Goal: Task Accomplishment & Management: Use online tool/utility

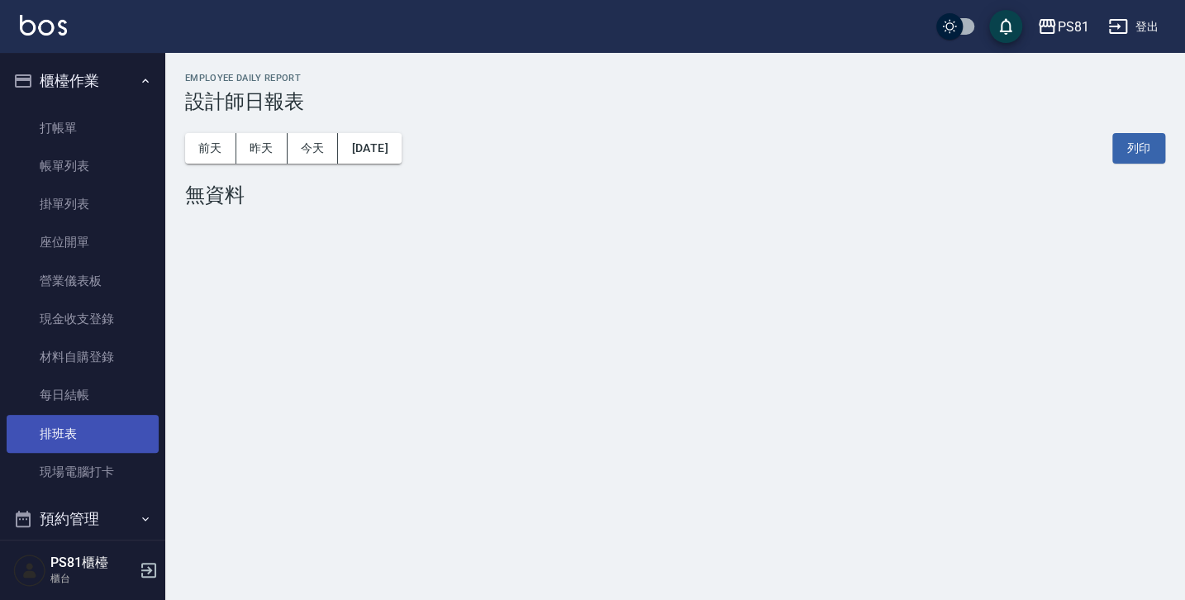
click at [87, 439] on link "排班表" at bounding box center [83, 434] width 152 height 38
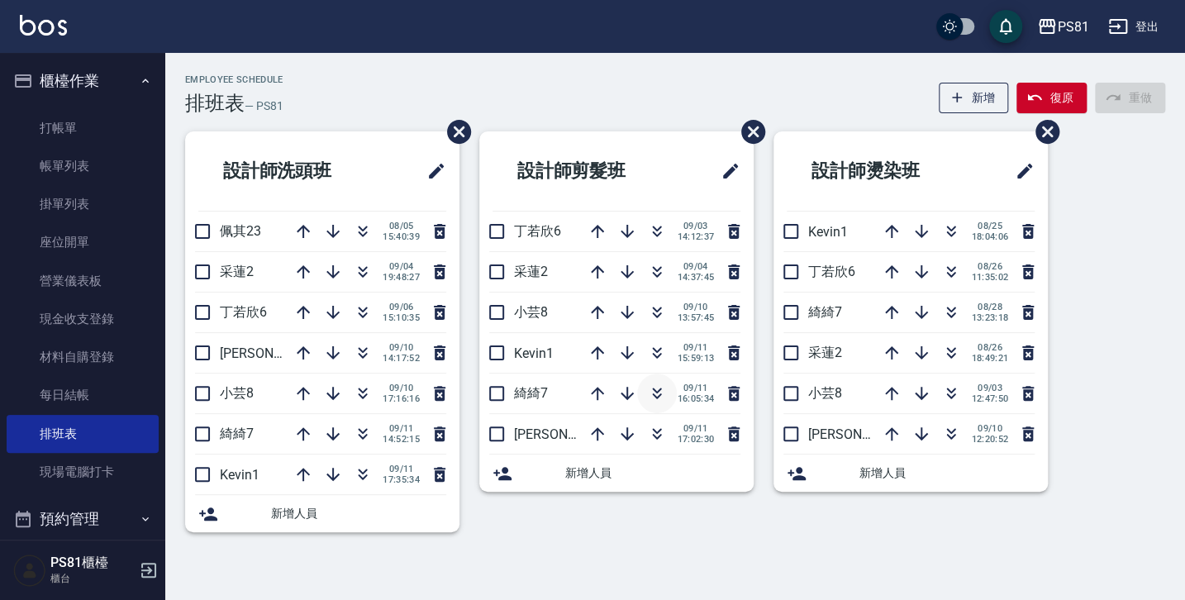
click at [652, 394] on icon "button" at bounding box center [657, 393] width 20 height 20
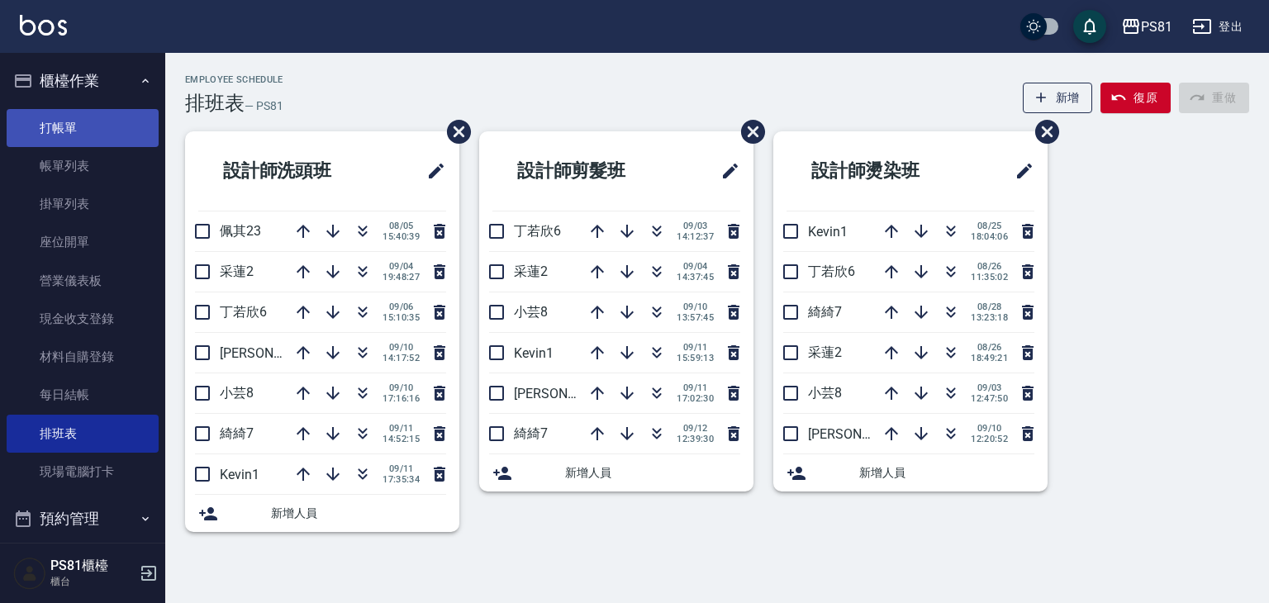
click at [46, 120] on link "打帳單" at bounding box center [83, 128] width 152 height 38
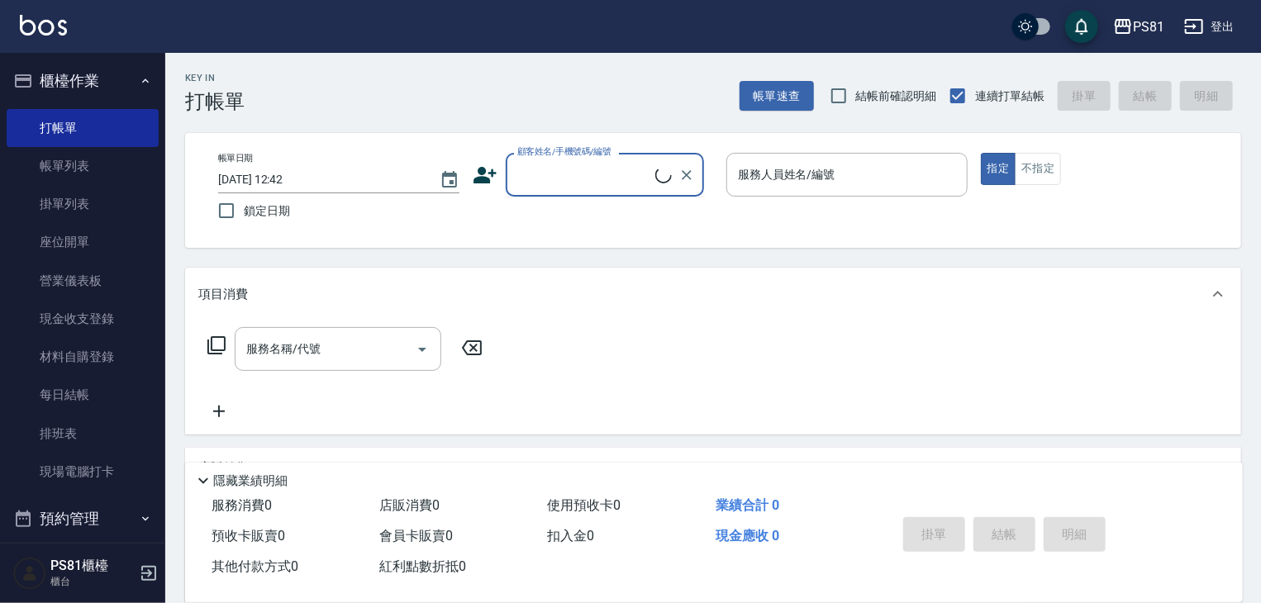
click at [586, 186] on input "顧客姓名/手機號碼/編號" at bounding box center [584, 174] width 142 height 29
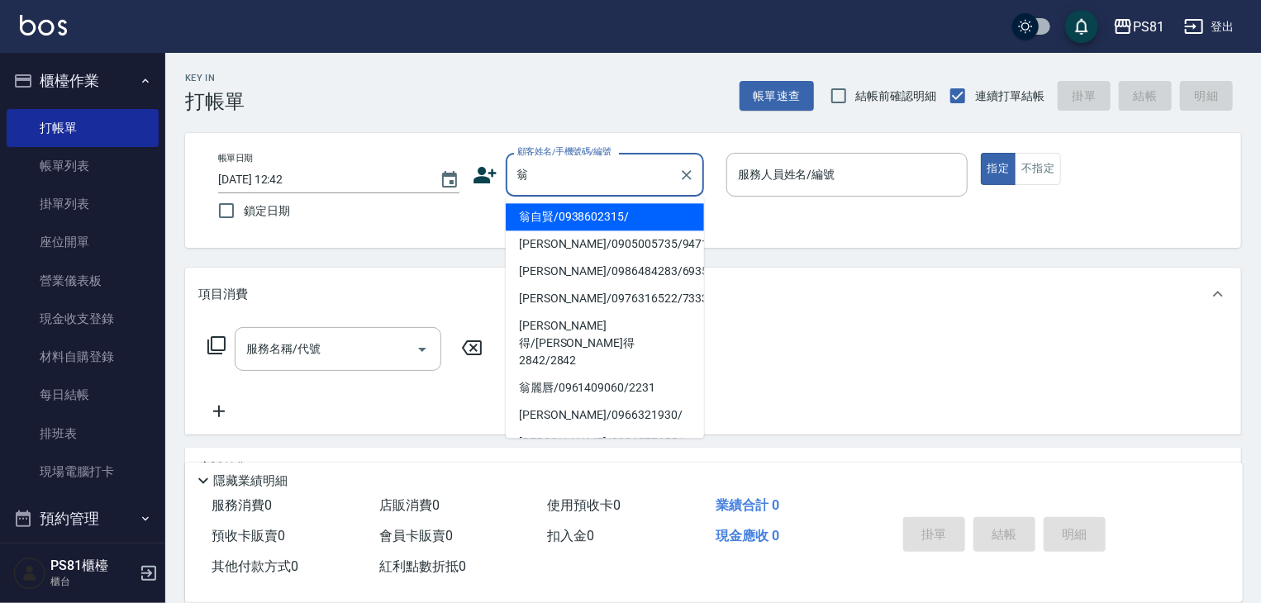
click at [578, 216] on li "翁自賢/0938602315/" at bounding box center [605, 216] width 198 height 27
type input "翁自賢/0938602315/"
type input "小芸-8"
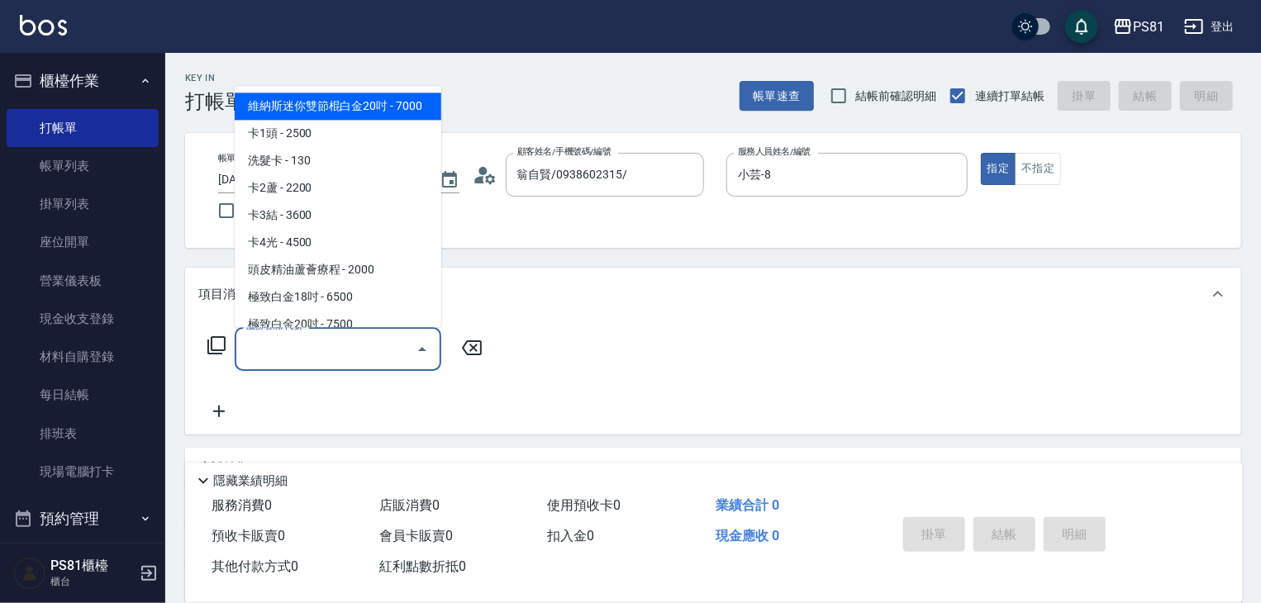
drag, startPoint x: 274, startPoint y: 340, endPoint x: 271, endPoint y: 349, distance: 9.7
click at [274, 340] on input "服務名稱/代號" at bounding box center [325, 349] width 167 height 29
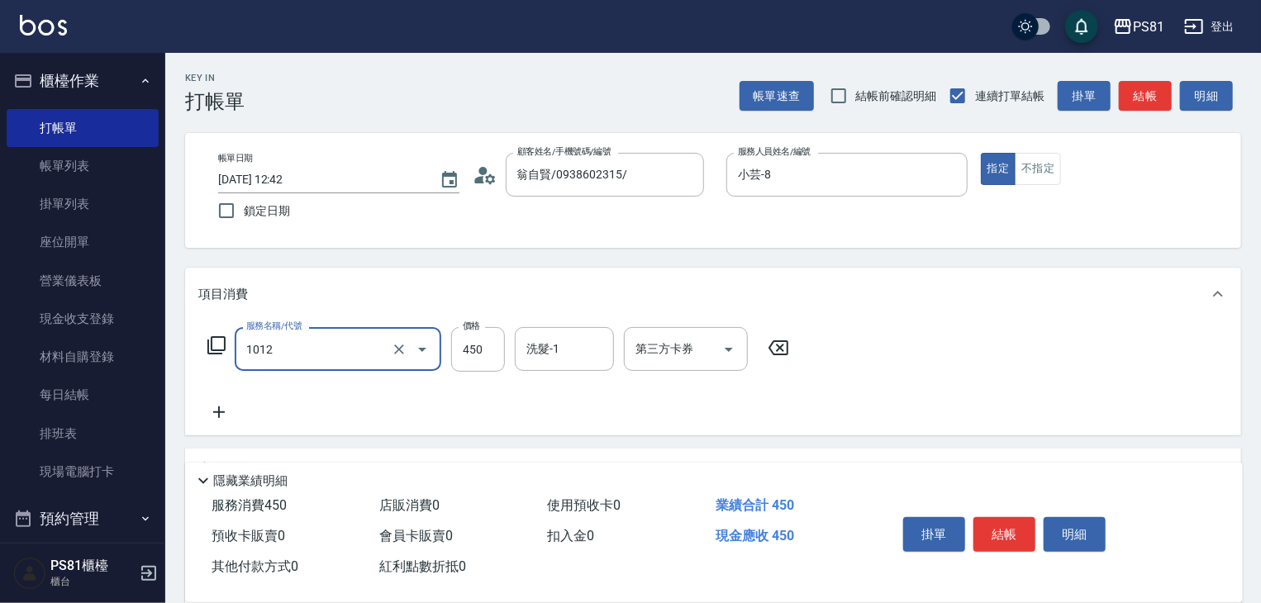
type input "B級洗剪(1012)"
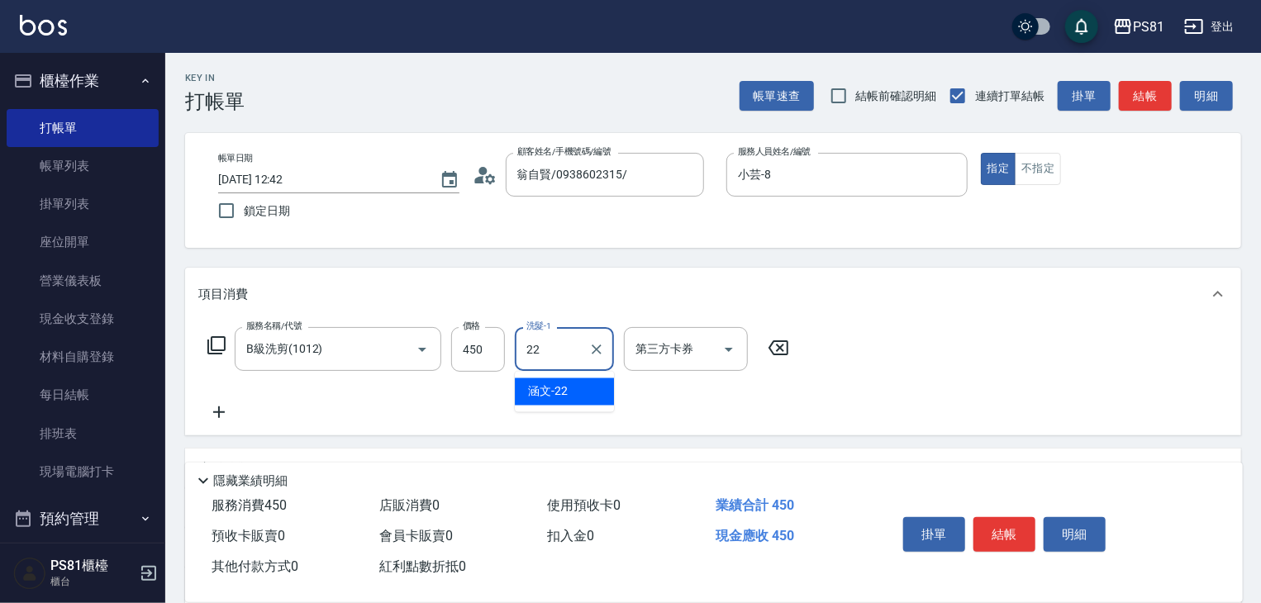
type input "涵文-22"
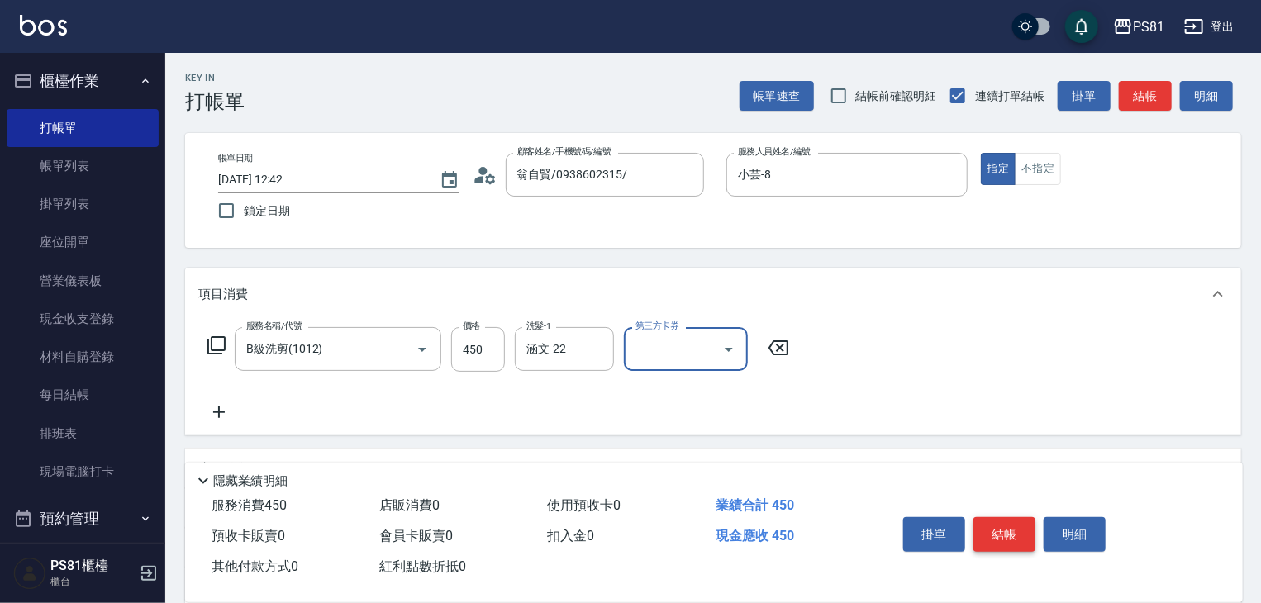
click at [988, 531] on button "結帳" at bounding box center [1004, 534] width 62 height 35
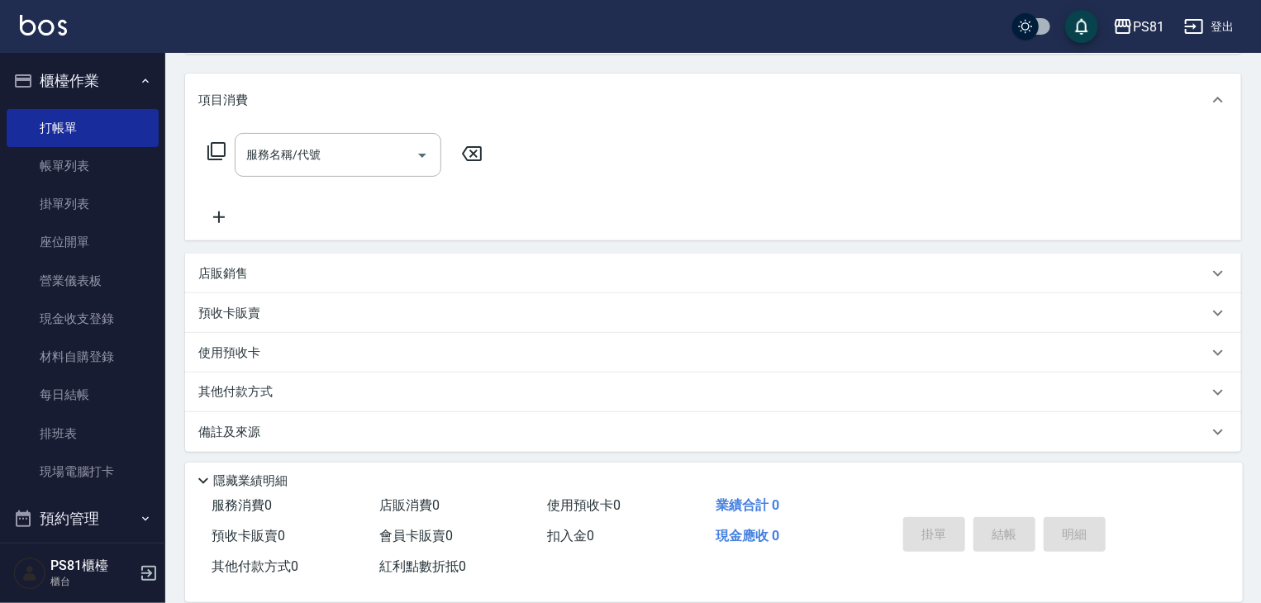
scroll to position [200, 0]
drag, startPoint x: 273, startPoint y: 235, endPoint x: 283, endPoint y: 241, distance: 11.9
click at [273, 242] on div "項目消費 服務名稱/代號 服務名稱/代號 店販銷售 服務人員姓名/編號 服務人員姓名/編號 商品代號/名稱 商品代號/名稱 預收卡販賣 卡券名稱/代號 卡券名…" at bounding box center [713, 257] width 1056 height 378
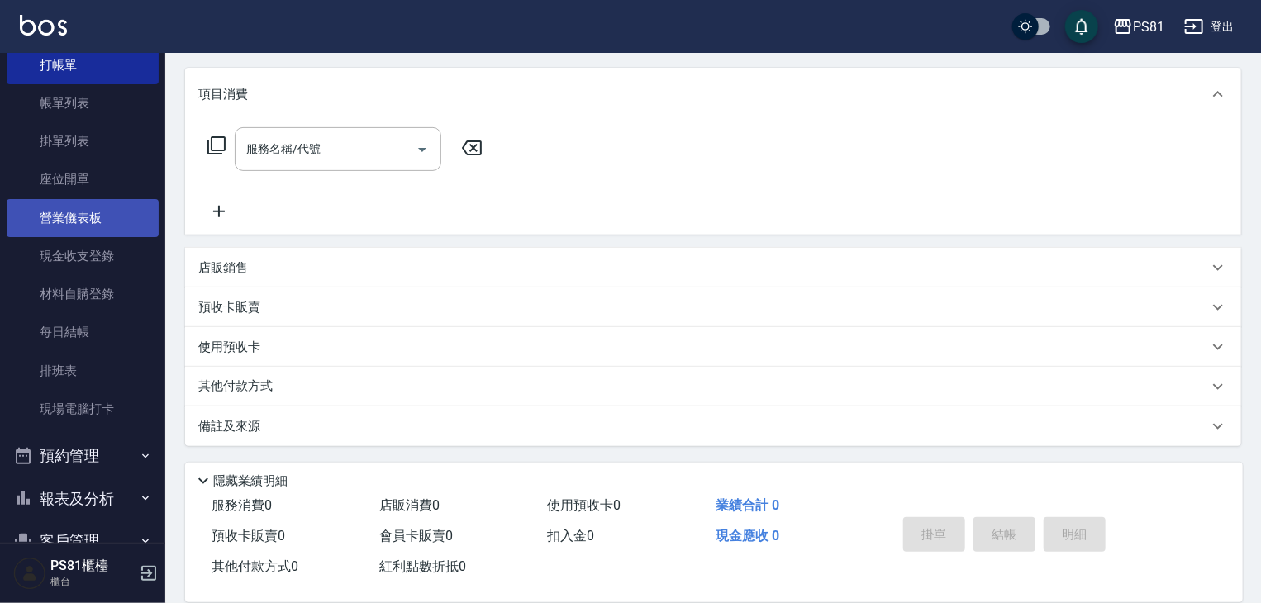
scroll to position [165, 0]
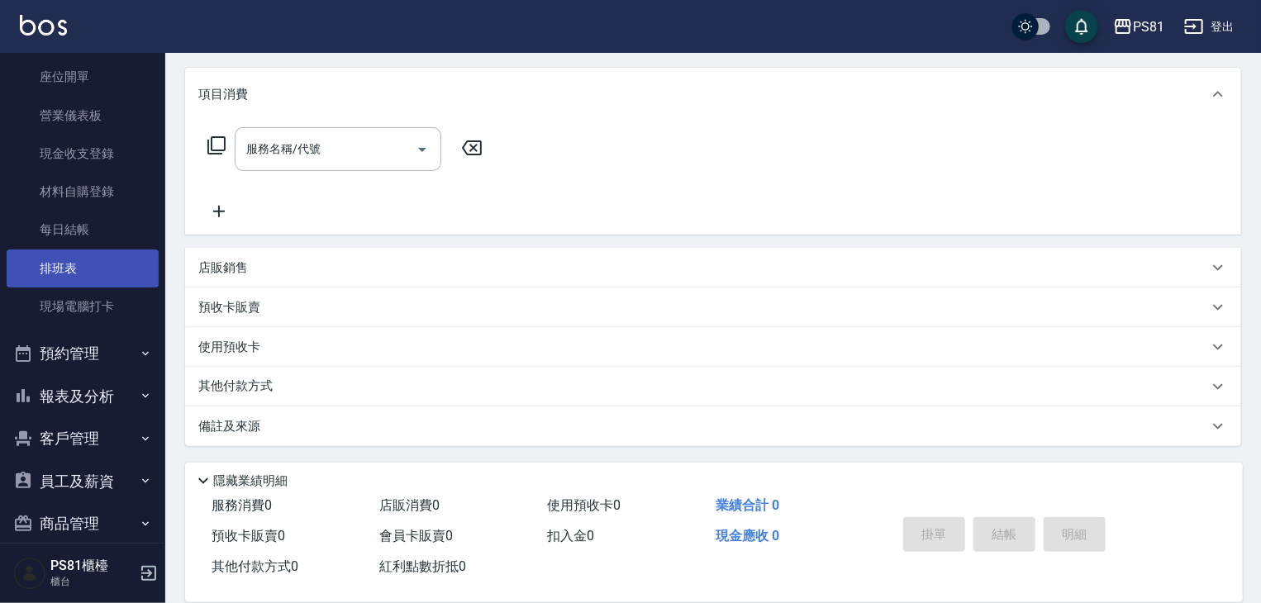
click at [74, 276] on link "排班表" at bounding box center [83, 269] width 152 height 38
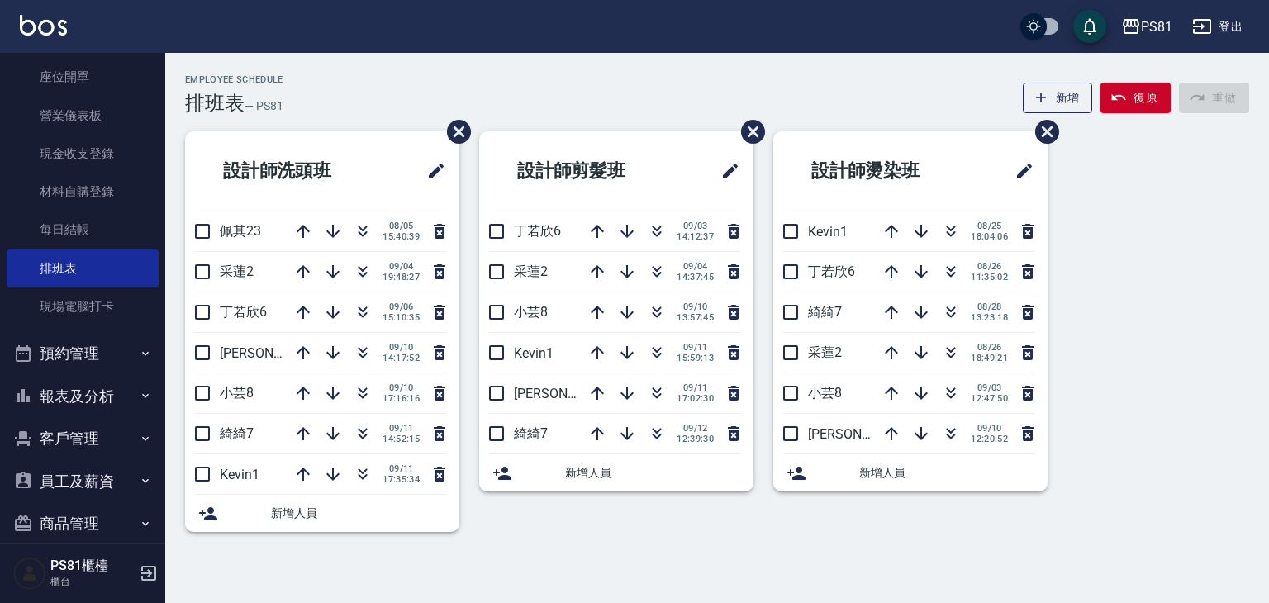
click at [959, 87] on div "Employee Schedule 排班表 — PS81 新增 復原 重做" at bounding box center [717, 94] width 1064 height 40
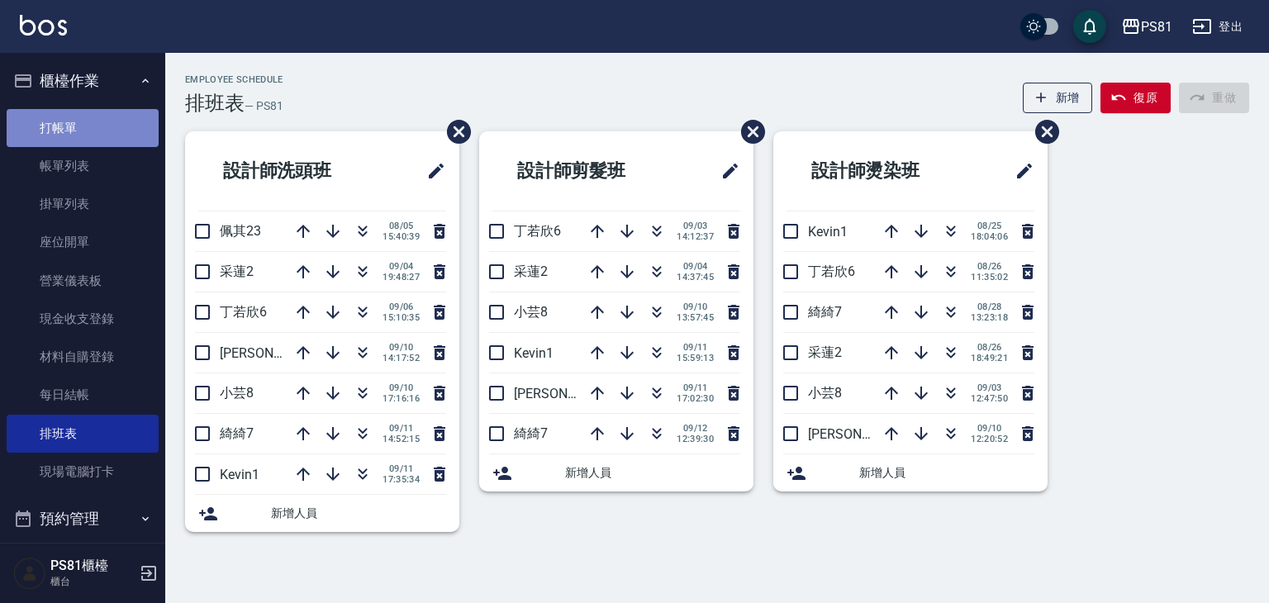
click at [106, 119] on link "打帳單" at bounding box center [83, 128] width 152 height 38
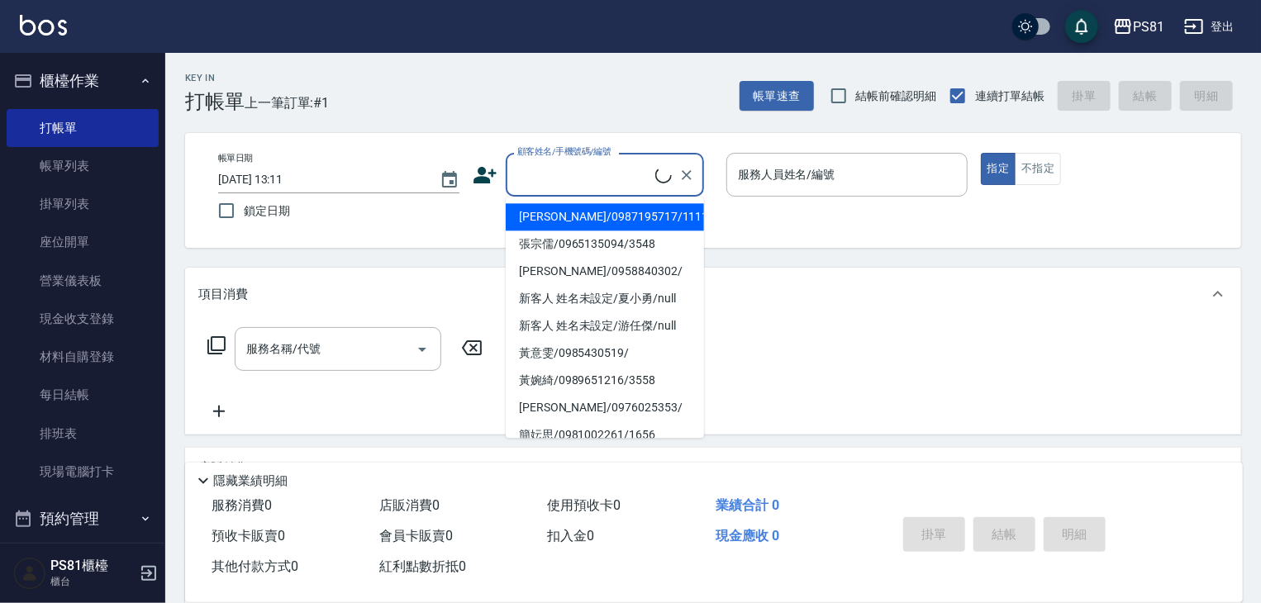
click at [585, 174] on input "顧客姓名/手機號碼/編號" at bounding box center [584, 174] width 142 height 29
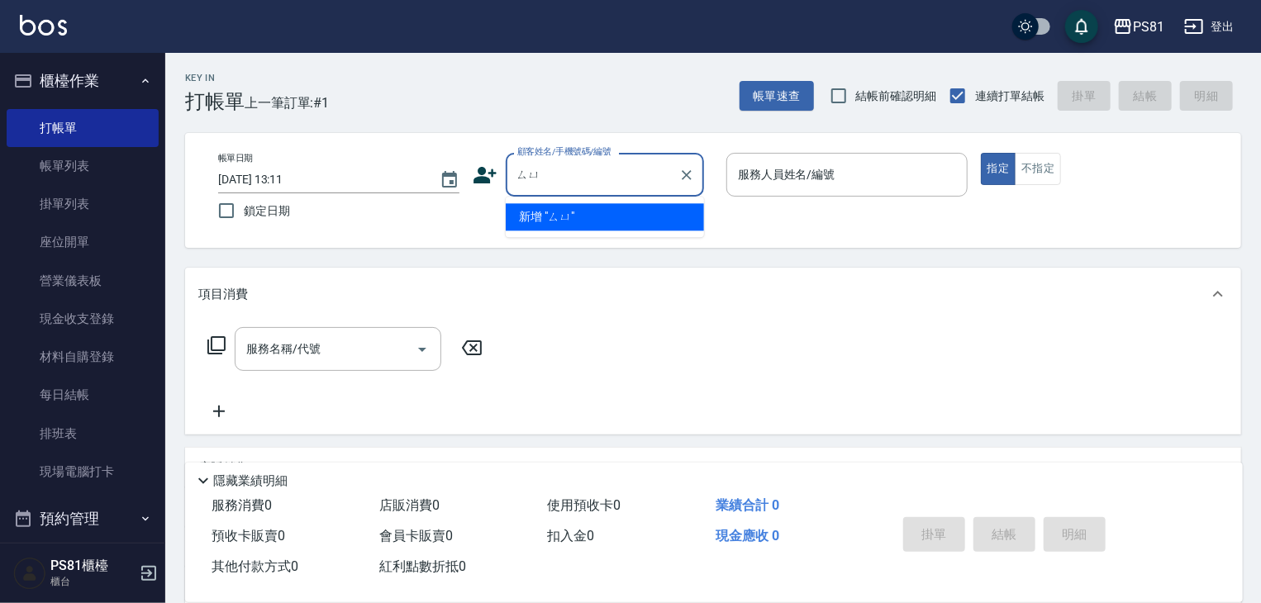
type input "ㄙ"
type input "與"
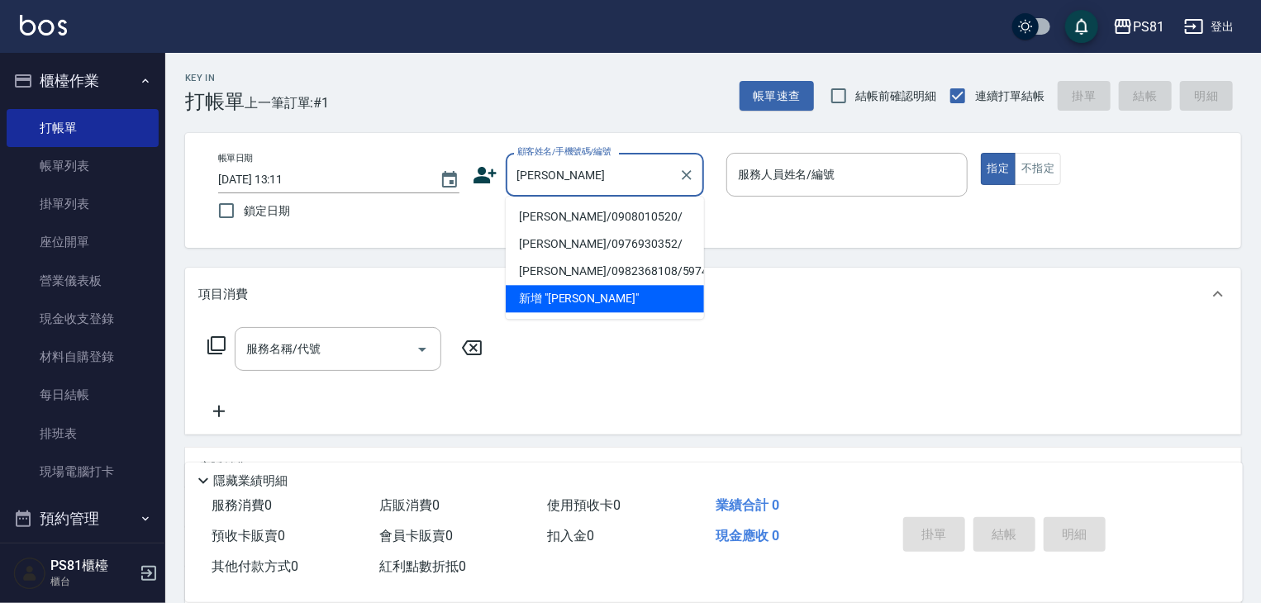
click at [591, 206] on li "蔡羽涵/0908010520/" at bounding box center [605, 216] width 198 height 27
type input "蔡羽涵/0908010520/"
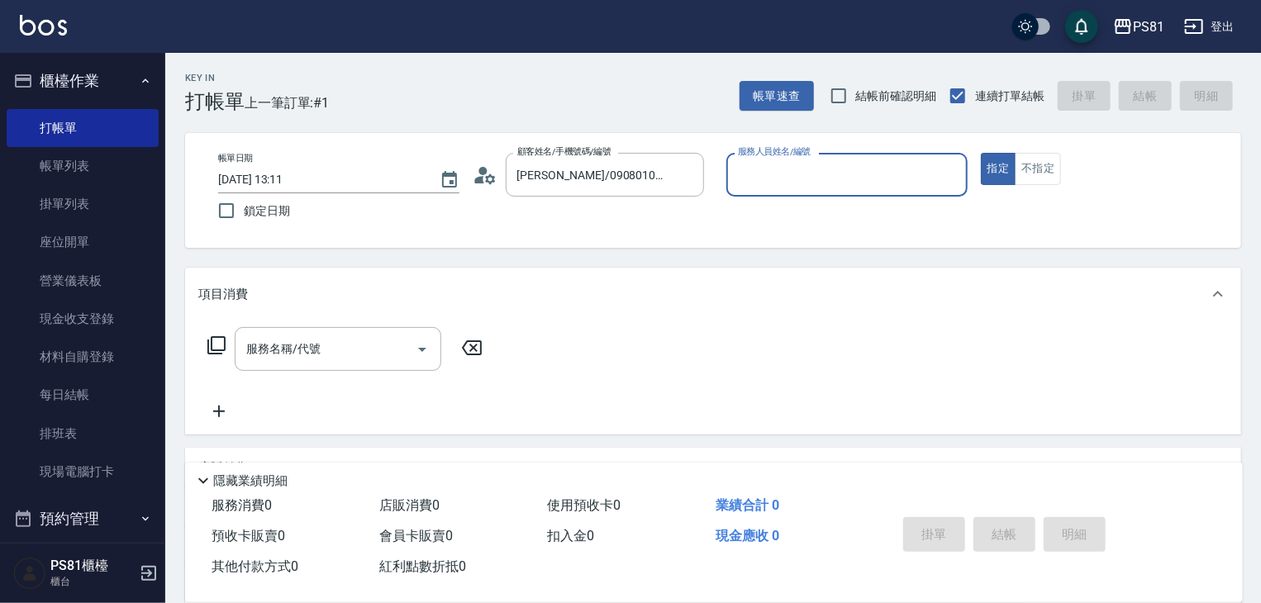
type input "小芸-8"
click at [313, 346] on input "服務名稱/代號" at bounding box center [325, 349] width 167 height 29
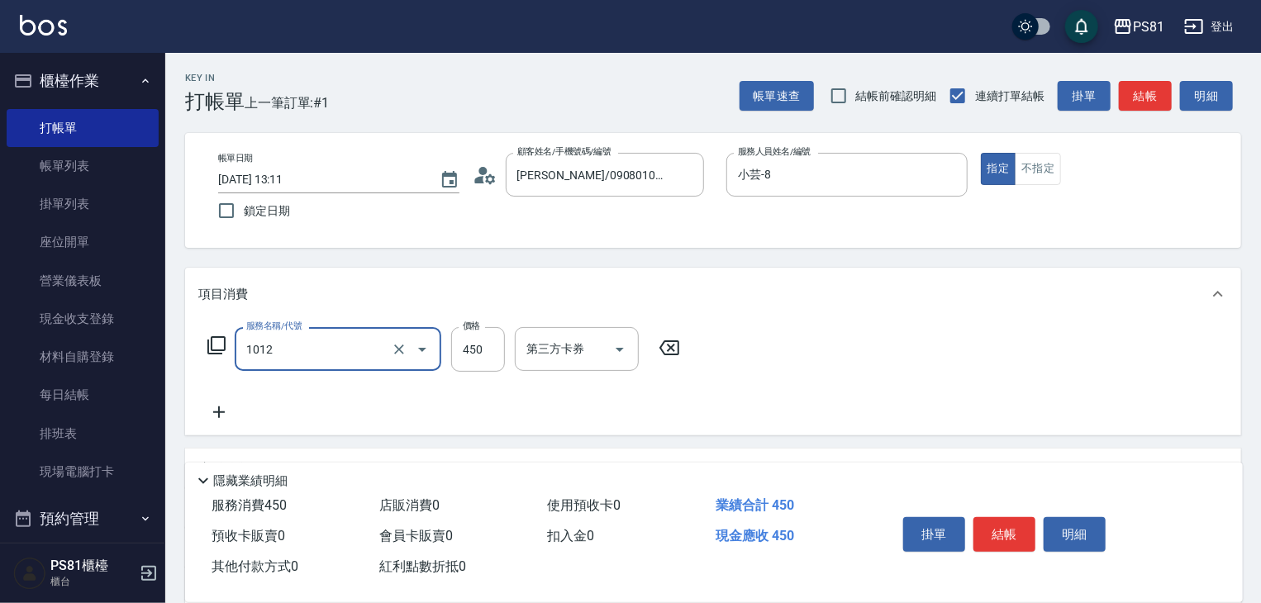
type input "B級洗剪(1012)"
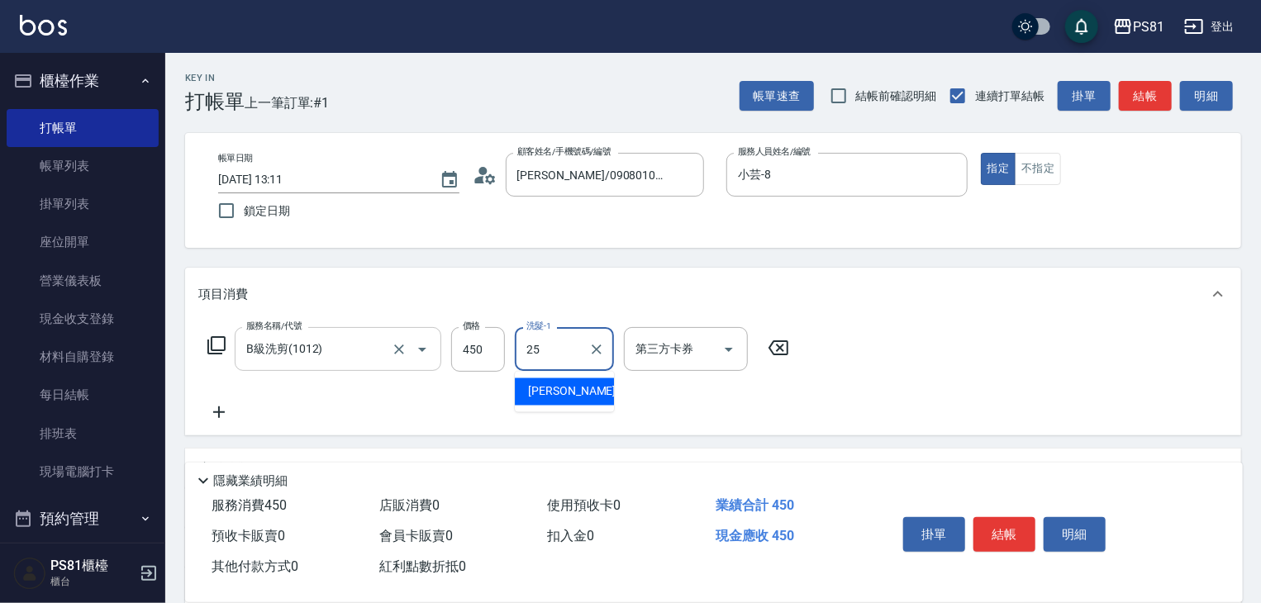
type input "妮可-25"
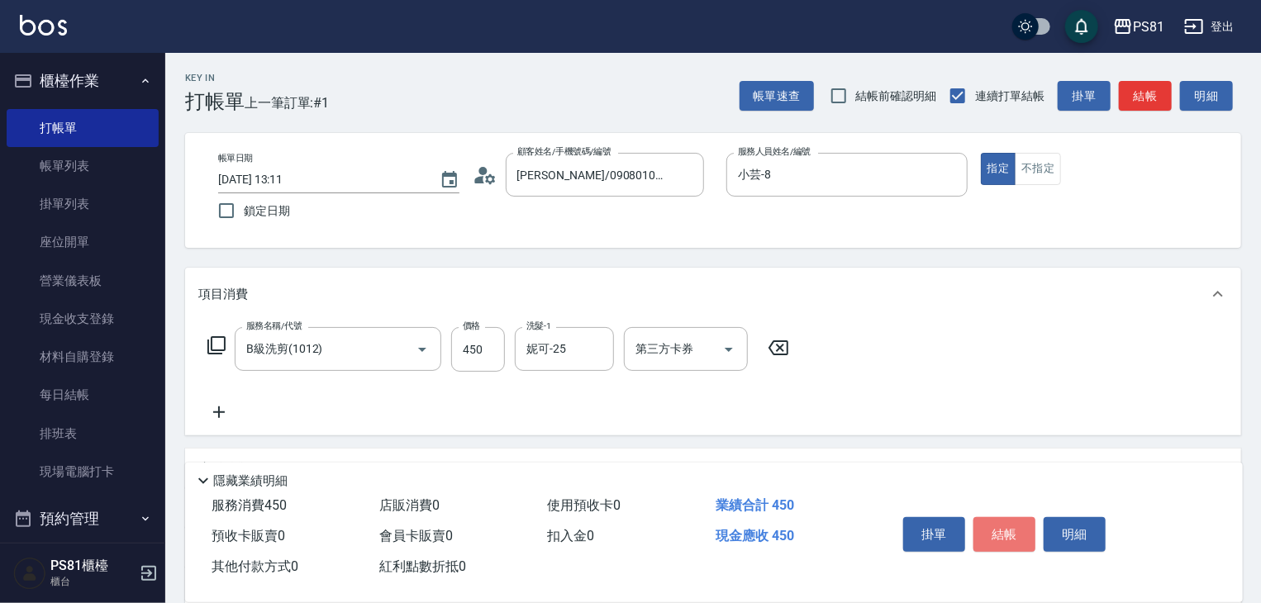
click at [1001, 530] on button "結帳" at bounding box center [1004, 534] width 62 height 35
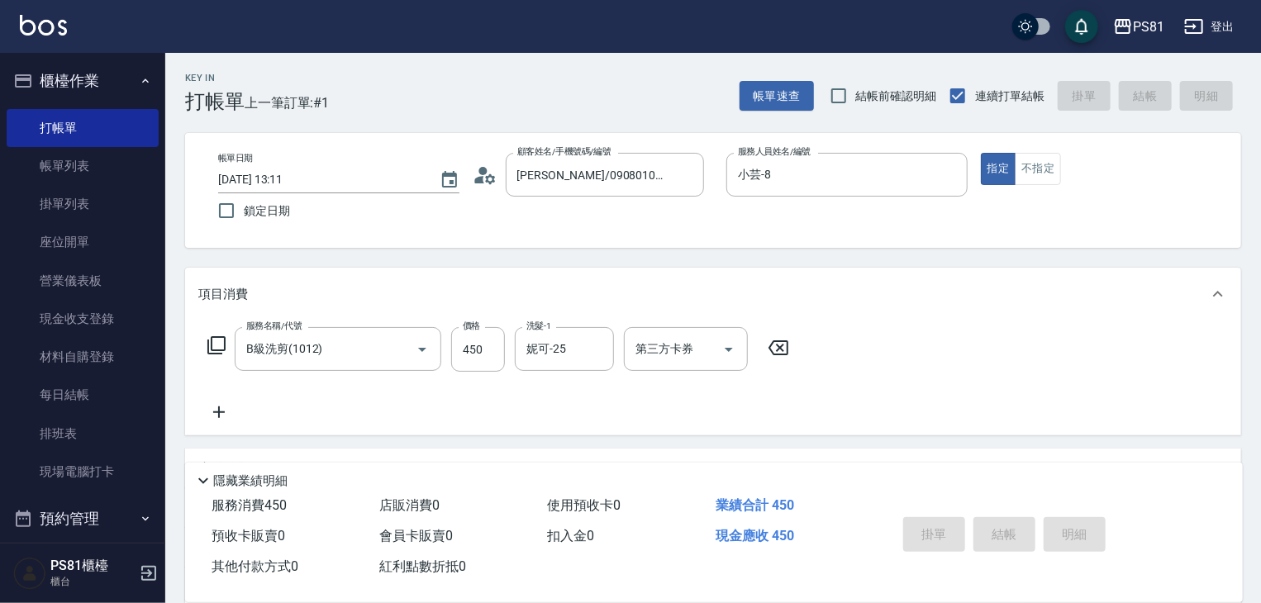
type input "2025/09/12 13:12"
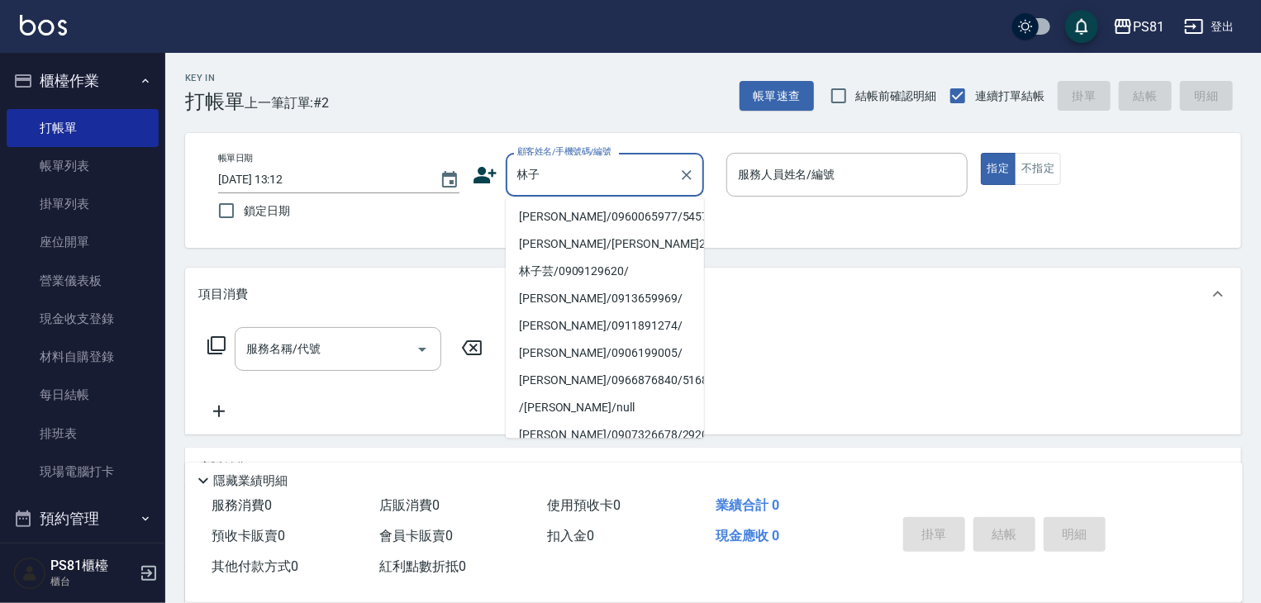
click at [644, 223] on li "林子豪/0960065977/5457" at bounding box center [605, 216] width 198 height 27
type input "林子豪/0960065977/5457"
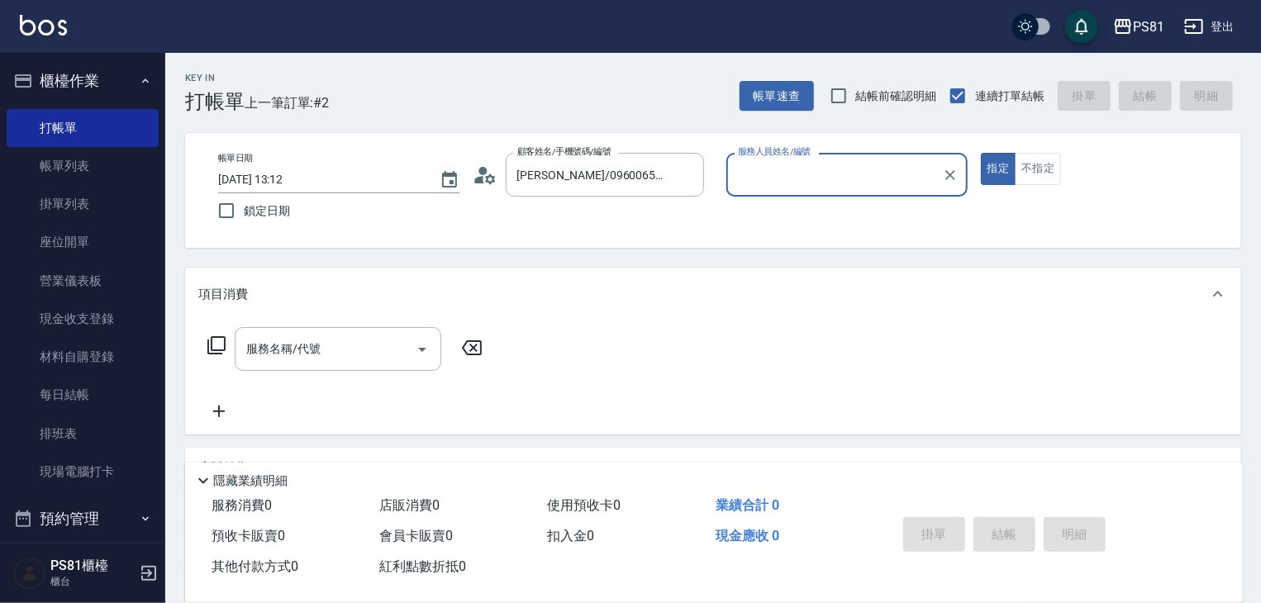
type input "綺綺-7"
click at [282, 366] on div "服務名稱/代號" at bounding box center [338, 349] width 207 height 44
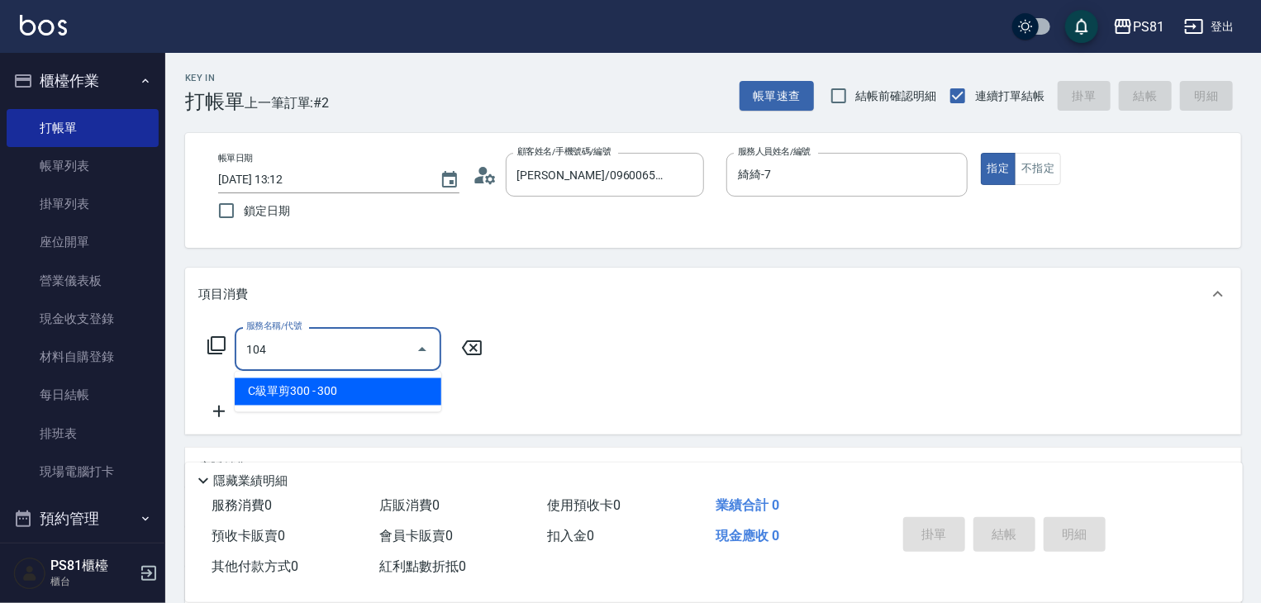
drag, startPoint x: 312, startPoint y: 394, endPoint x: 400, endPoint y: 374, distance: 89.8
click at [322, 388] on span "C級單剪300 - 300" at bounding box center [338, 391] width 207 height 27
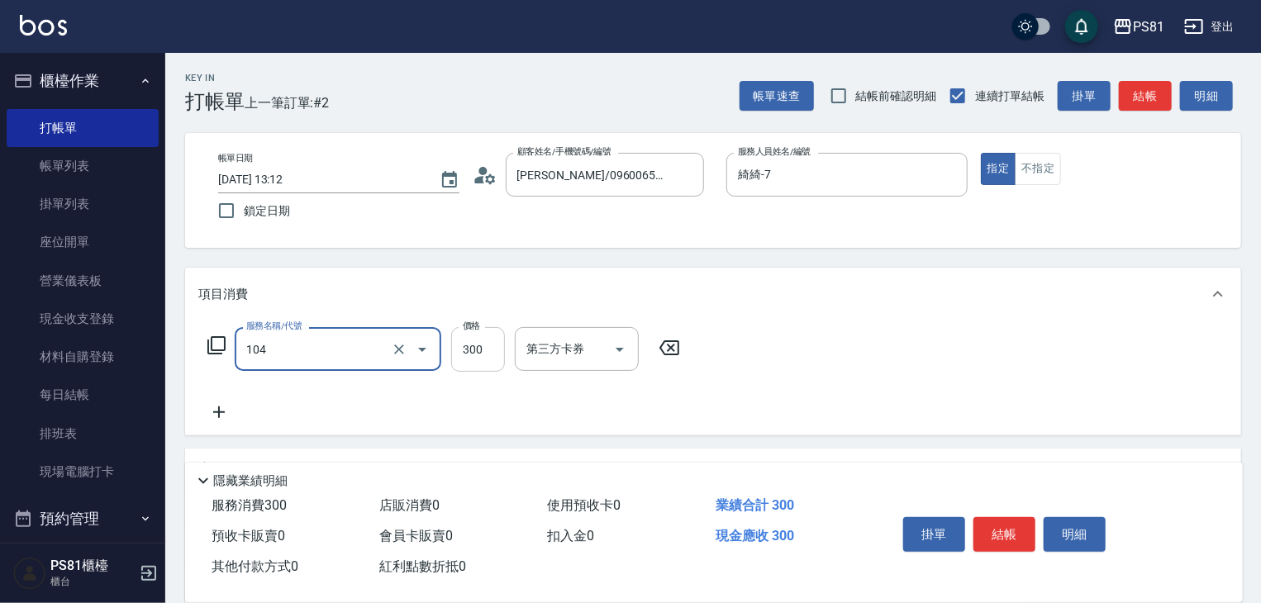
type input "C級單剪300(104)"
click at [474, 349] on input "300" at bounding box center [478, 349] width 54 height 45
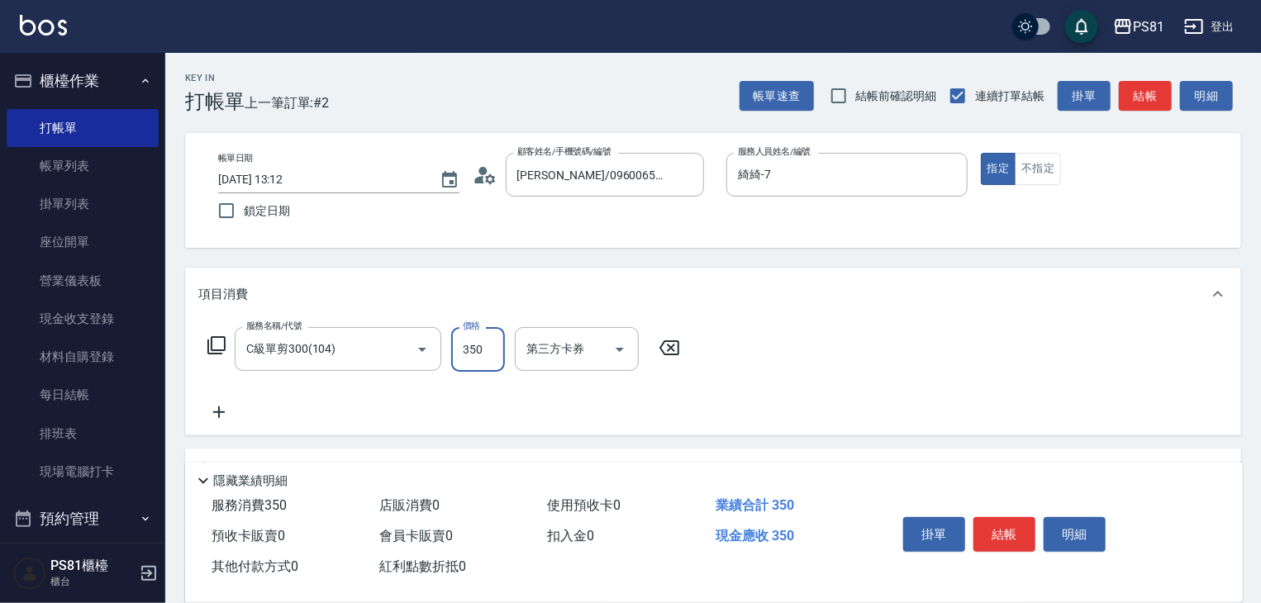
type input "350"
click at [212, 421] on icon at bounding box center [218, 412] width 41 height 20
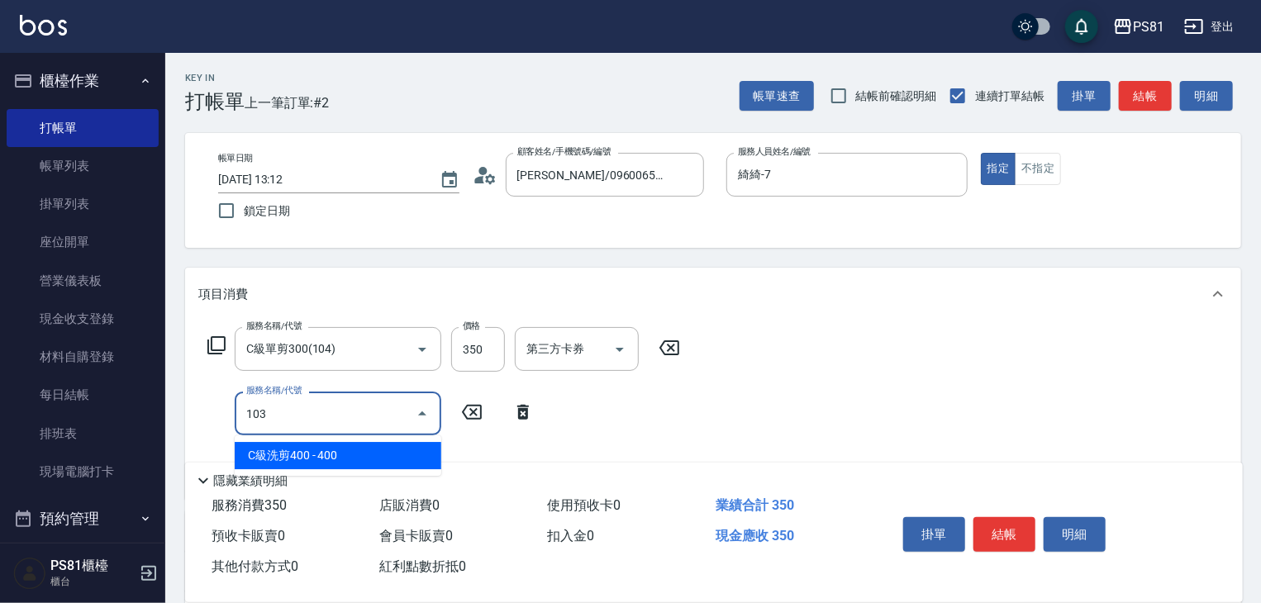
click at [304, 447] on span "C級洗剪400 - 400" at bounding box center [338, 455] width 207 height 27
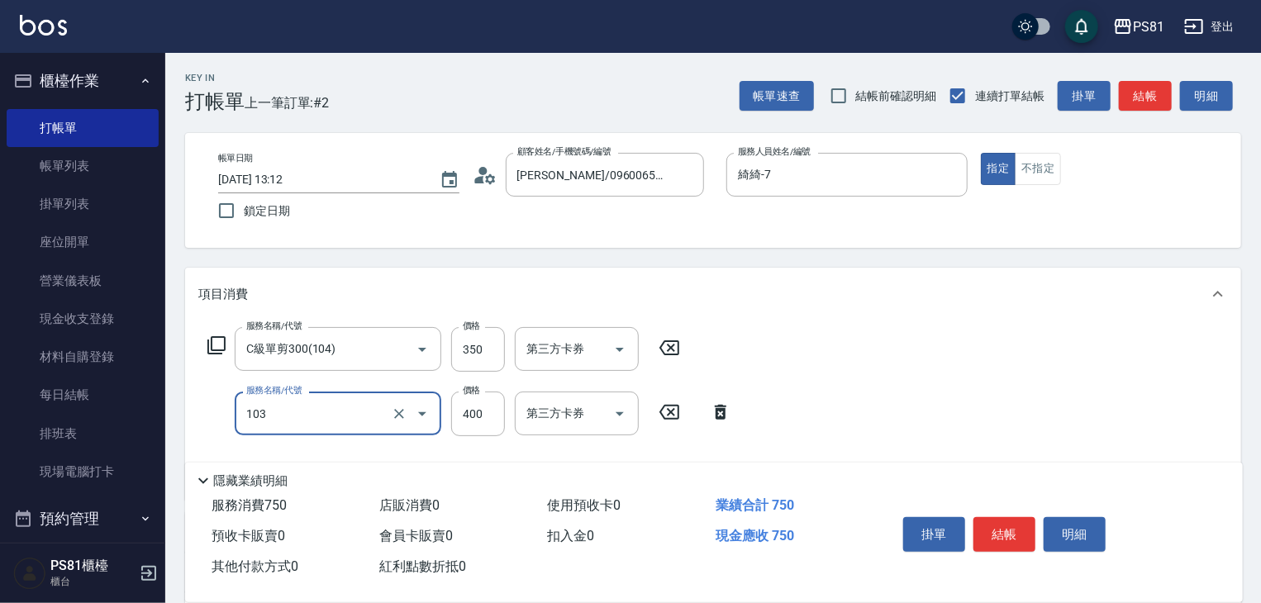
type input "C級洗剪400(103)"
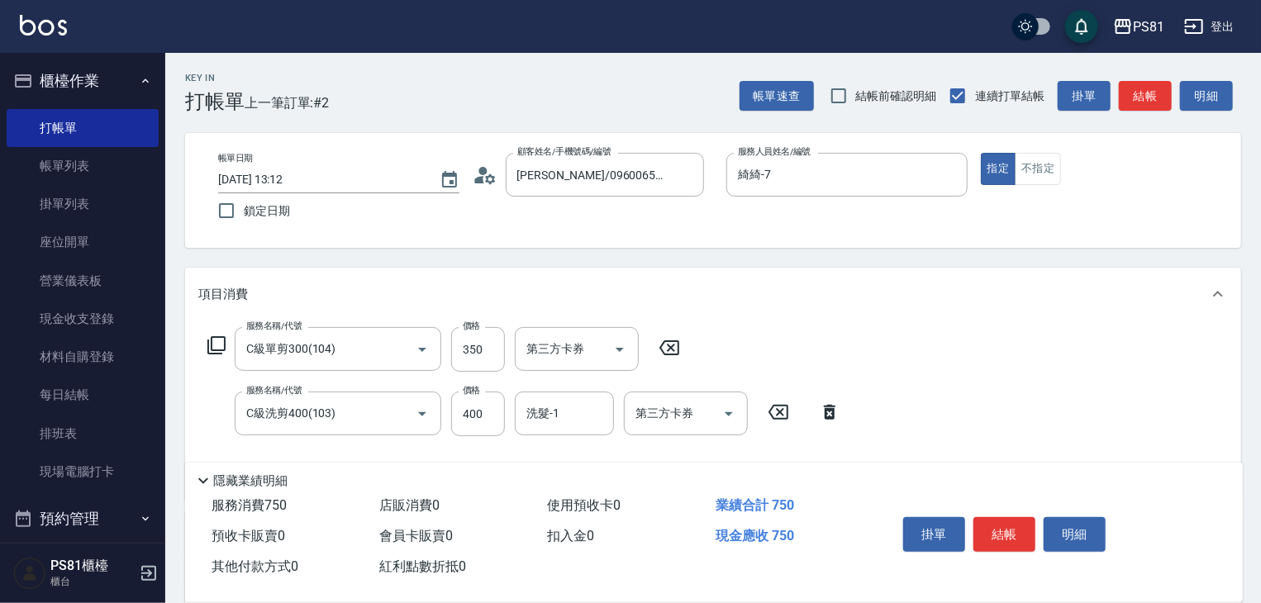
click at [310, 453] on div "服務名稱/代號 C級單剪300(104) 服務名稱/代號 價格 350 價格 第三方卡券 第三方卡券 服務名稱/代號 C級洗剪400(103) 服務名稱/代號…" at bounding box center [524, 406] width 652 height 159
click at [488, 425] on input "400" at bounding box center [478, 414] width 54 height 45
type input "450"
click at [553, 426] on input "洗髮-1" at bounding box center [564, 413] width 84 height 29
drag, startPoint x: 573, startPoint y: 463, endPoint x: 597, endPoint y: 463, distance: 24.0
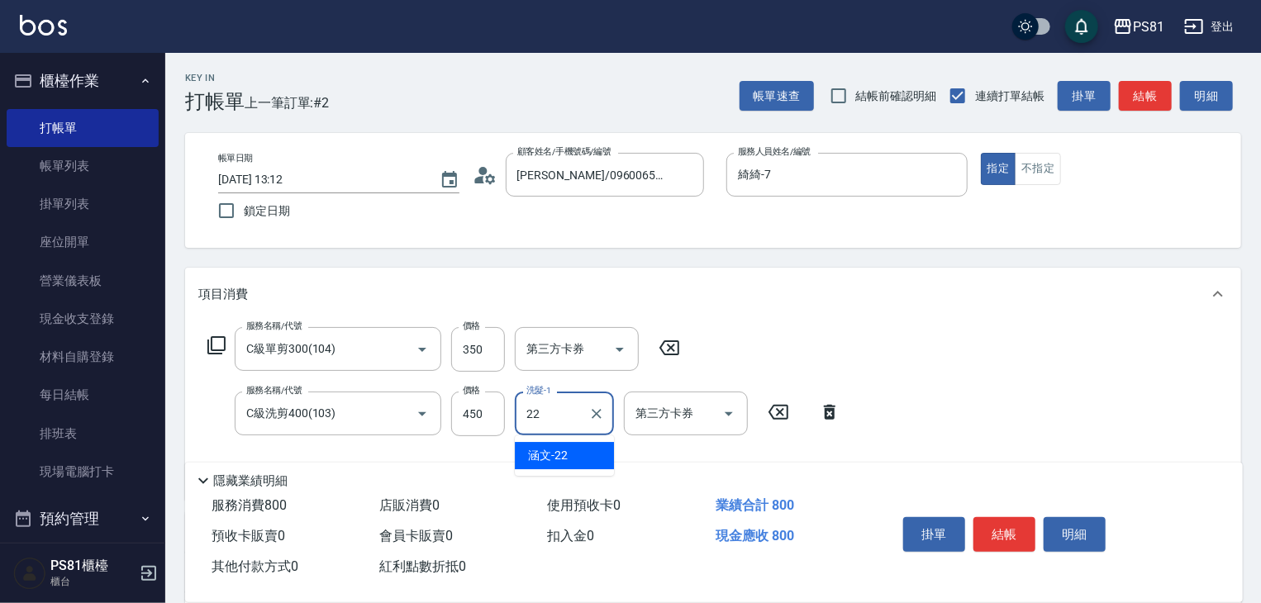
click at [575, 463] on div "涵文 -22" at bounding box center [564, 455] width 99 height 27
type input "涵文-22"
click at [985, 522] on button "結帳" at bounding box center [1004, 534] width 62 height 35
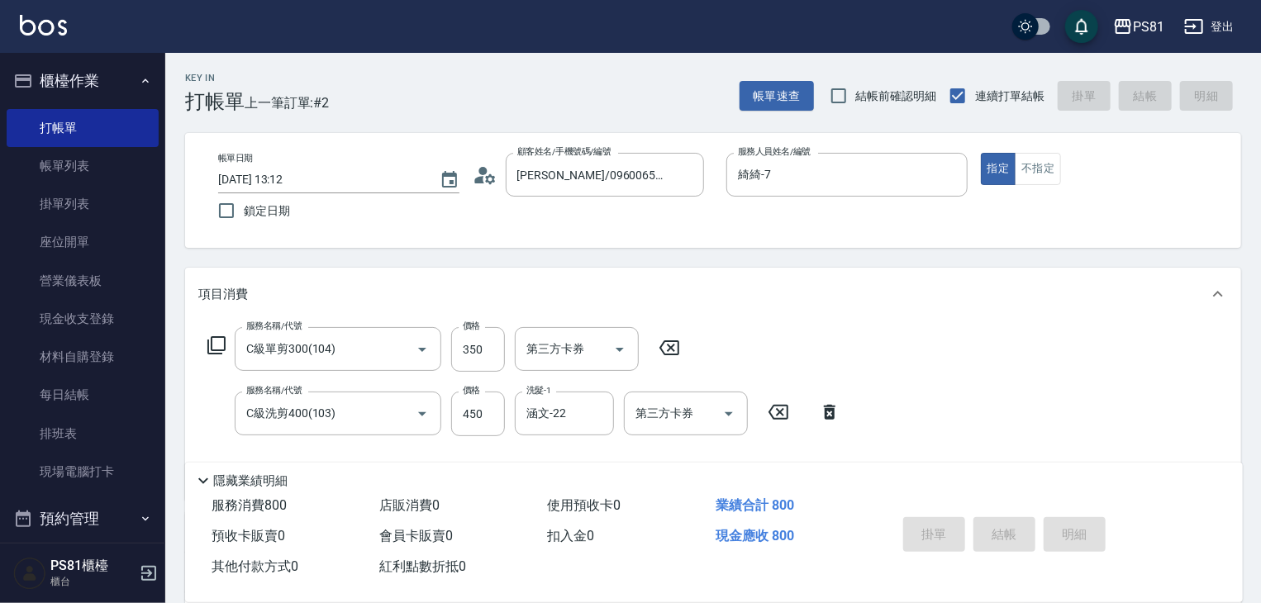
type input "2025/09/12 13:41"
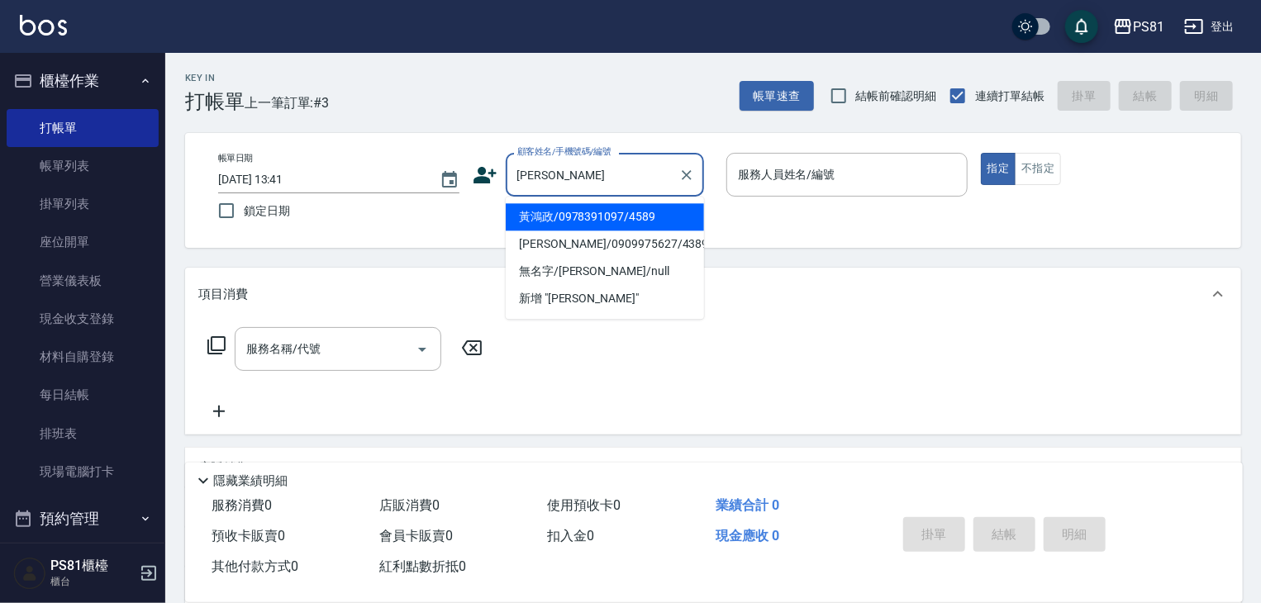
click at [625, 214] on li "黃鴻政/0978391097/4589" at bounding box center [605, 216] width 198 height 27
type input "黃鴻政/0978391097/4589"
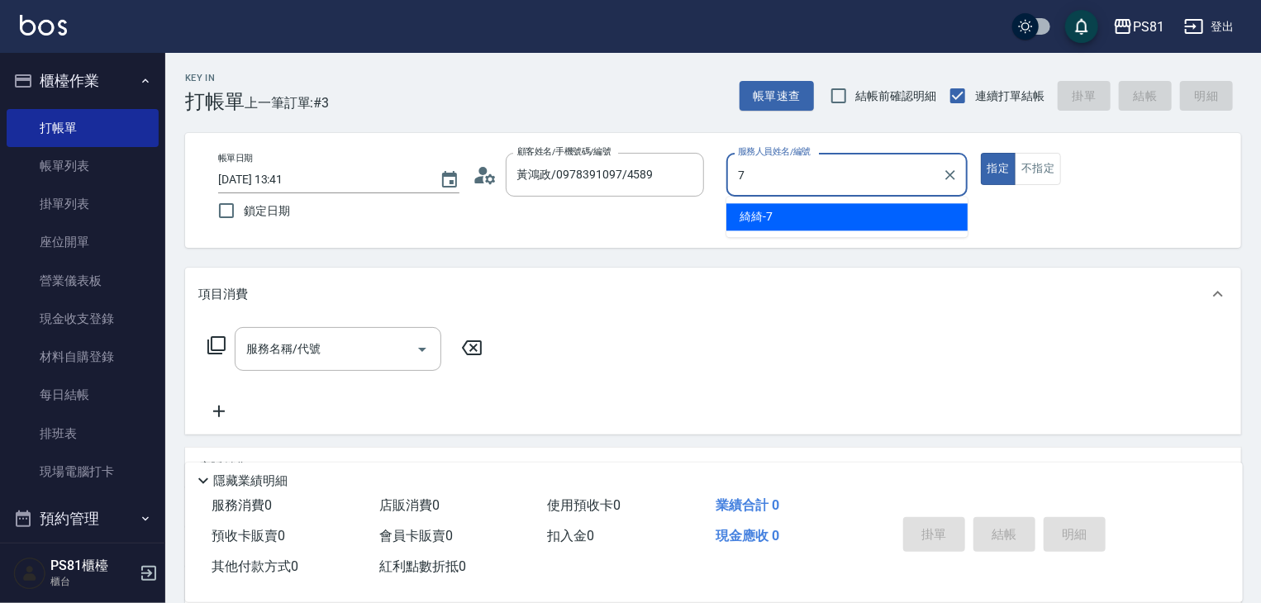
click at [804, 217] on div "綺綺 -7" at bounding box center [846, 216] width 241 height 27
type input "綺綺-7"
click at [374, 349] on input "服務名稱/代號" at bounding box center [325, 349] width 167 height 29
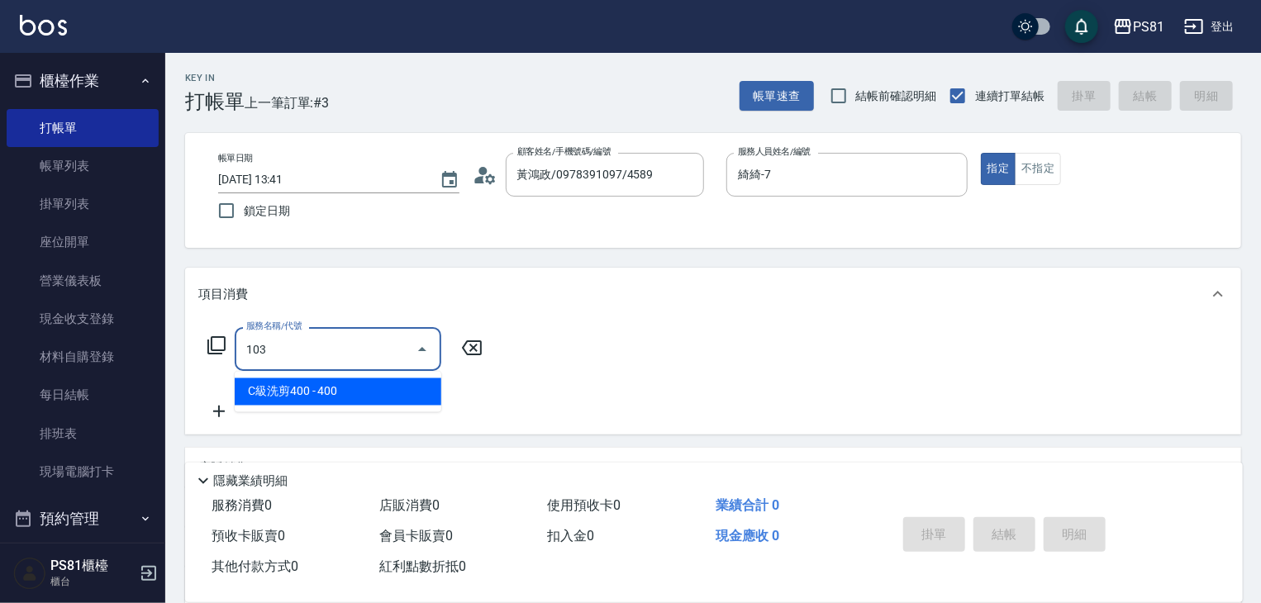
click at [387, 387] on span "C級洗剪400 - 400" at bounding box center [338, 391] width 207 height 27
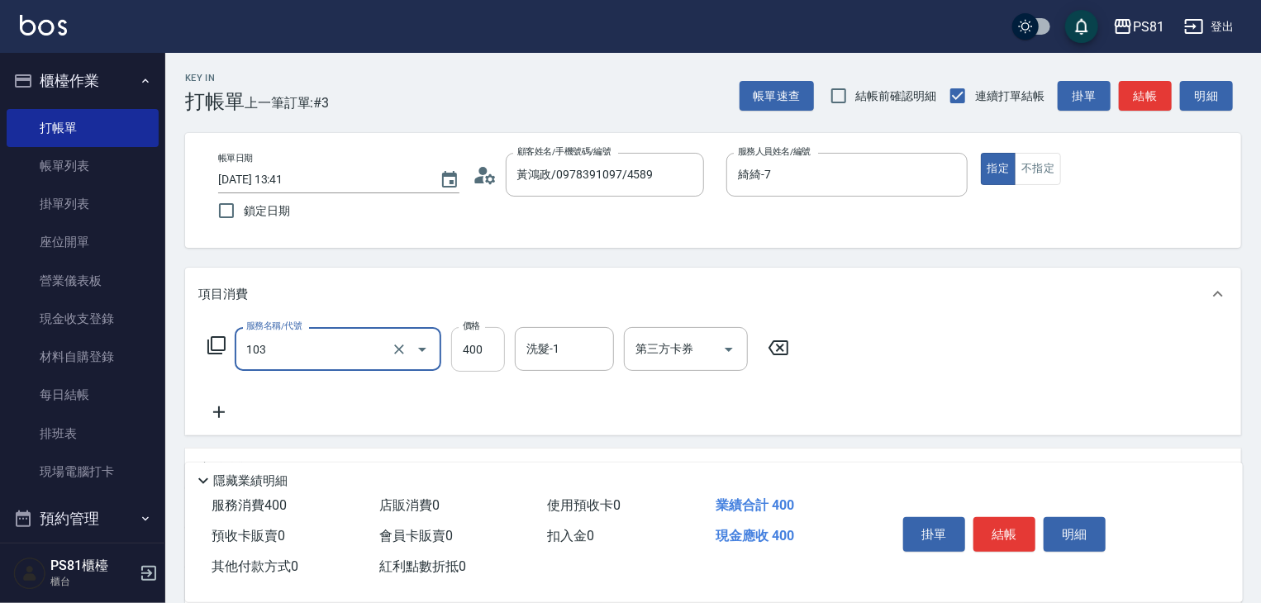
type input "C級洗剪400(103)"
drag, startPoint x: 487, startPoint y: 350, endPoint x: 500, endPoint y: 358, distance: 15.2
click at [486, 350] on input "400" at bounding box center [478, 349] width 54 height 45
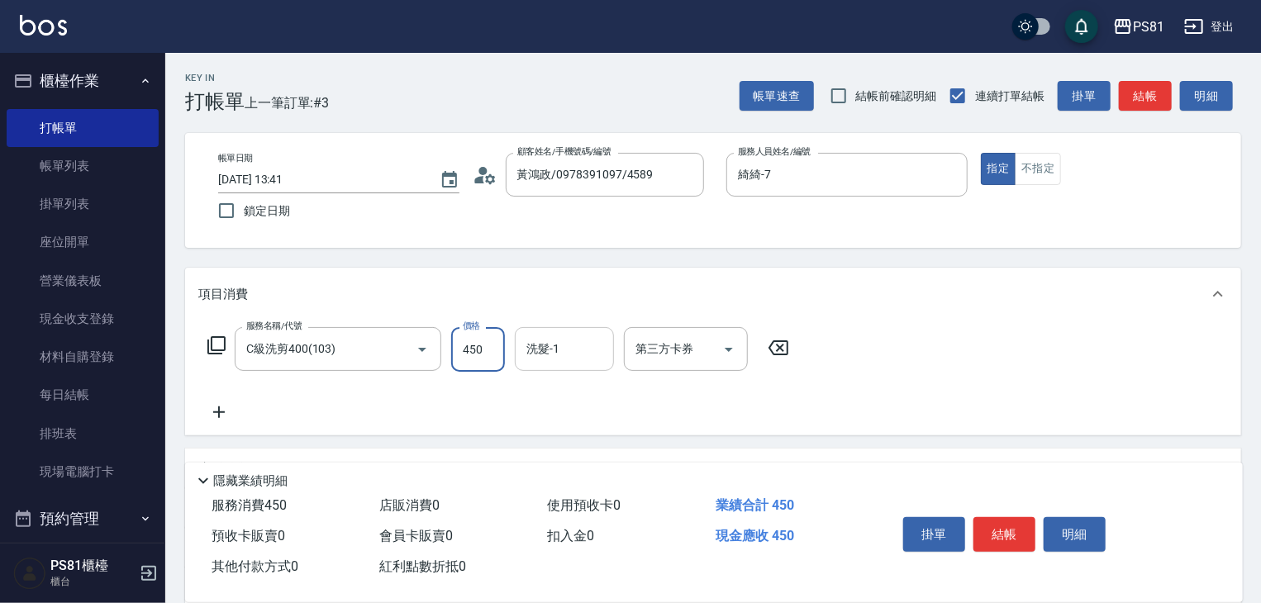
type input "450"
click at [576, 352] on input "洗髮-1" at bounding box center [564, 349] width 84 height 29
click at [552, 384] on span "涵文 -22" at bounding box center [548, 391] width 40 height 17
type input "涵文-22"
click at [1006, 521] on button "結帳" at bounding box center [1004, 534] width 62 height 35
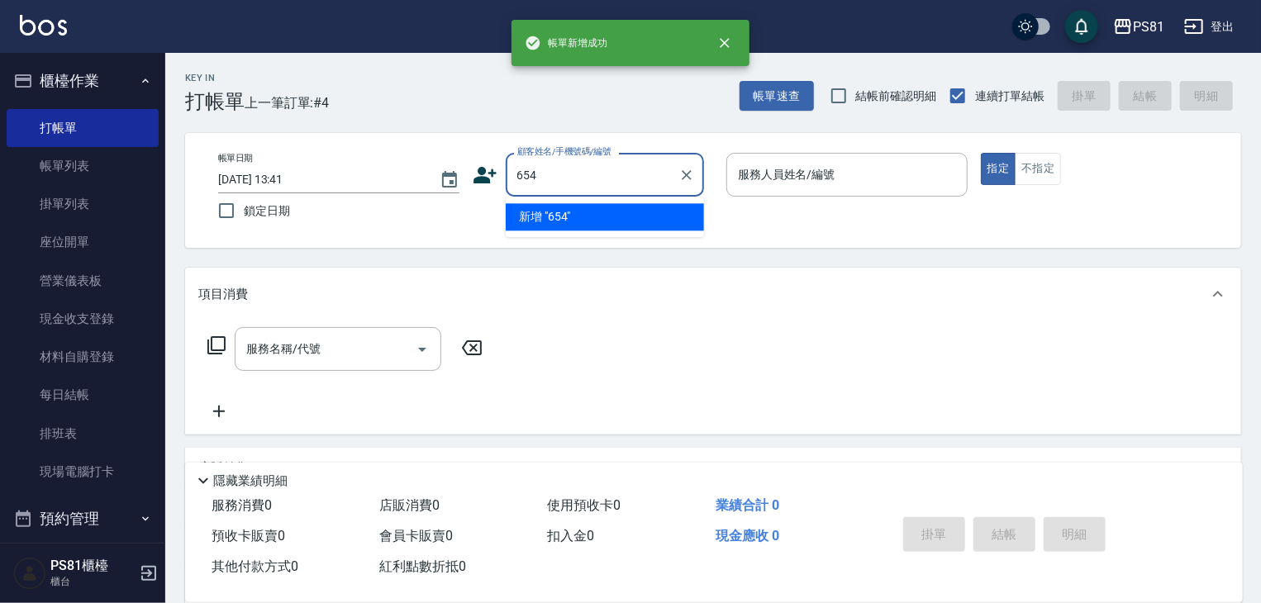
type input "654"
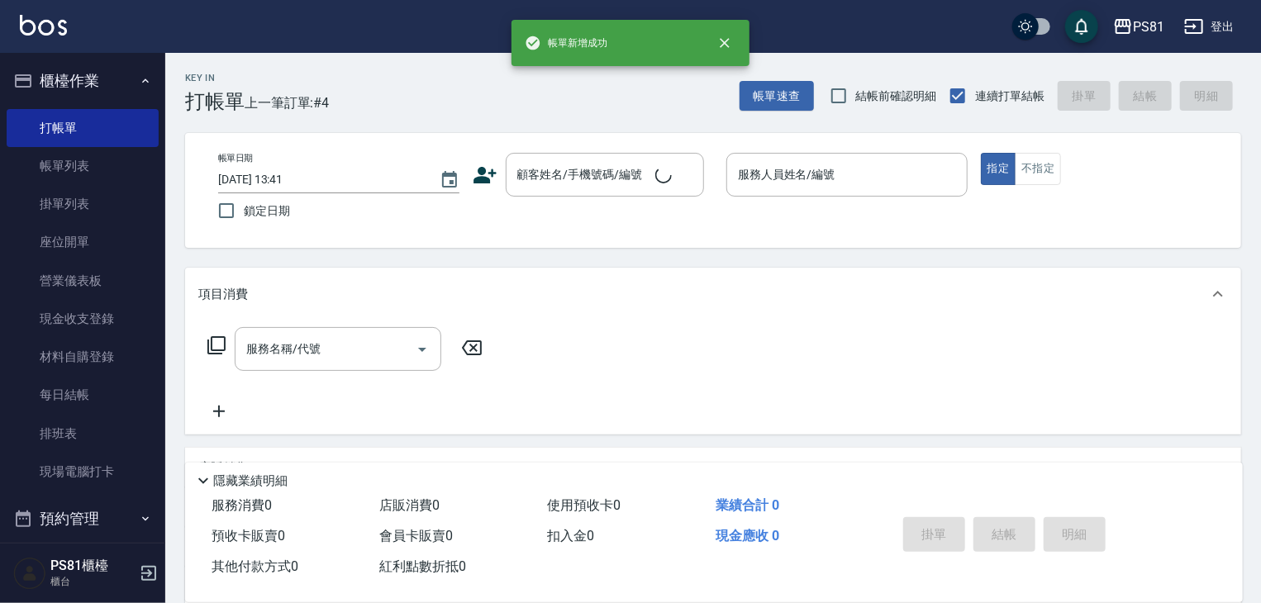
click at [582, 318] on div "項目消費" at bounding box center [713, 294] width 1056 height 53
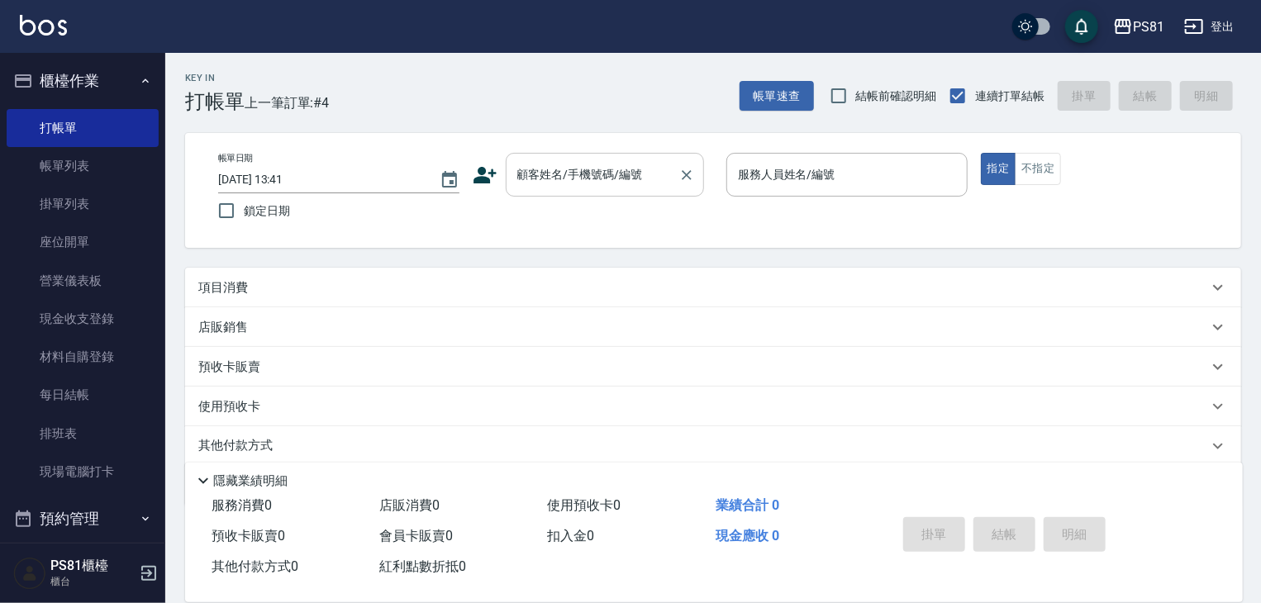
click at [534, 164] on input "顧客姓名/手機號碼/編號" at bounding box center [592, 174] width 159 height 29
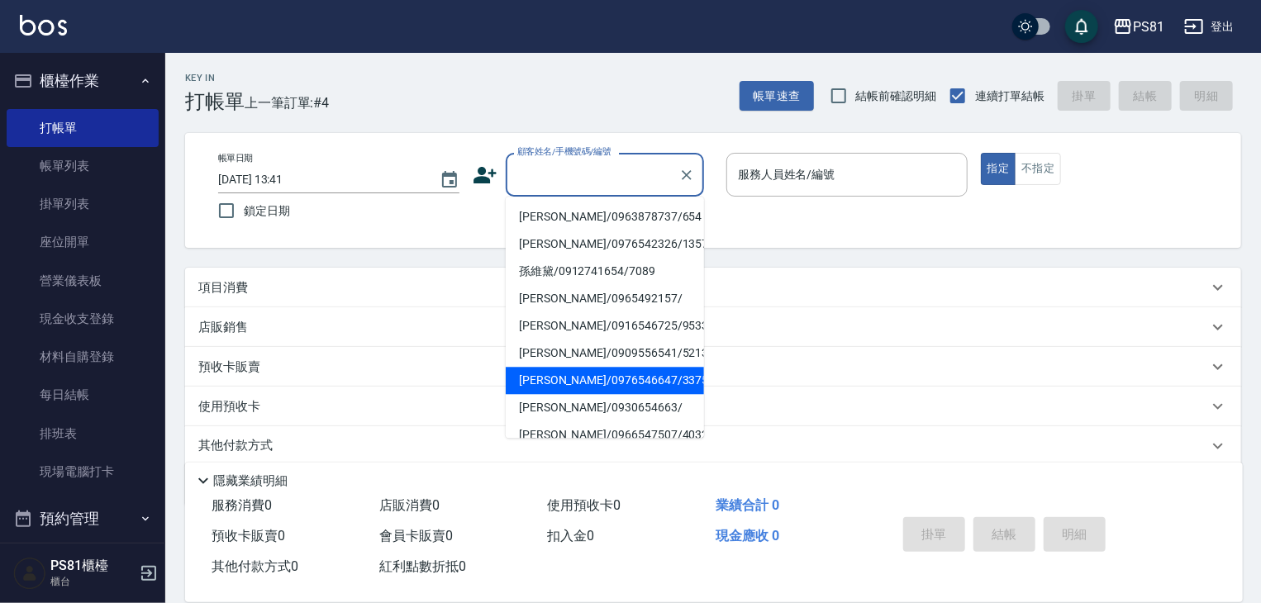
click at [591, 370] on ul "廖韻筑/0963878737/654 趙晴瑜/0976542326/1357 孫維黛/0912741654/7089 汪黛伶/0965492157/ 繆采伶/…" at bounding box center [605, 317] width 198 height 241
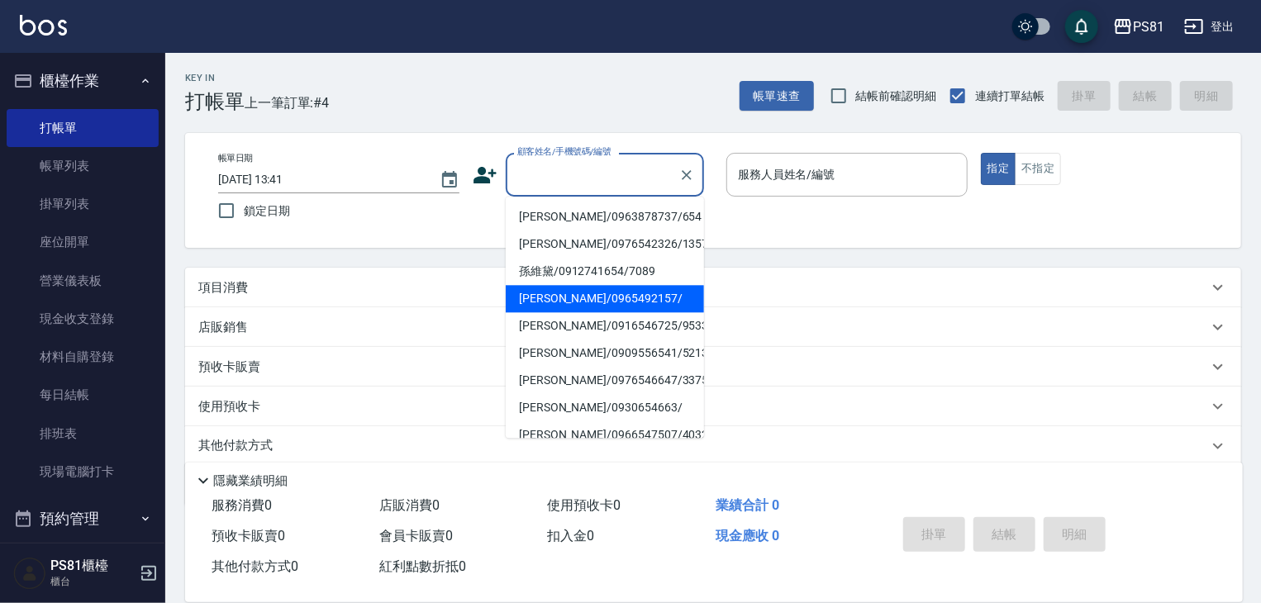
click at [587, 404] on li "陳怡晴/0930654663/" at bounding box center [605, 407] width 198 height 27
type input "陳怡晴/0930654663/"
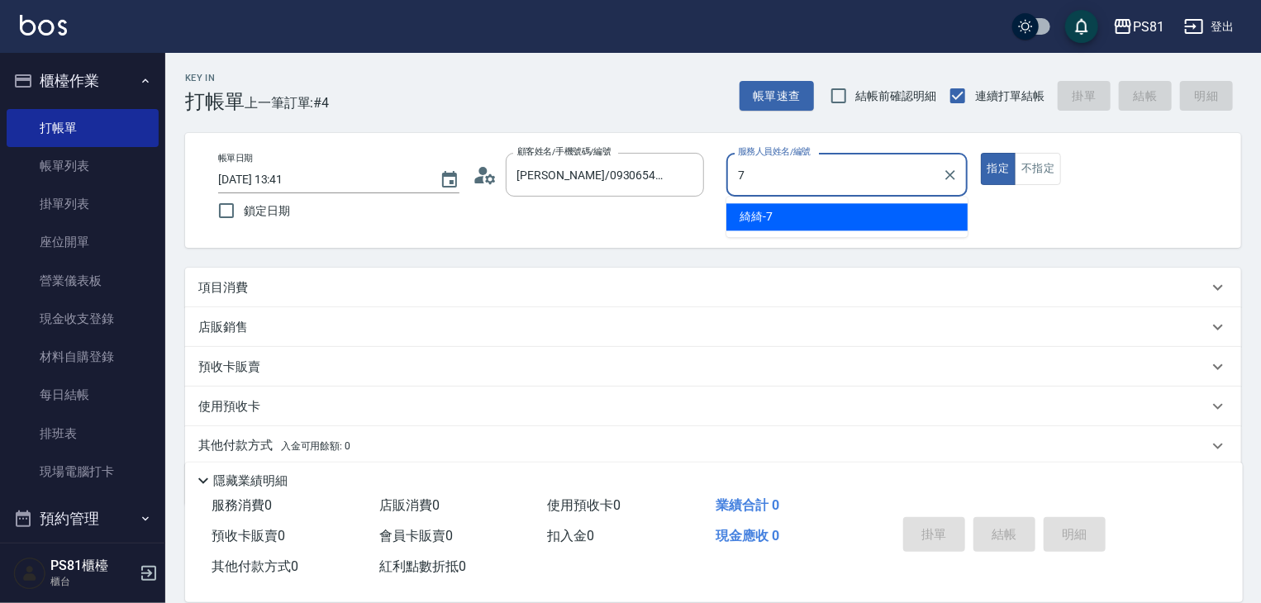
click at [740, 225] on span "綺綺 -7" at bounding box center [755, 216] width 33 height 17
type input "綺綺-7"
drag, startPoint x: 578, startPoint y: 172, endPoint x: 578, endPoint y: 189, distance: 17.4
click at [578, 179] on input "陳怡晴/0930654663/" at bounding box center [592, 174] width 159 height 29
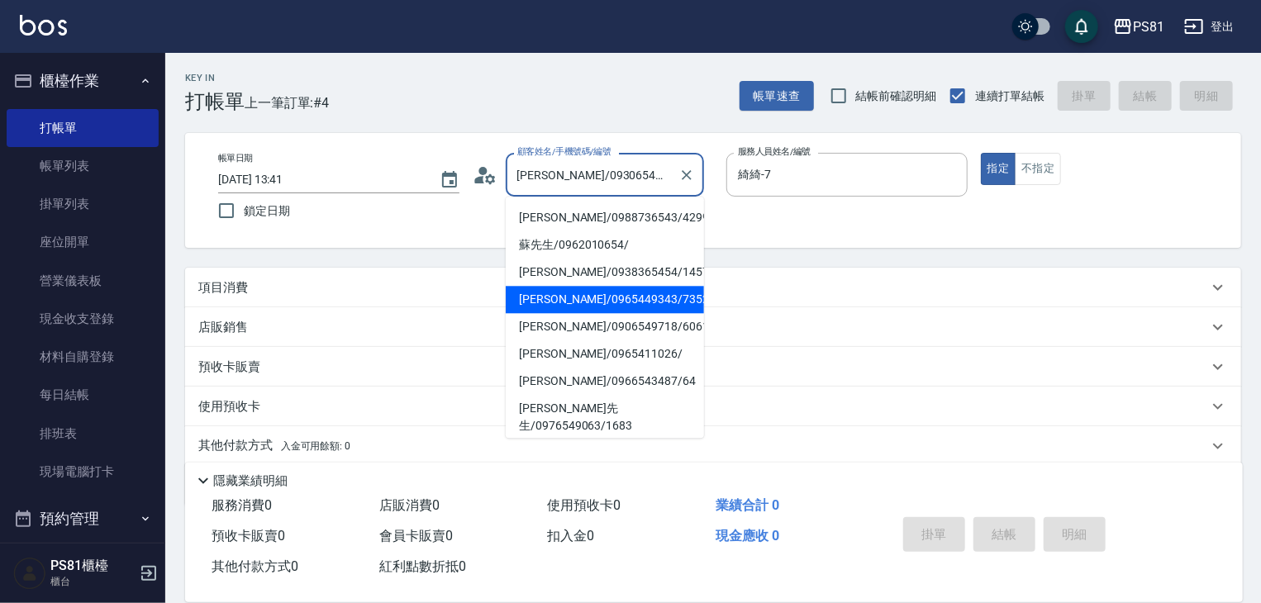
scroll to position [248, 0]
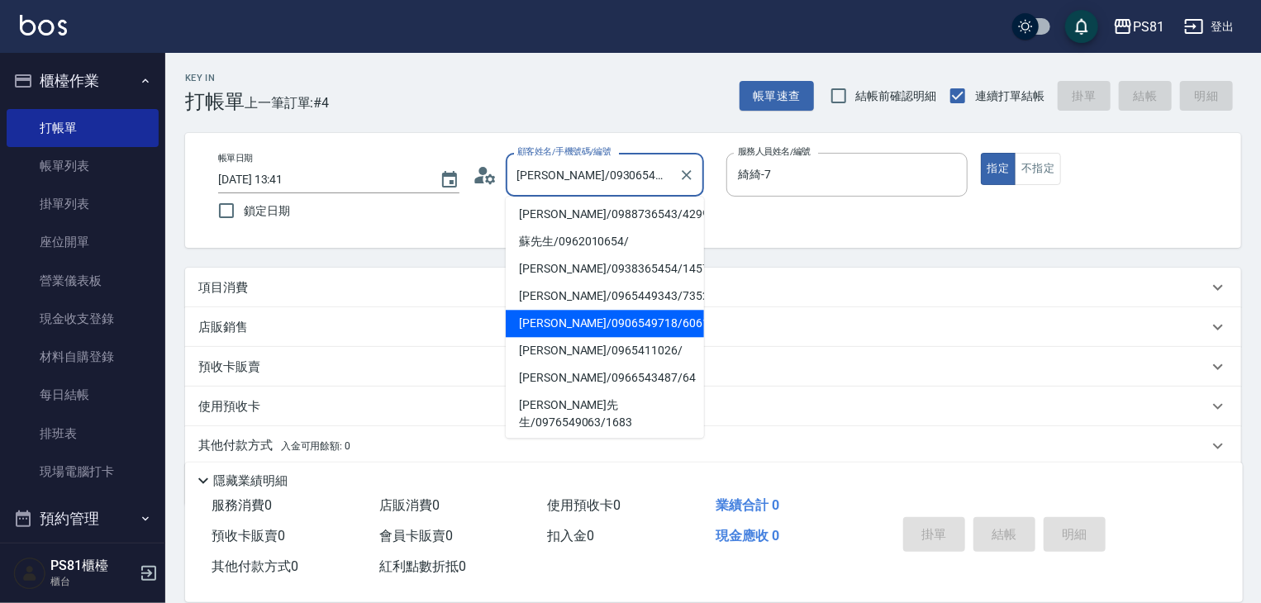
click at [565, 354] on li "陳小晴/0965411026/" at bounding box center [605, 350] width 198 height 27
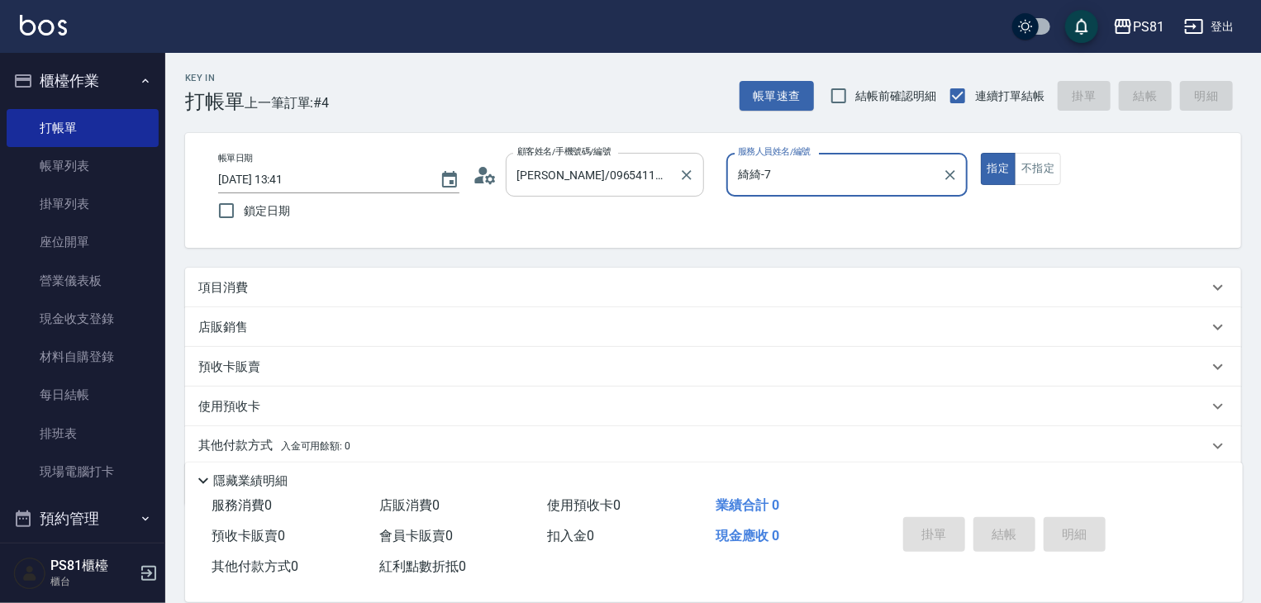
click at [606, 173] on input "陳小晴/0965411026/" at bounding box center [592, 174] width 159 height 29
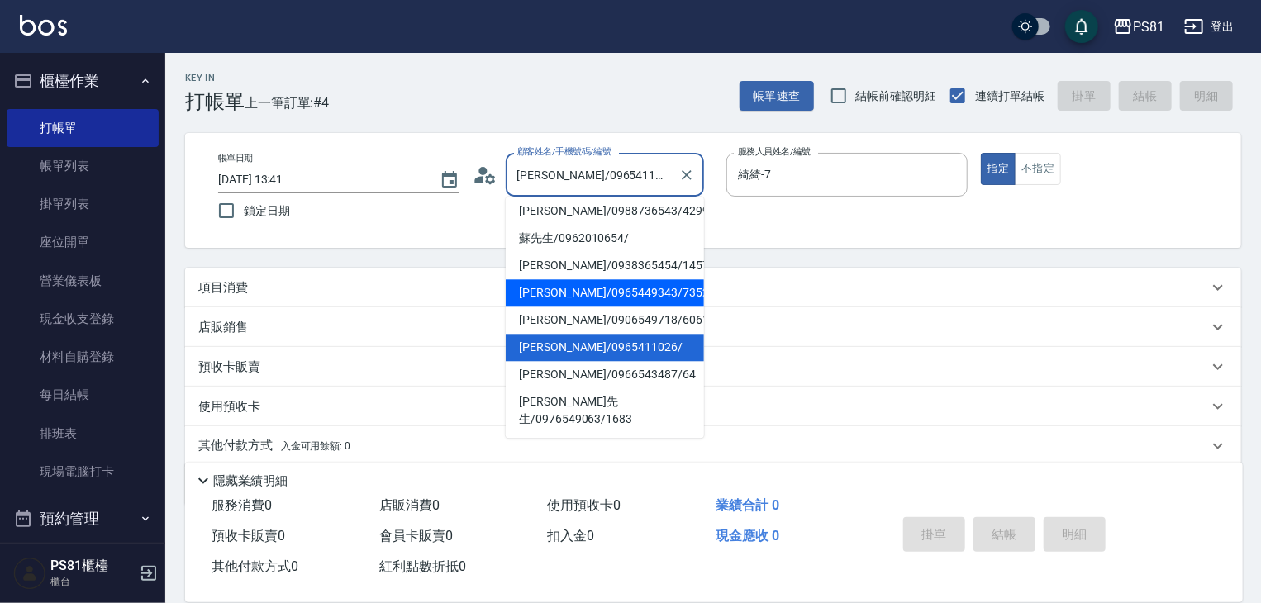
scroll to position [317, 0]
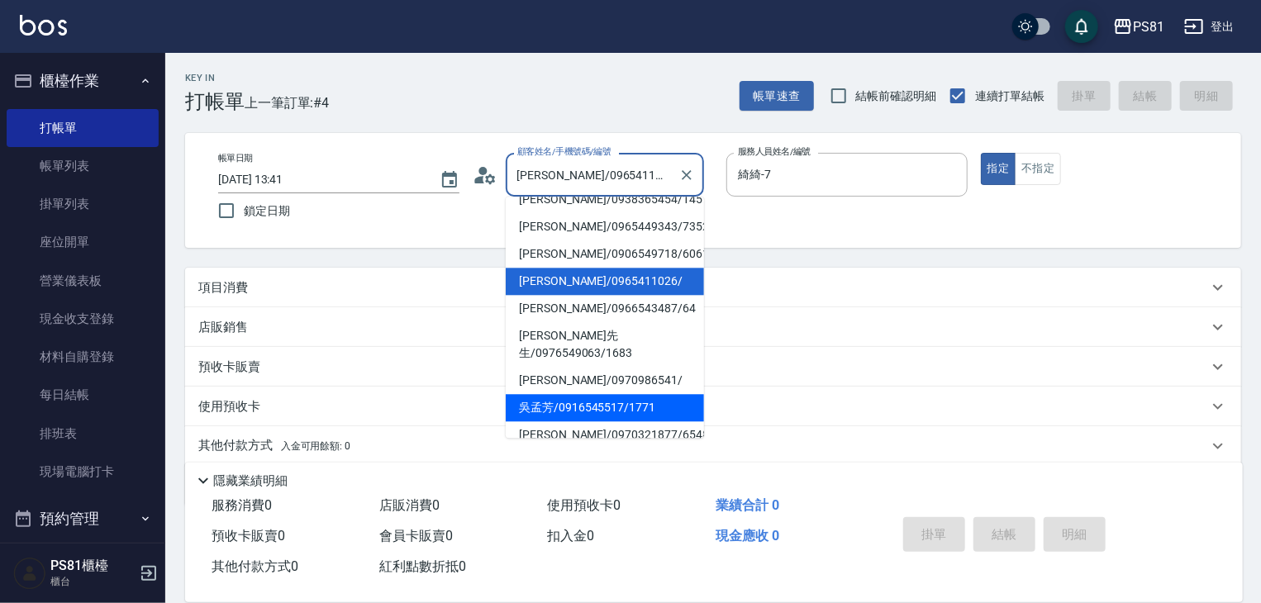
click at [582, 421] on li "姚泰宏/0970321877/6548" at bounding box center [605, 434] width 198 height 27
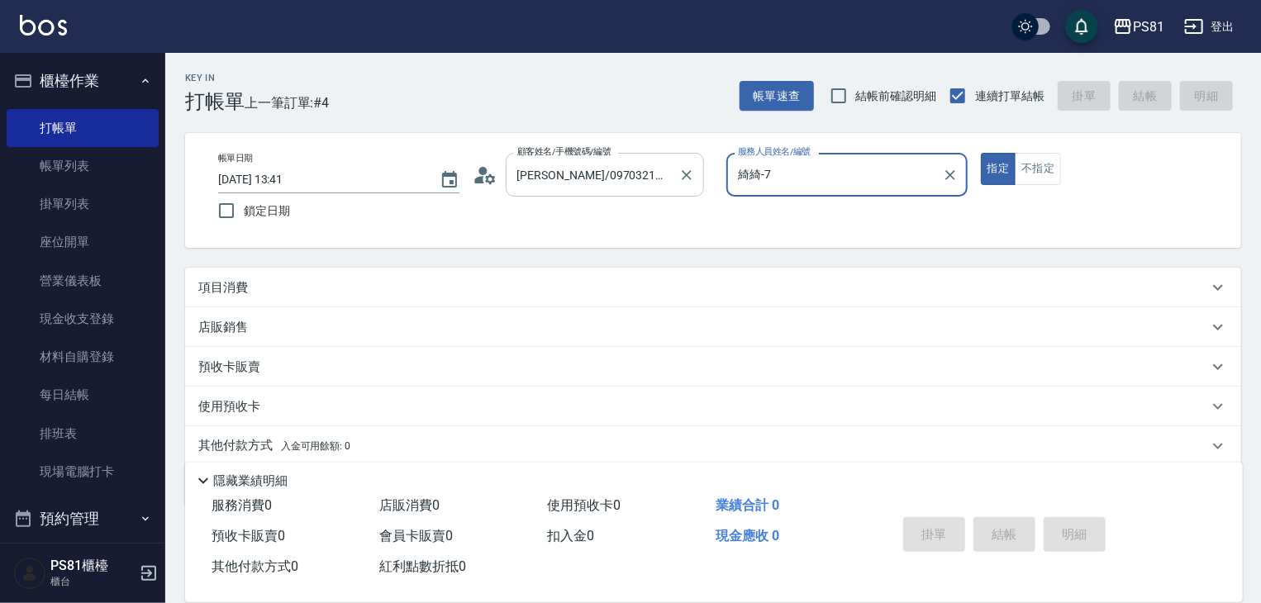
click at [625, 167] on input "姚泰宏/0970321877/6548" at bounding box center [592, 174] width 159 height 29
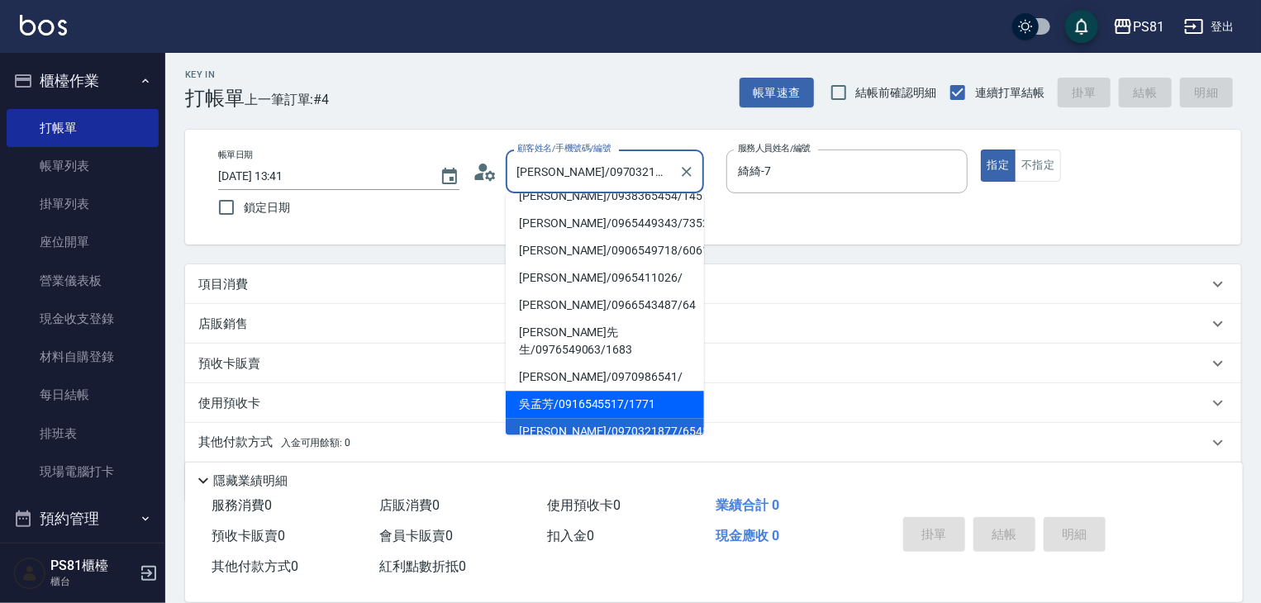
scroll to position [59, 0]
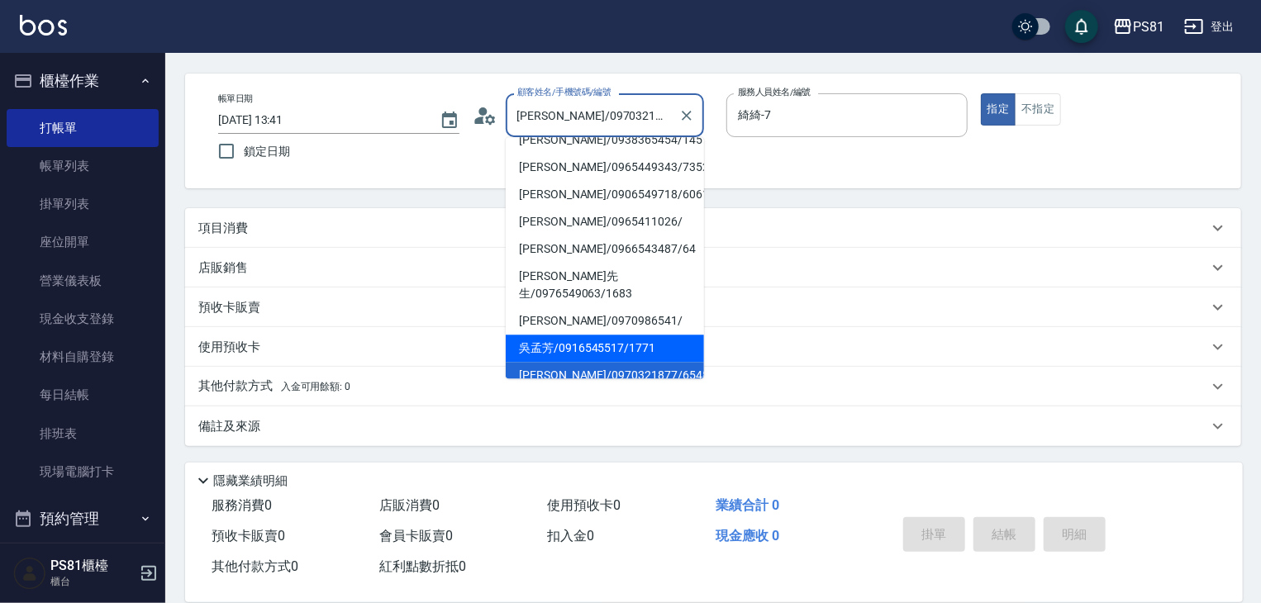
click at [579, 335] on li "吳孟芳/0916545517/1771" at bounding box center [605, 348] width 198 height 27
type input "吳孟芳/0916545517/1771"
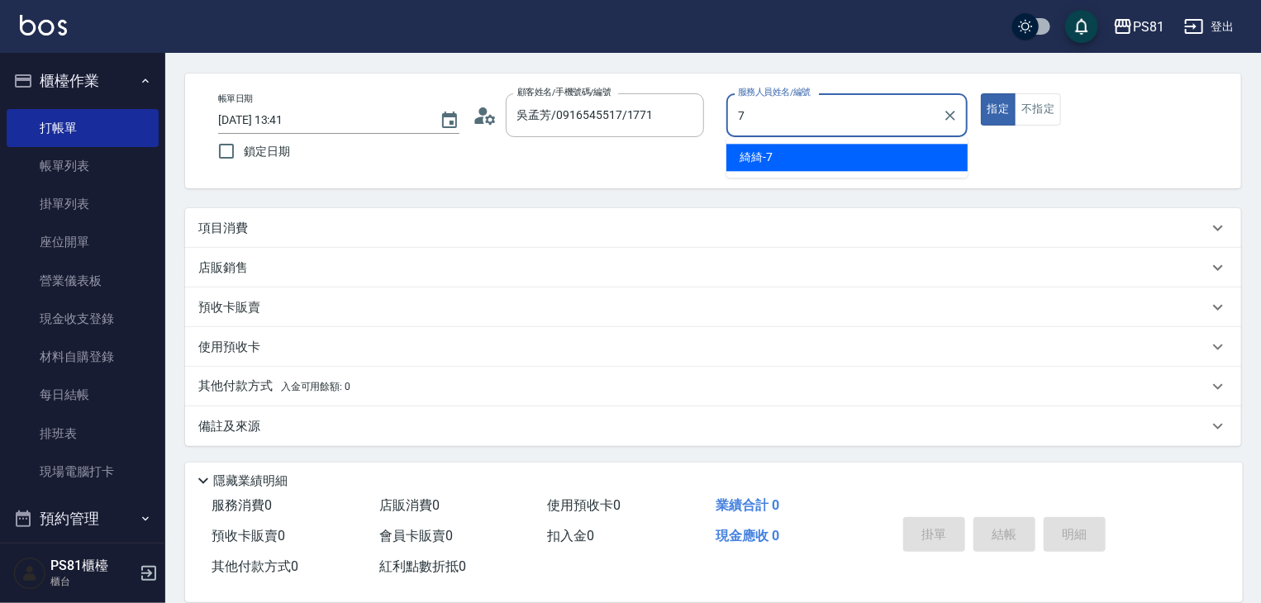
click at [753, 154] on span "綺綺 -7" at bounding box center [755, 157] width 33 height 17
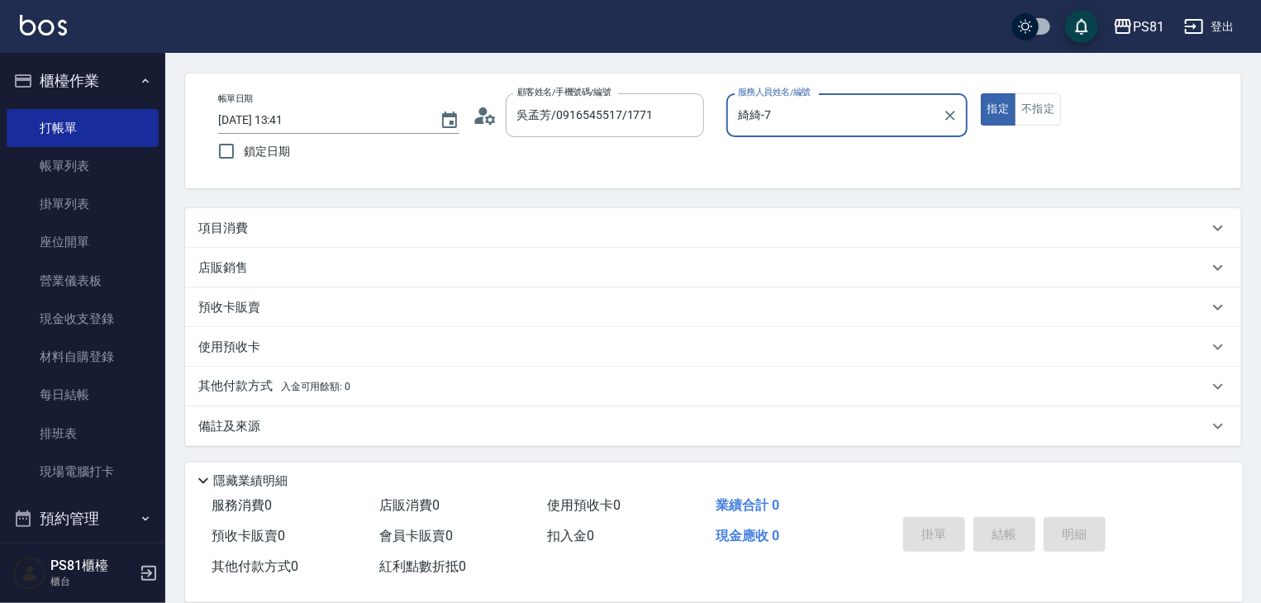
type input "綺綺-7"
click at [335, 231] on div "項目消費" at bounding box center [703, 228] width 1010 height 17
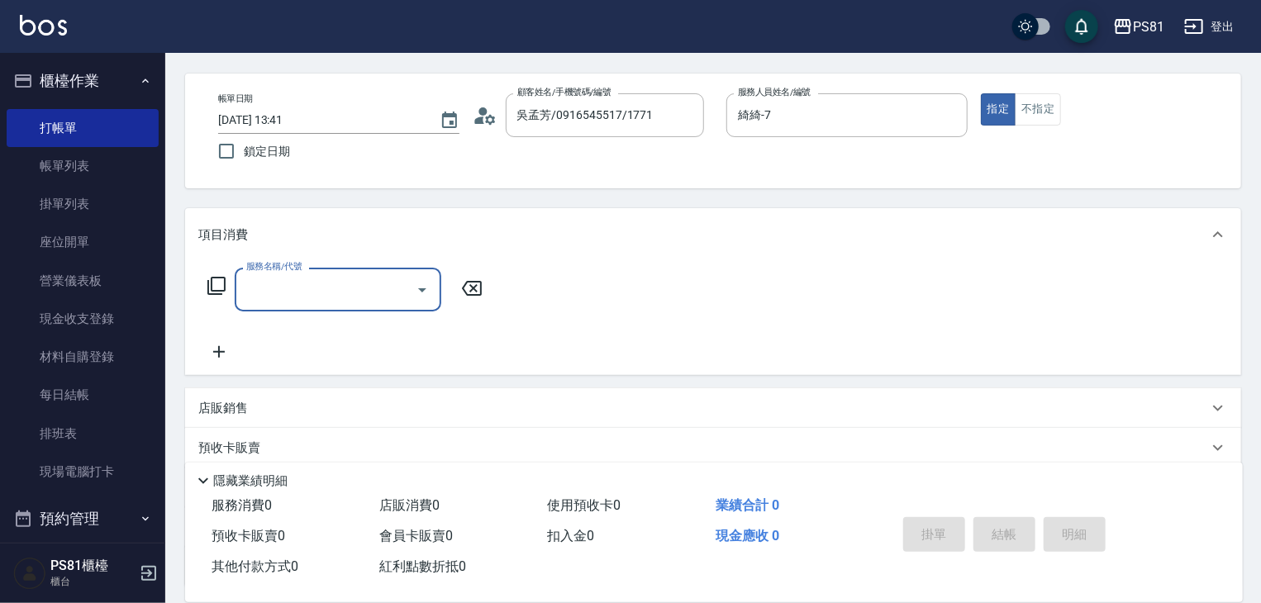
scroll to position [0, 0]
click at [324, 330] on span "C級洗剪400 - 400" at bounding box center [338, 332] width 207 height 27
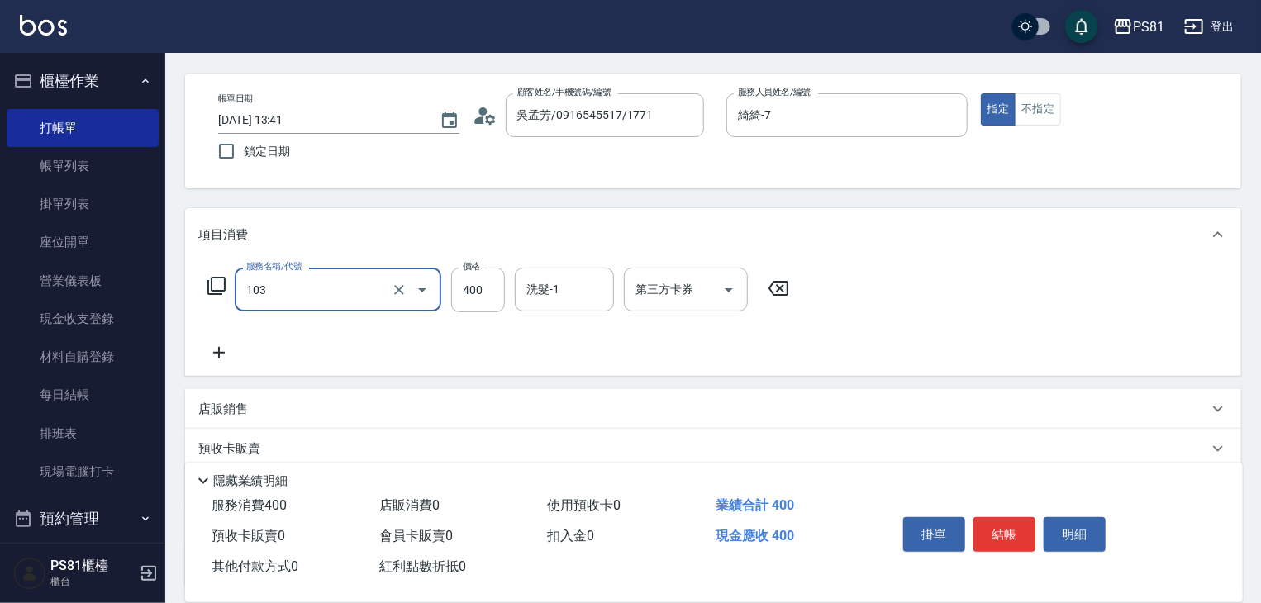
click at [363, 288] on input "103" at bounding box center [314, 289] width 145 height 29
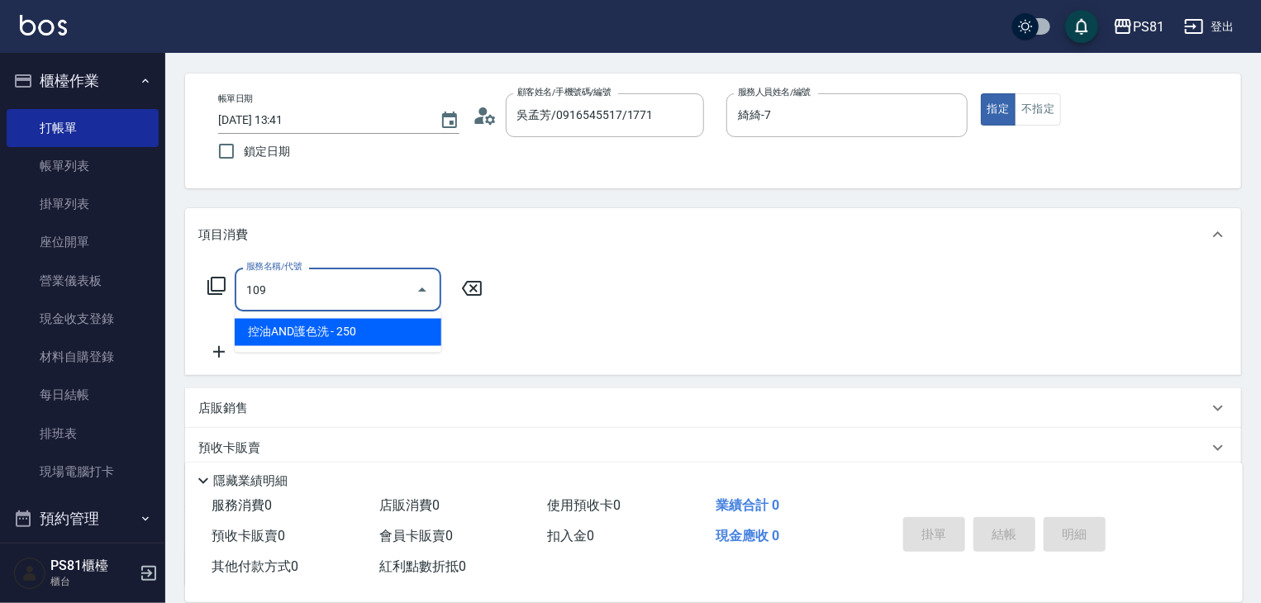
drag, startPoint x: 354, startPoint y: 303, endPoint x: 361, endPoint y: 312, distance: 11.7
click at [356, 306] on div "109 服務名稱/代號" at bounding box center [338, 290] width 207 height 44
drag, startPoint x: 361, startPoint y: 312, endPoint x: 368, endPoint y: 323, distance: 12.6
click at [362, 315] on ul "控油AND護色洗 - 250" at bounding box center [338, 332] width 207 height 40
click at [368, 323] on span "控油AND護色洗 - 250" at bounding box center [338, 332] width 207 height 27
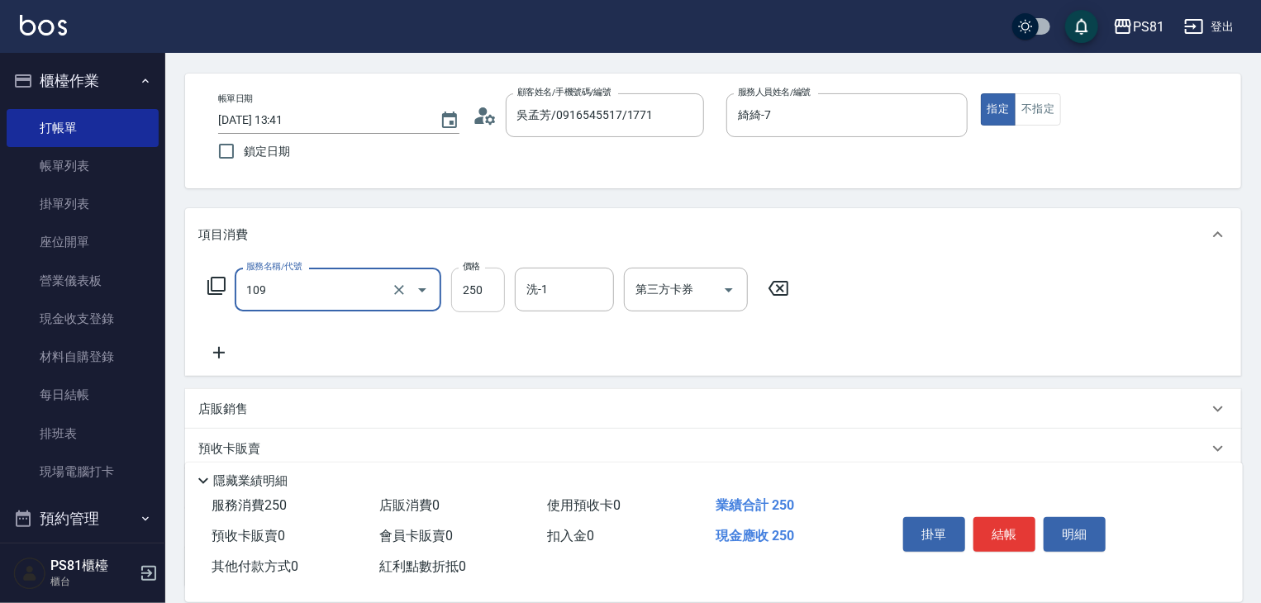
type input "控油AND護色洗(109)"
click at [467, 288] on input "250" at bounding box center [478, 290] width 54 height 45
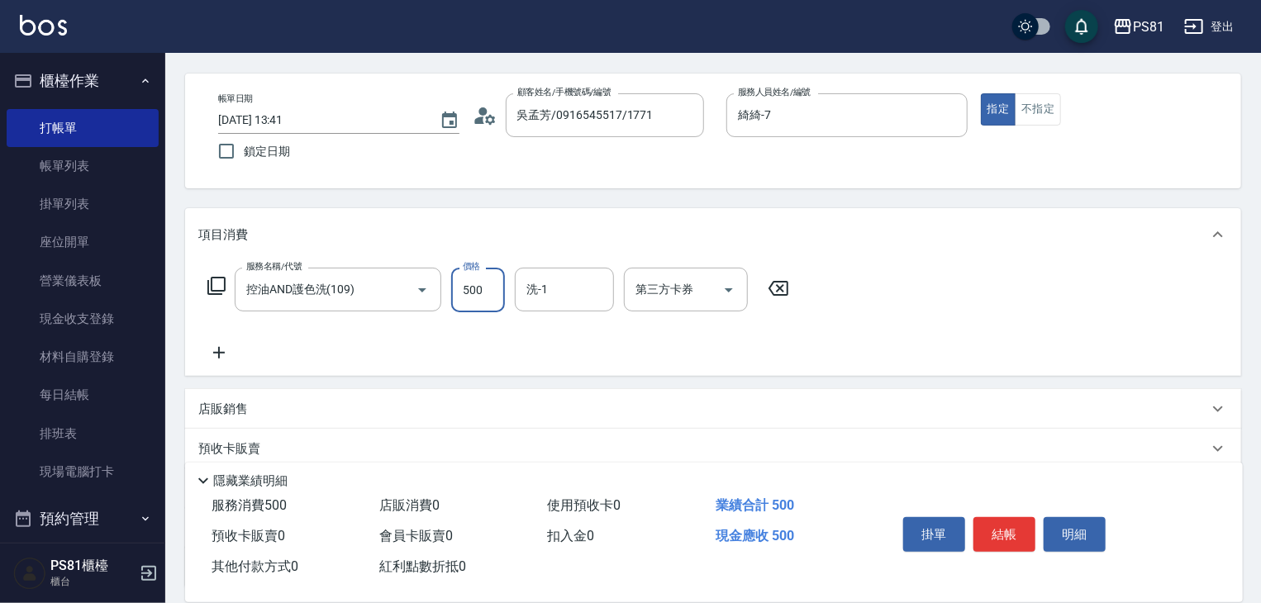
type input "500"
click at [542, 288] on input "洗-1" at bounding box center [564, 289] width 84 height 29
click at [567, 343] on div "涵文 -22" at bounding box center [564, 332] width 99 height 27
type input "涵文-22"
click at [996, 533] on button "結帳" at bounding box center [1004, 534] width 62 height 35
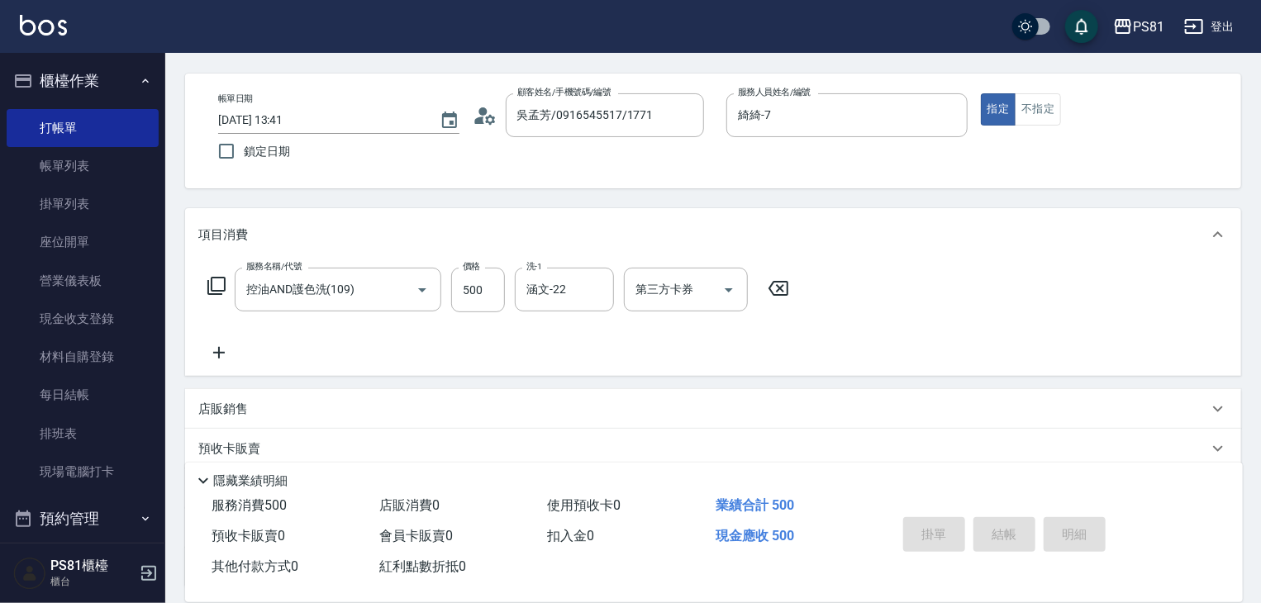
type input "2025/09/12 13:42"
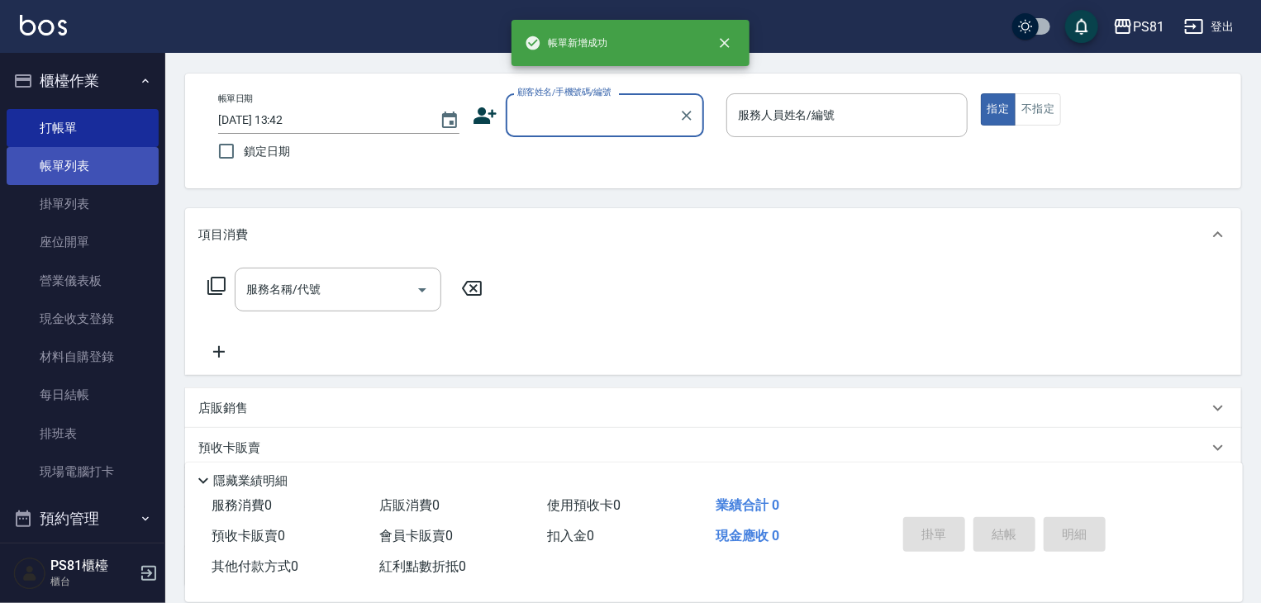
click at [122, 171] on link "帳單列表" at bounding box center [83, 166] width 152 height 38
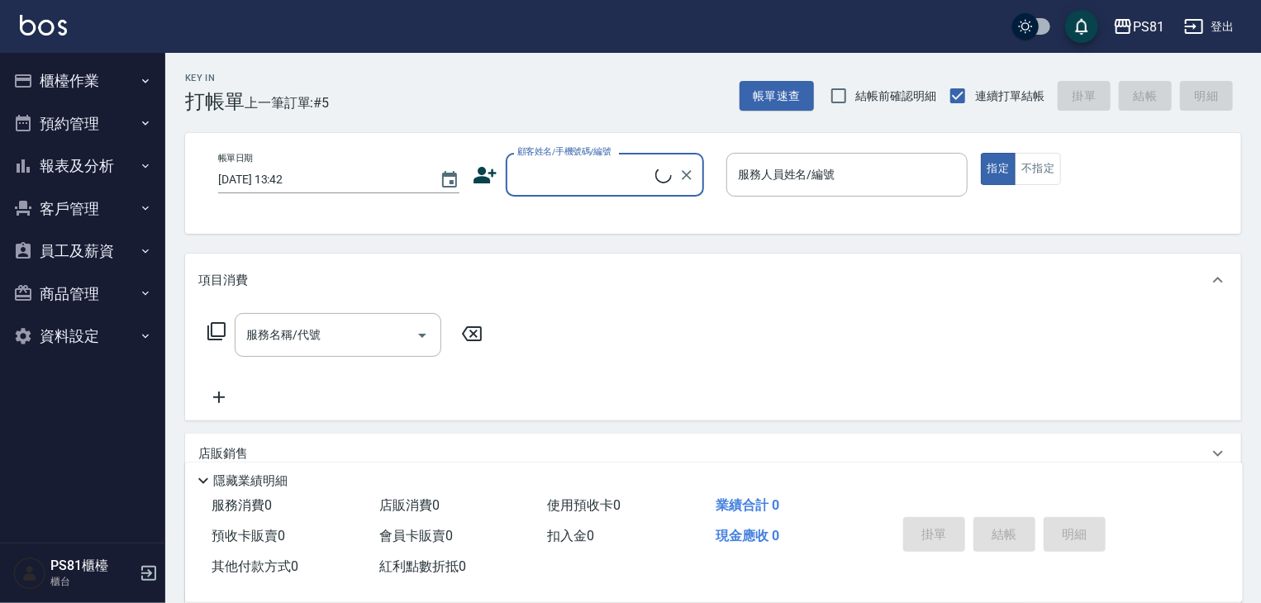
click at [78, 88] on button "櫃檯作業" at bounding box center [83, 80] width 152 height 43
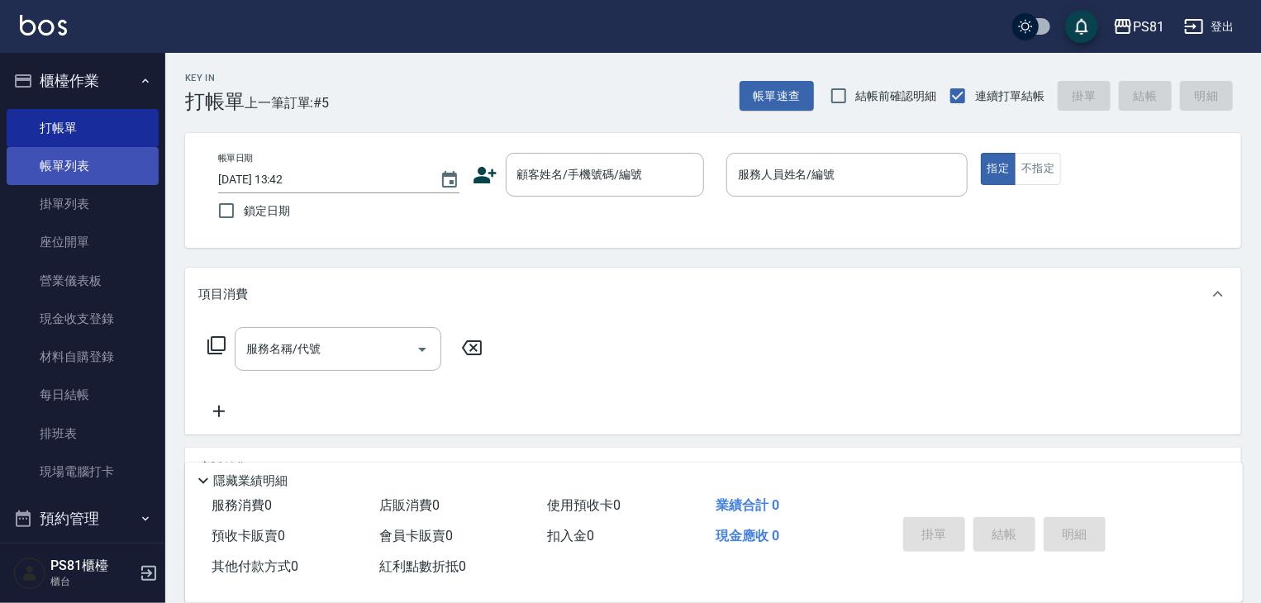
click at [102, 163] on link "帳單列表" at bounding box center [83, 166] width 152 height 38
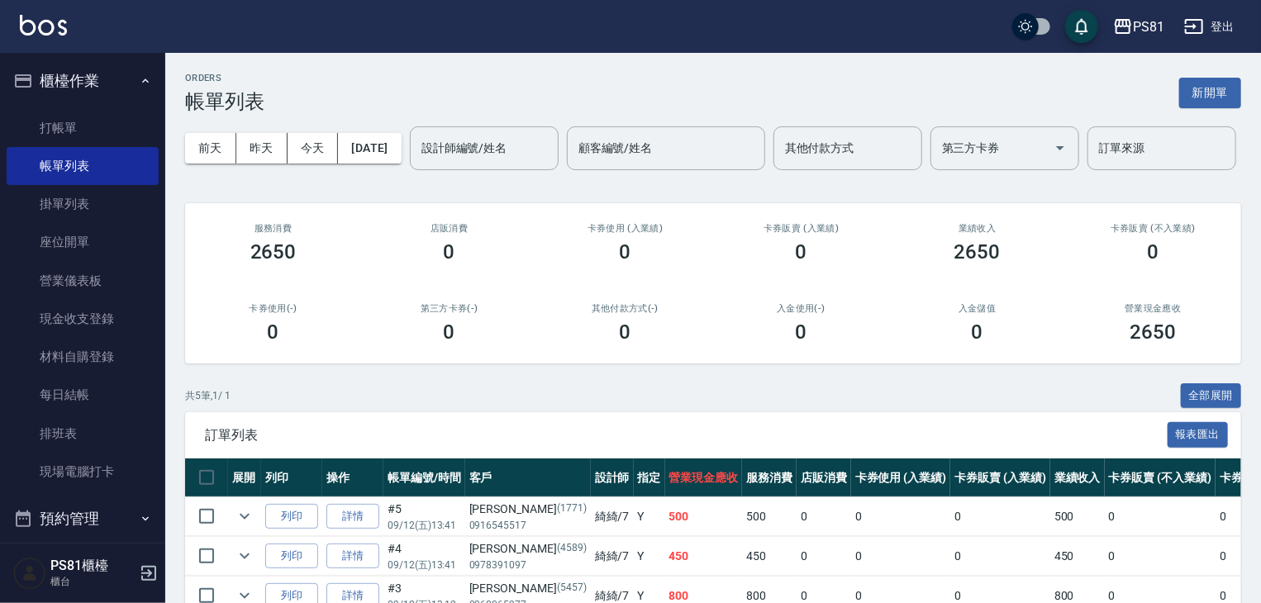
click at [417, 163] on input "設計師編號/姓名" at bounding box center [484, 148] width 134 height 29
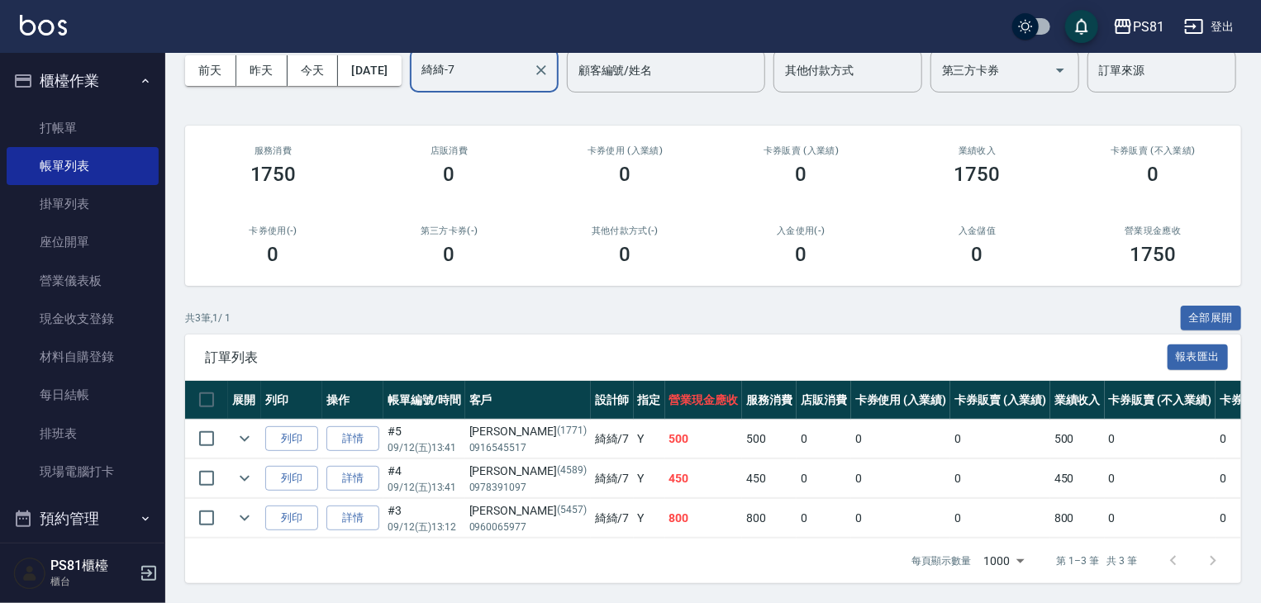
scroll to position [141, 0]
type input "綺綺-7"
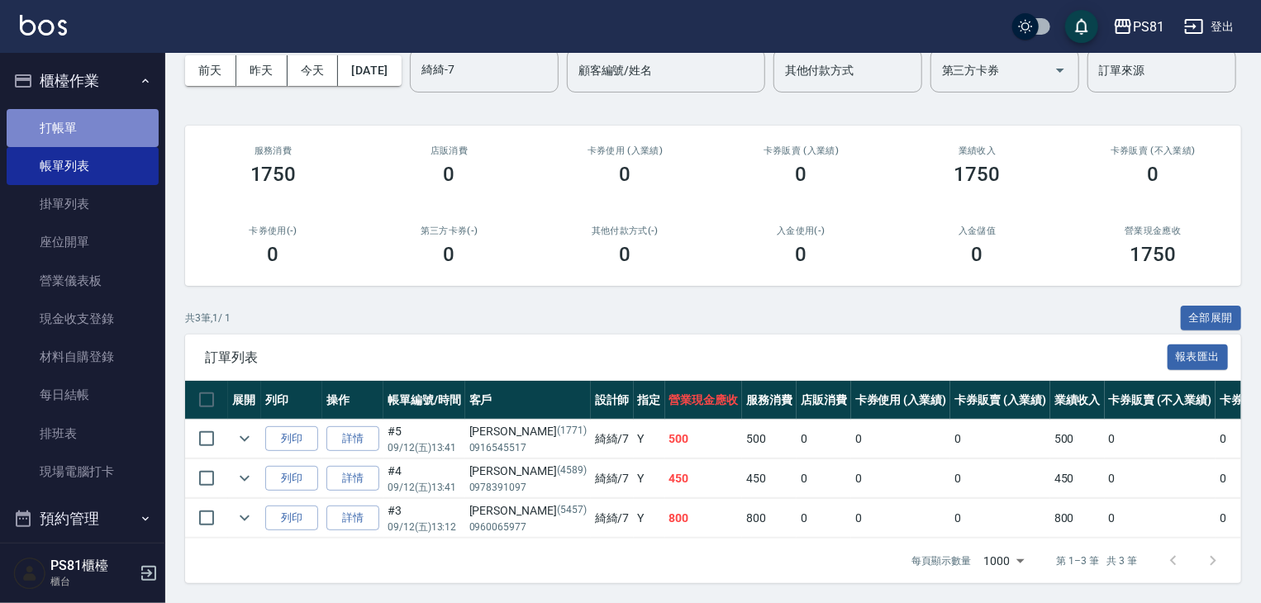
click at [117, 127] on link "打帳單" at bounding box center [83, 128] width 152 height 38
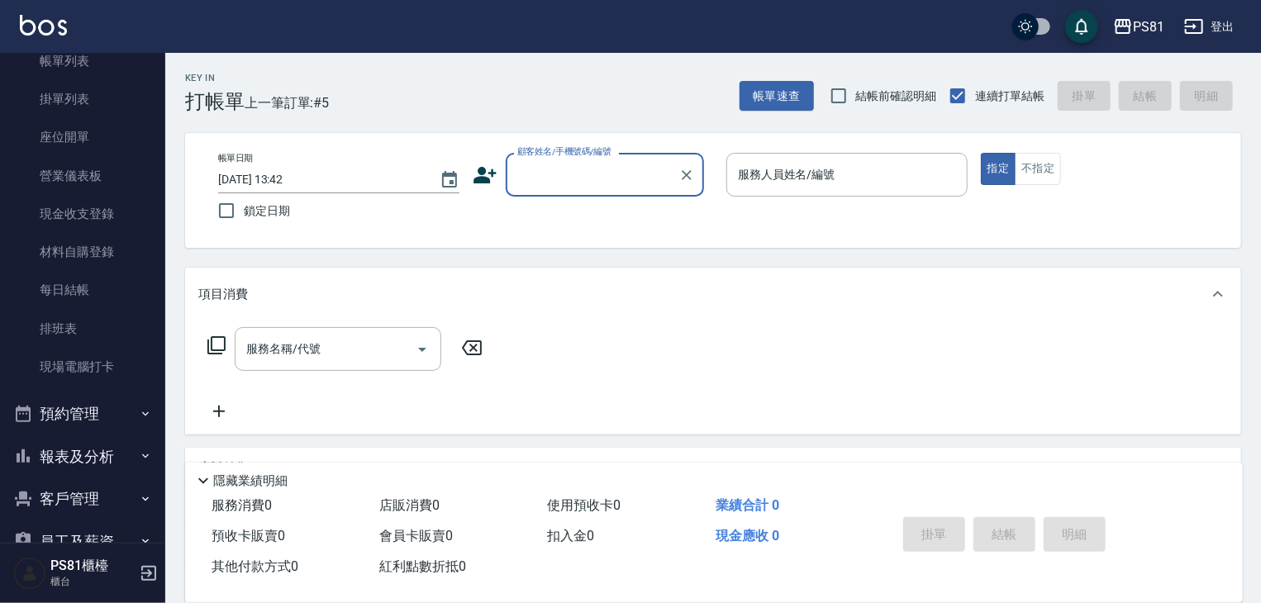
scroll to position [230, 0]
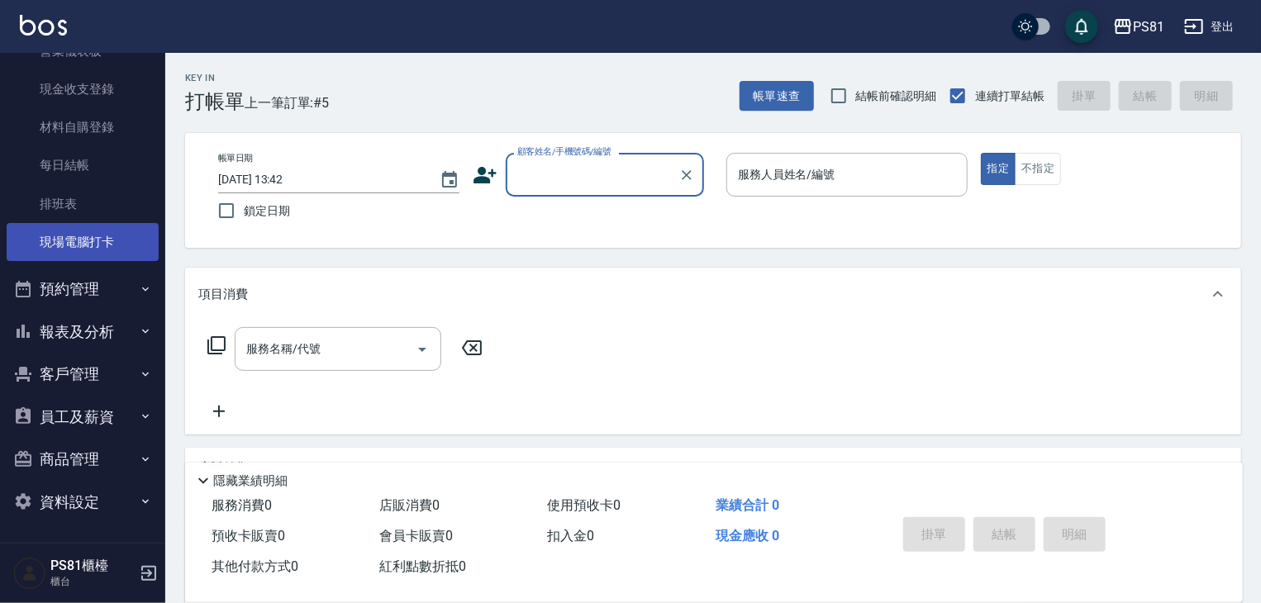
click at [111, 254] on link "現場電腦打卡" at bounding box center [83, 242] width 152 height 38
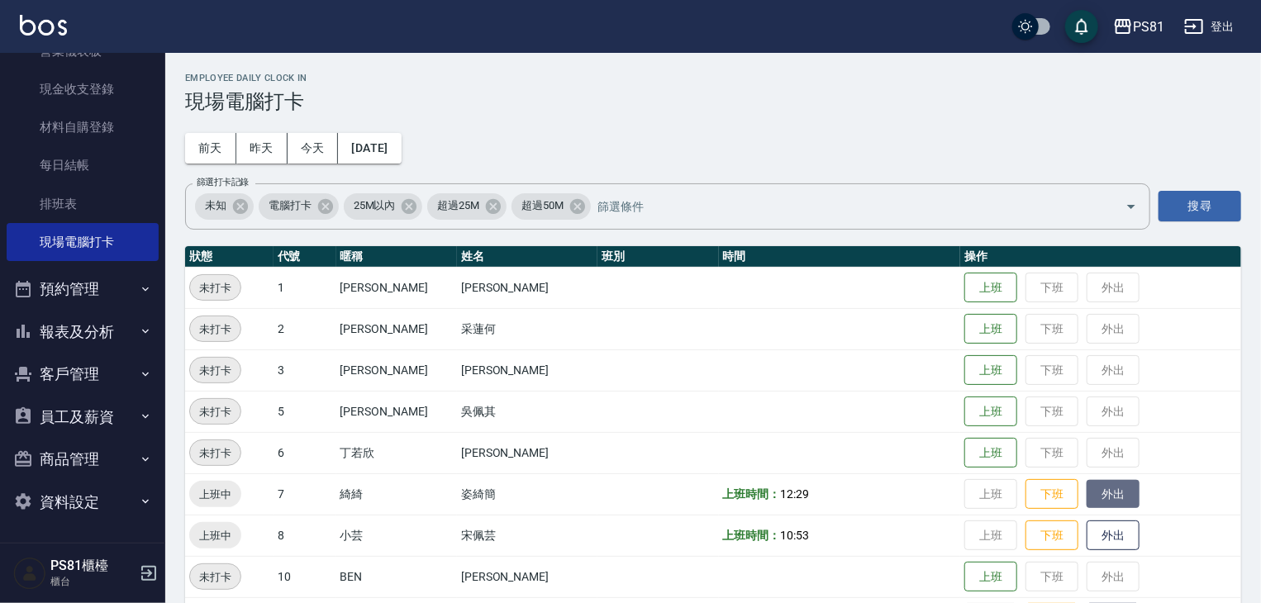
click at [1086, 493] on button "外出" at bounding box center [1112, 494] width 53 height 29
click at [780, 501] on span "13:59" at bounding box center [794, 502] width 29 height 13
click at [1086, 492] on button "歸來" at bounding box center [1112, 494] width 53 height 29
drag, startPoint x: 787, startPoint y: 506, endPoint x: 811, endPoint y: 502, distance: 24.3
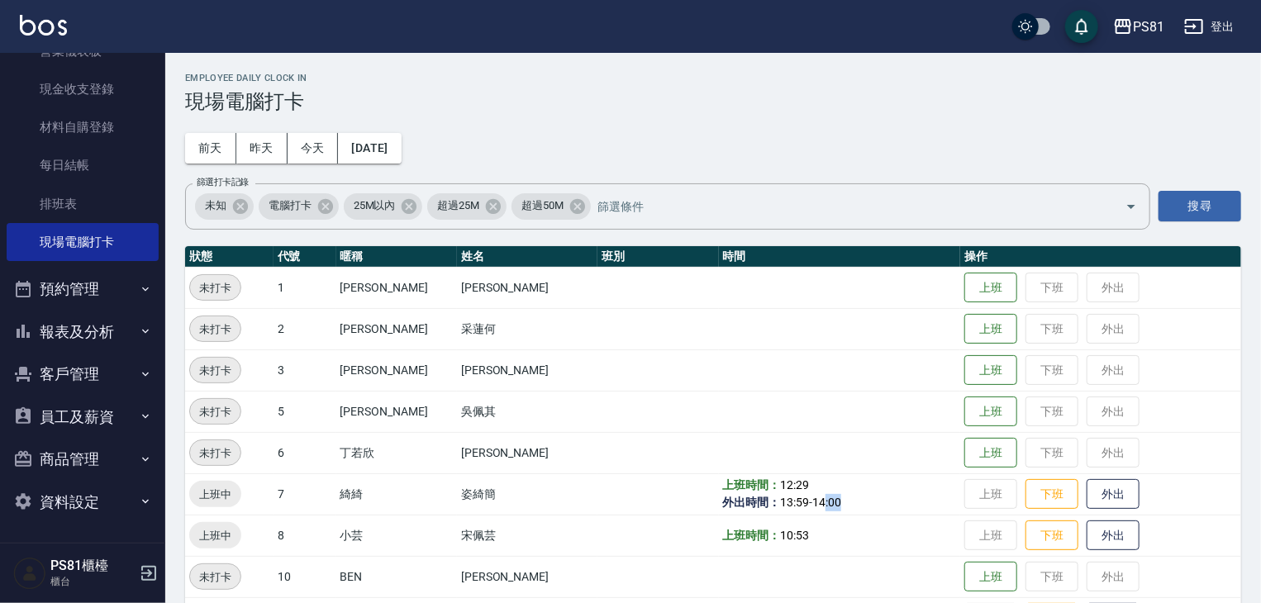
click at [811, 502] on td "上班時間： 12:29 外出時間： 13:59 - 14:00" at bounding box center [840, 493] width 242 height 41
click at [1100, 491] on button "外出" at bounding box center [1112, 494] width 53 height 29
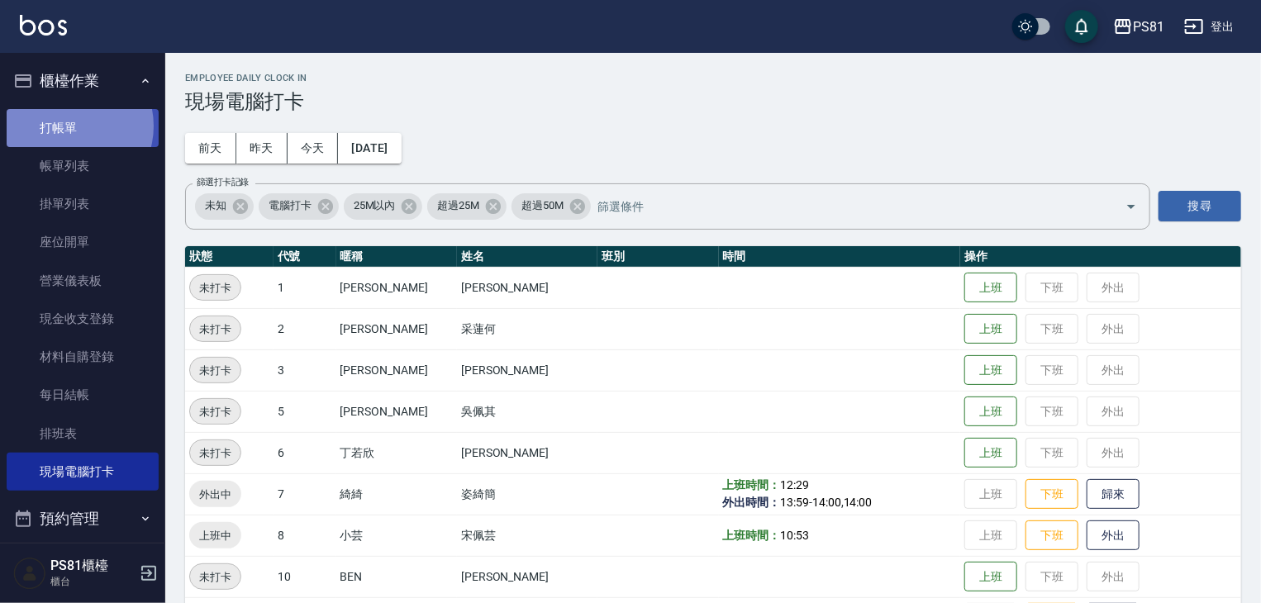
click at [70, 126] on link "打帳單" at bounding box center [83, 128] width 152 height 38
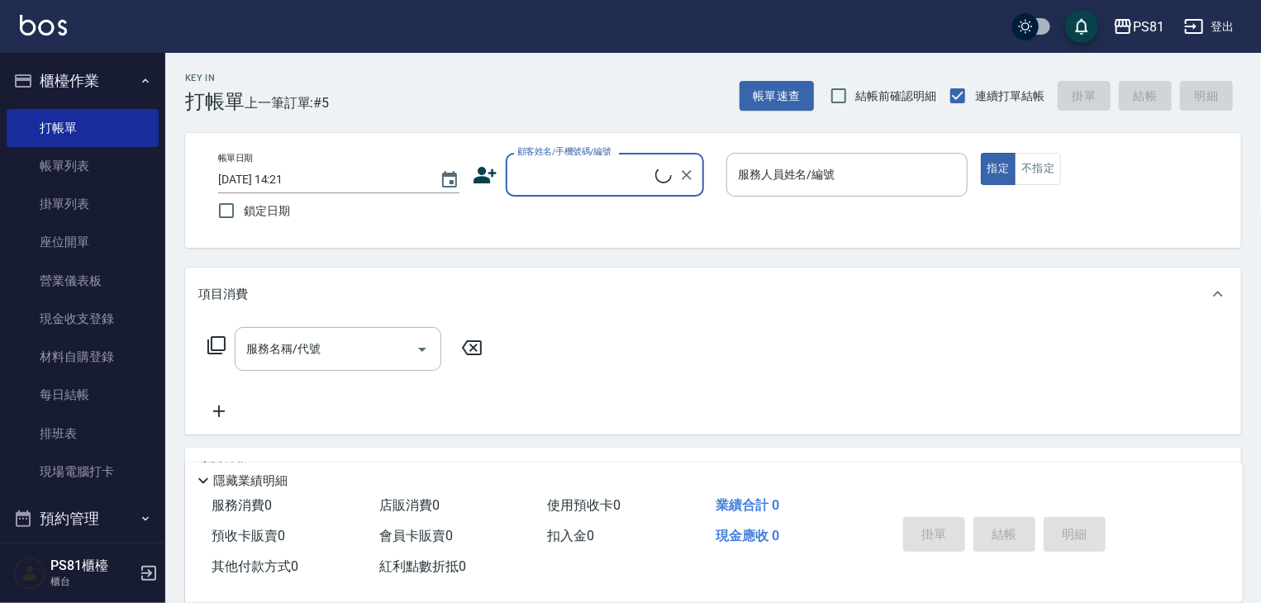
click at [586, 185] on input "顧客姓名/手機號碼/編號" at bounding box center [584, 174] width 142 height 29
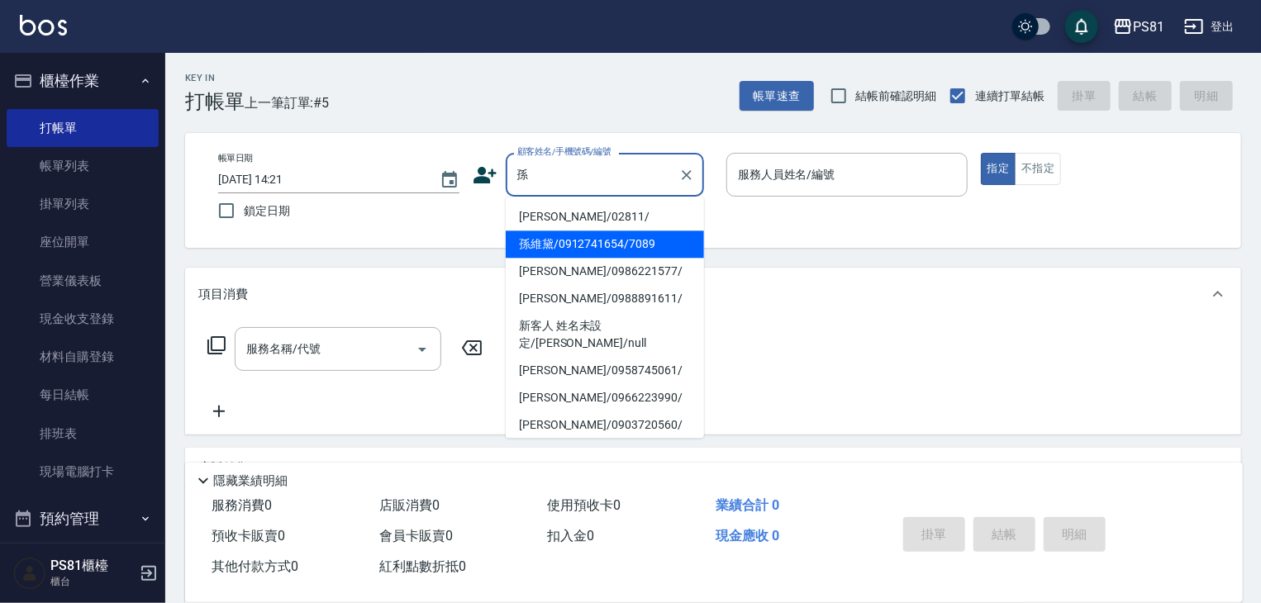
click at [604, 251] on li "孫維黛/0912741654/7089" at bounding box center [605, 244] width 198 height 27
type input "孫維黛/0912741654/7089"
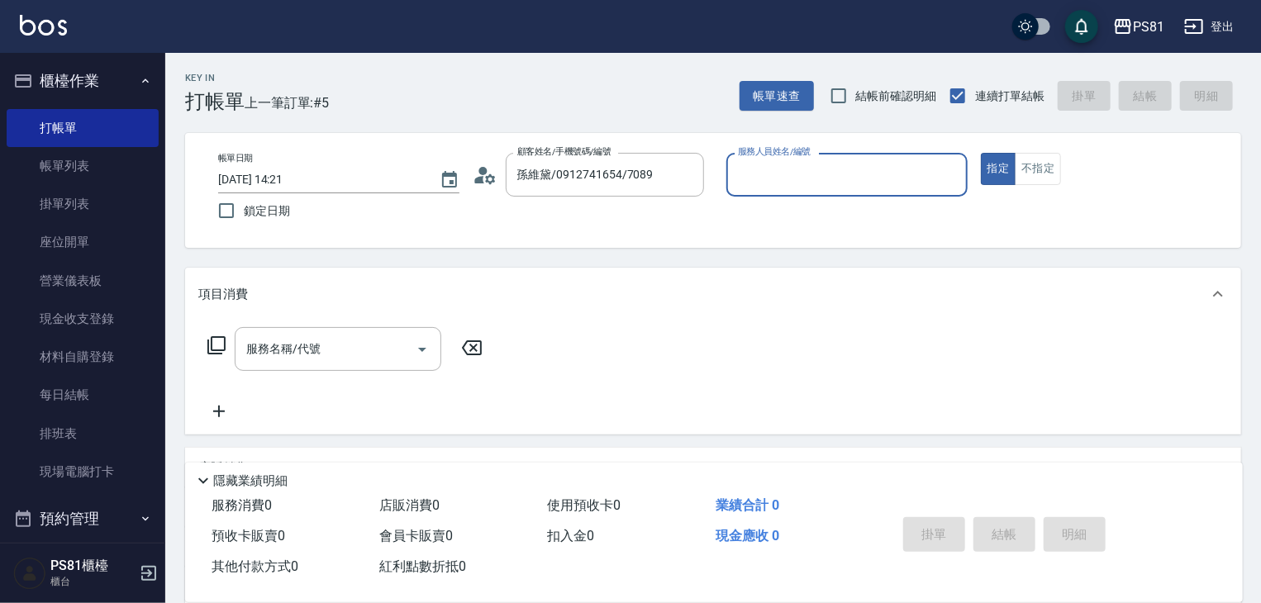
type input "采蓮-2"
drag, startPoint x: 949, startPoint y: 176, endPoint x: 935, endPoint y: 169, distance: 15.5
click at [948, 174] on icon "Clear" at bounding box center [950, 175] width 17 height 17
click at [926, 176] on input "服務人員姓名/編號" at bounding box center [847, 174] width 226 height 29
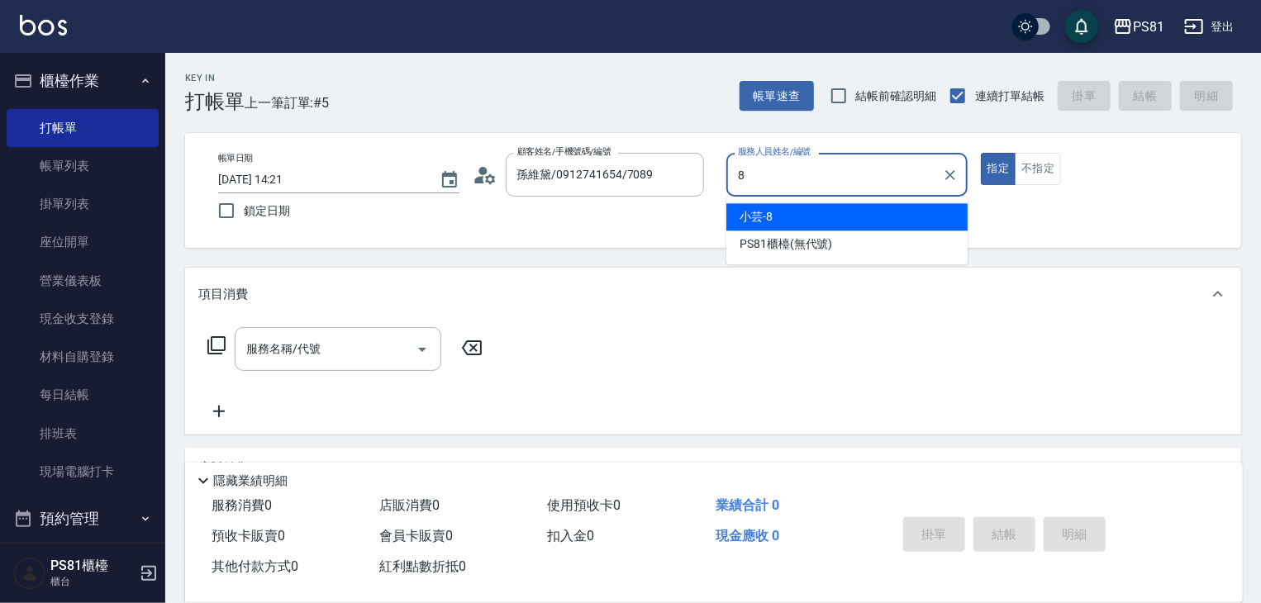
type input "小芸-8"
type button "true"
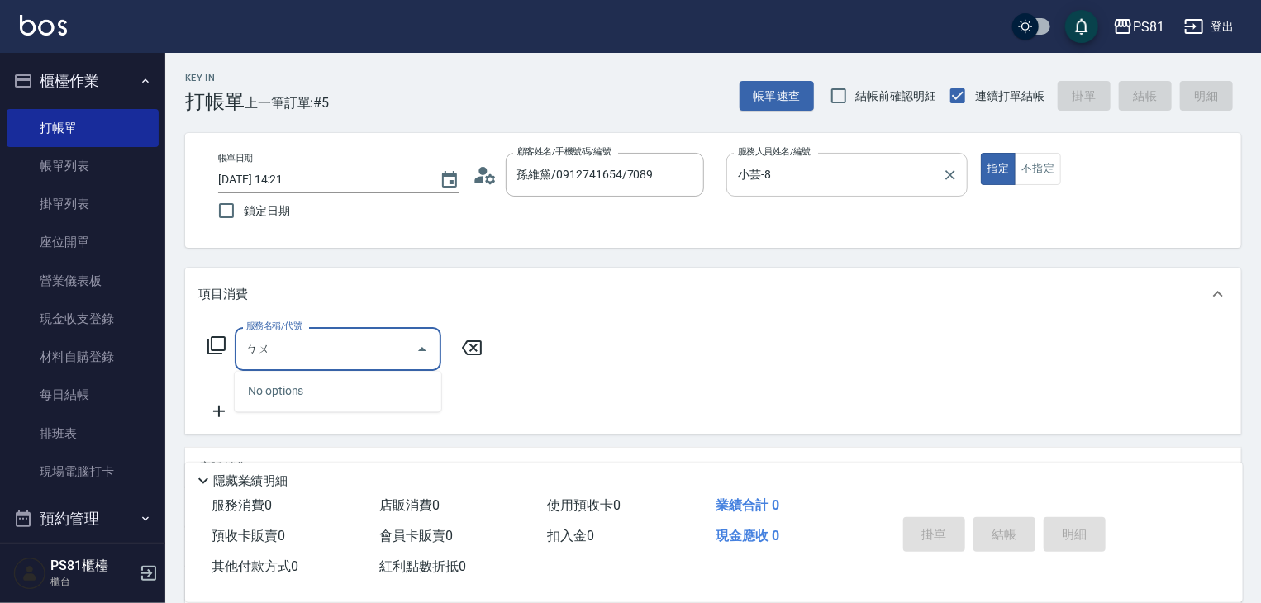
type input "補"
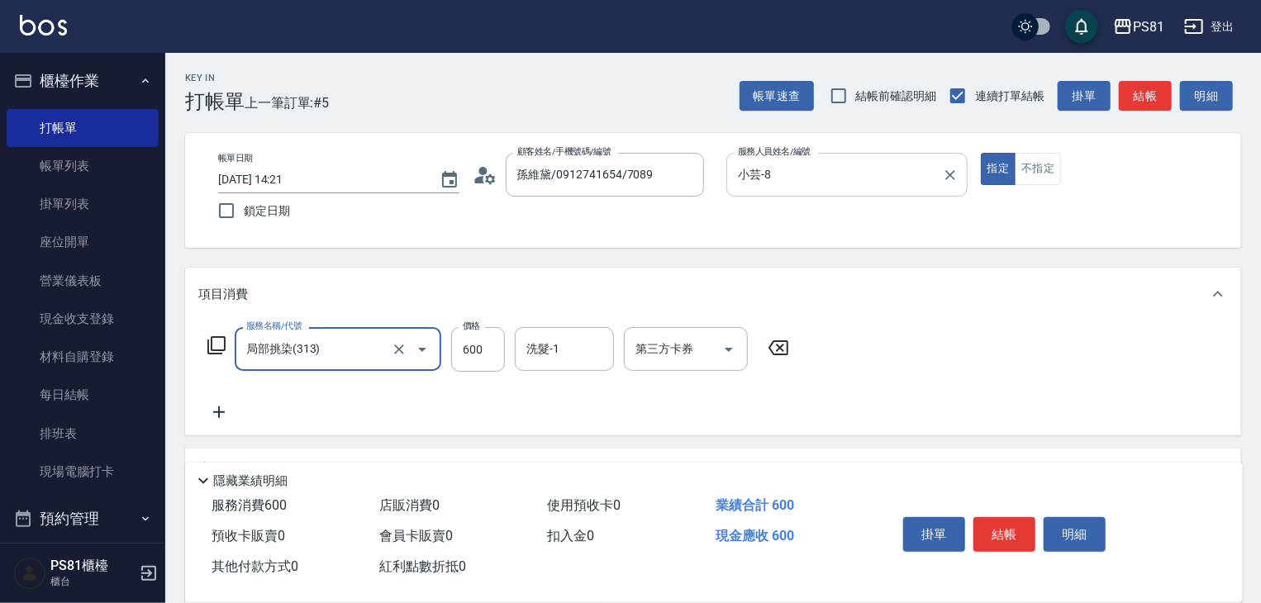
type input "局部挑染(313)"
type input "800"
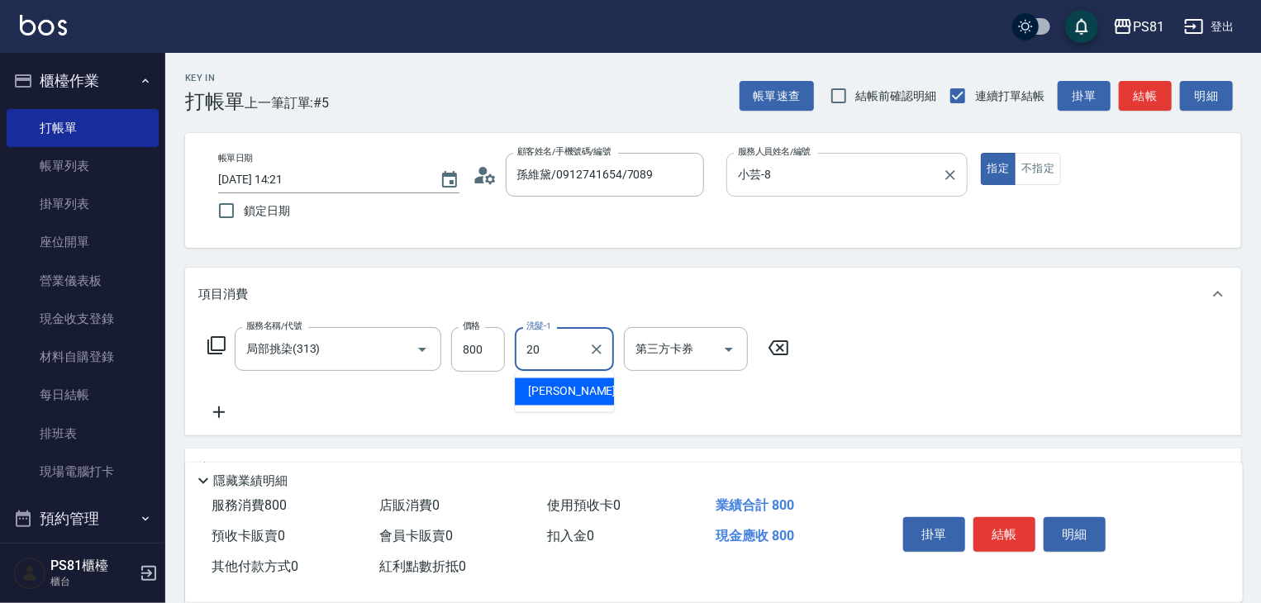
type input "妍妍-20"
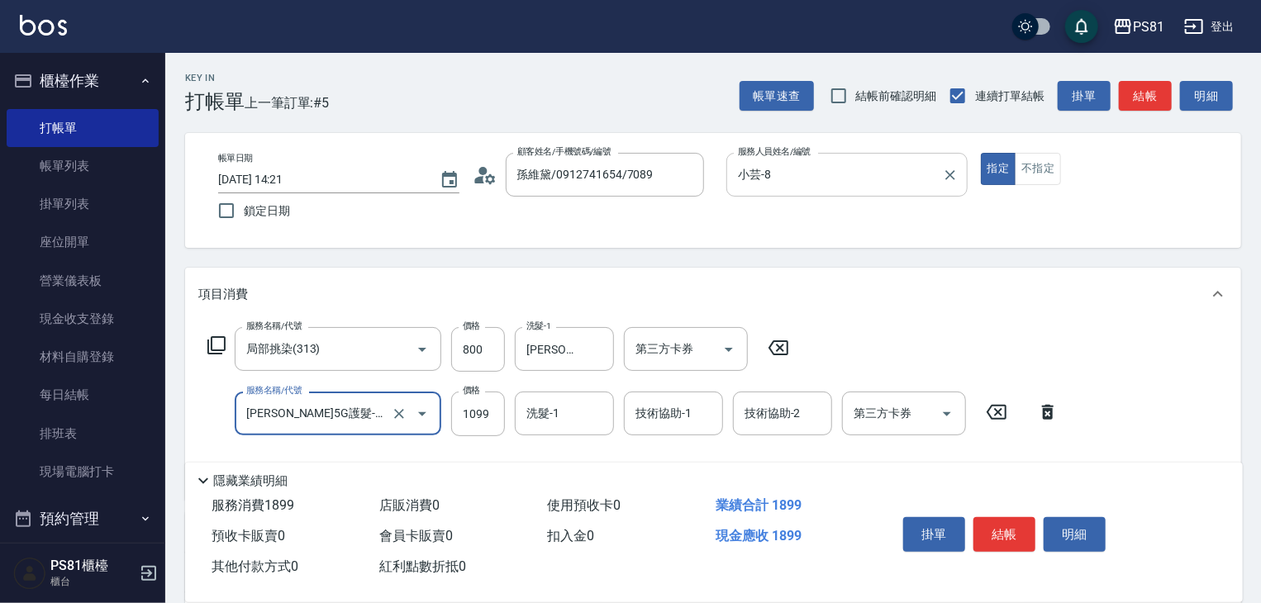
type input "歐娜5G護髮-肩上中髮(1105)"
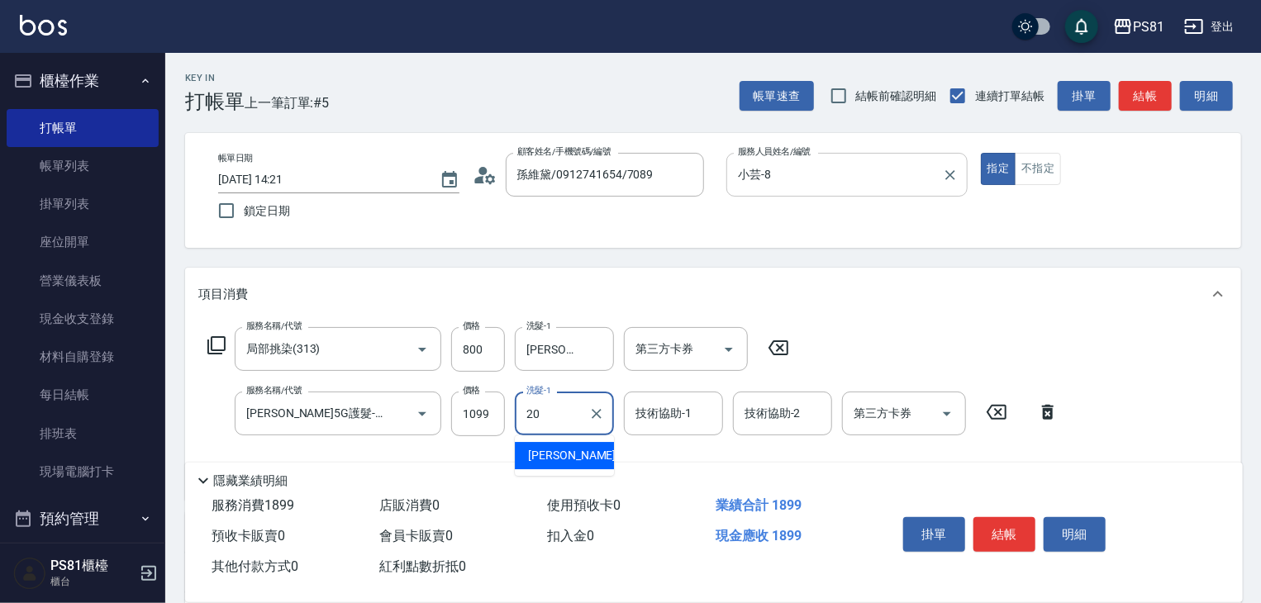
type input "妍妍-20"
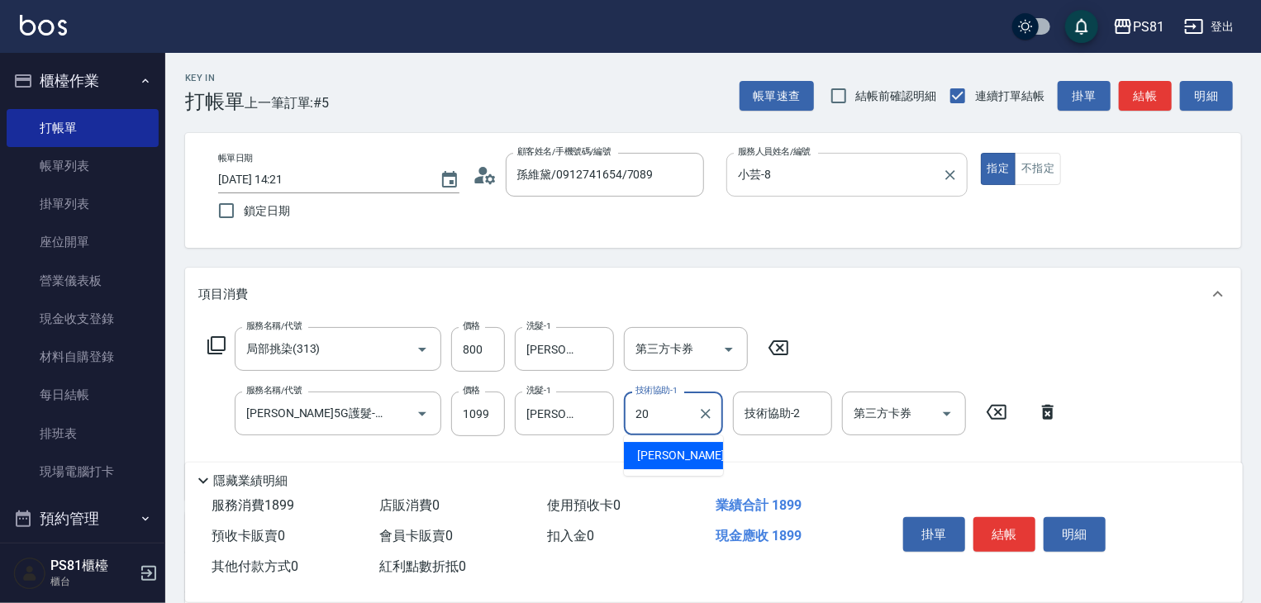
type input "妍妍-20"
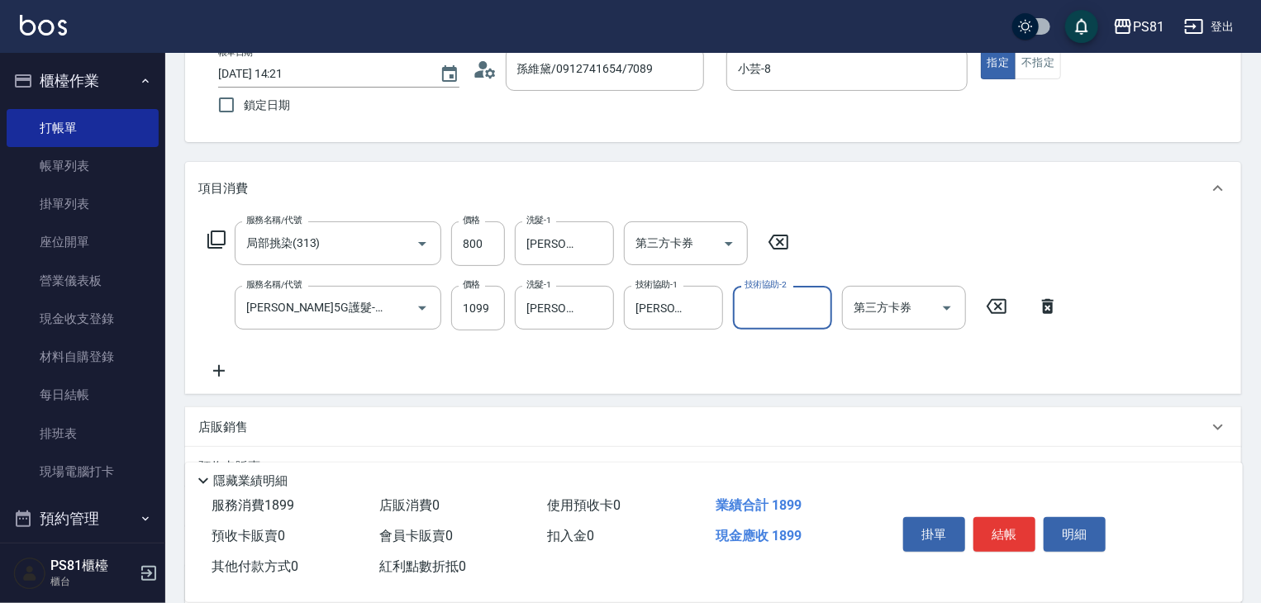
scroll to position [265, 0]
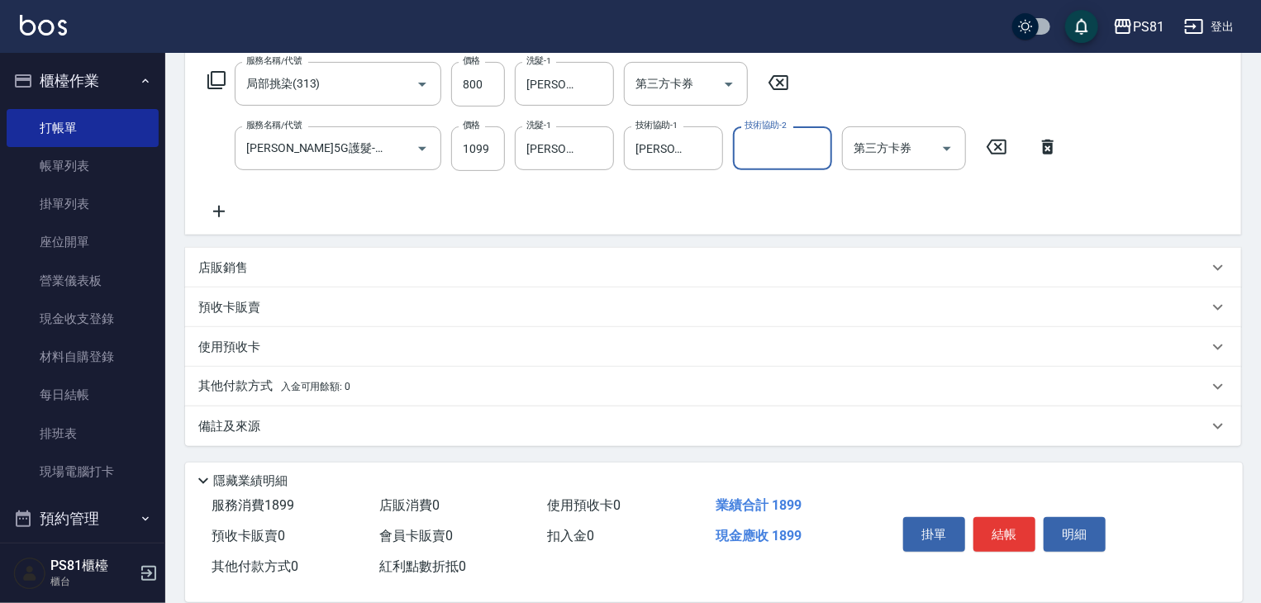
click at [1014, 540] on button "結帳" at bounding box center [1004, 534] width 62 height 35
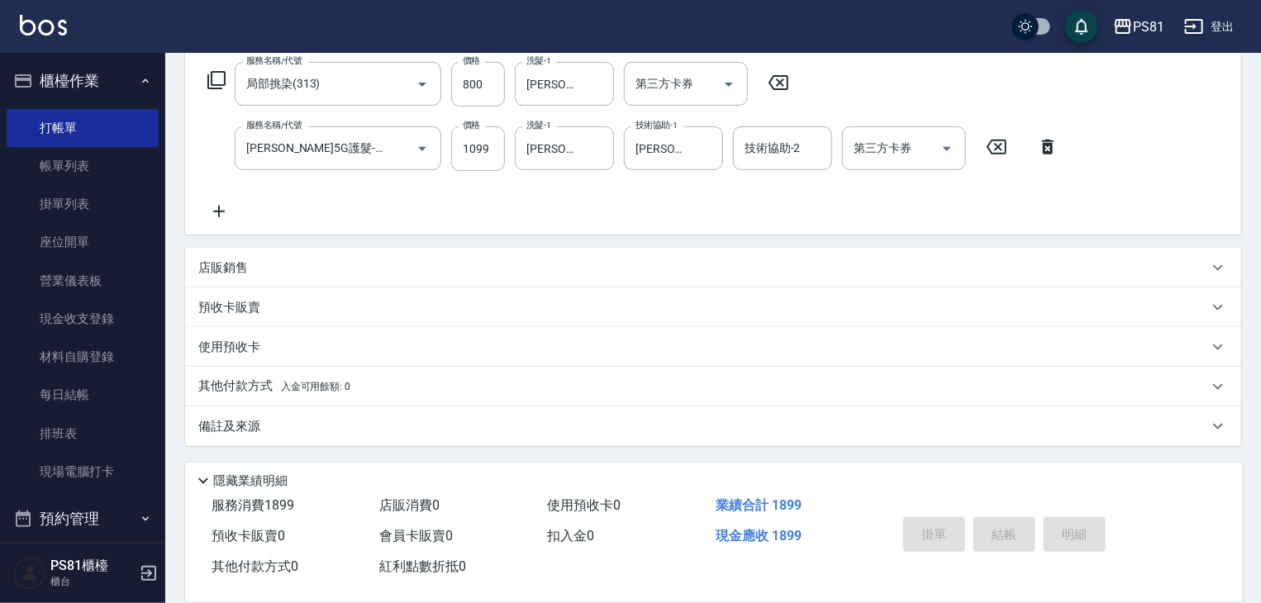
type input "2025/09/12 14:22"
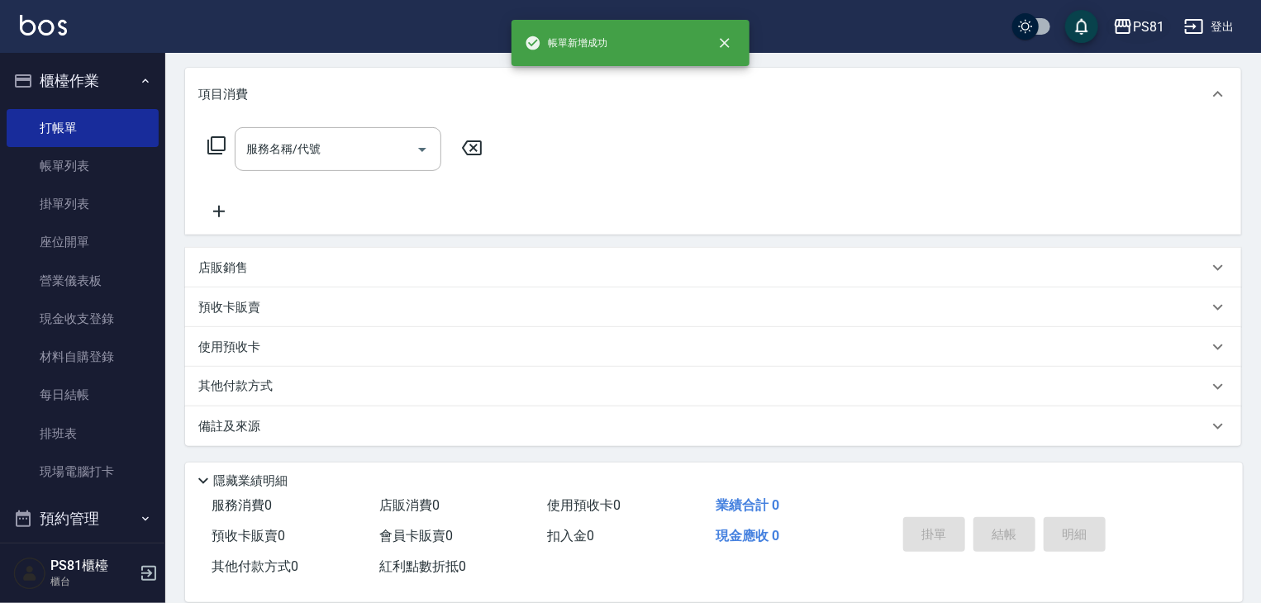
scroll to position [0, 0]
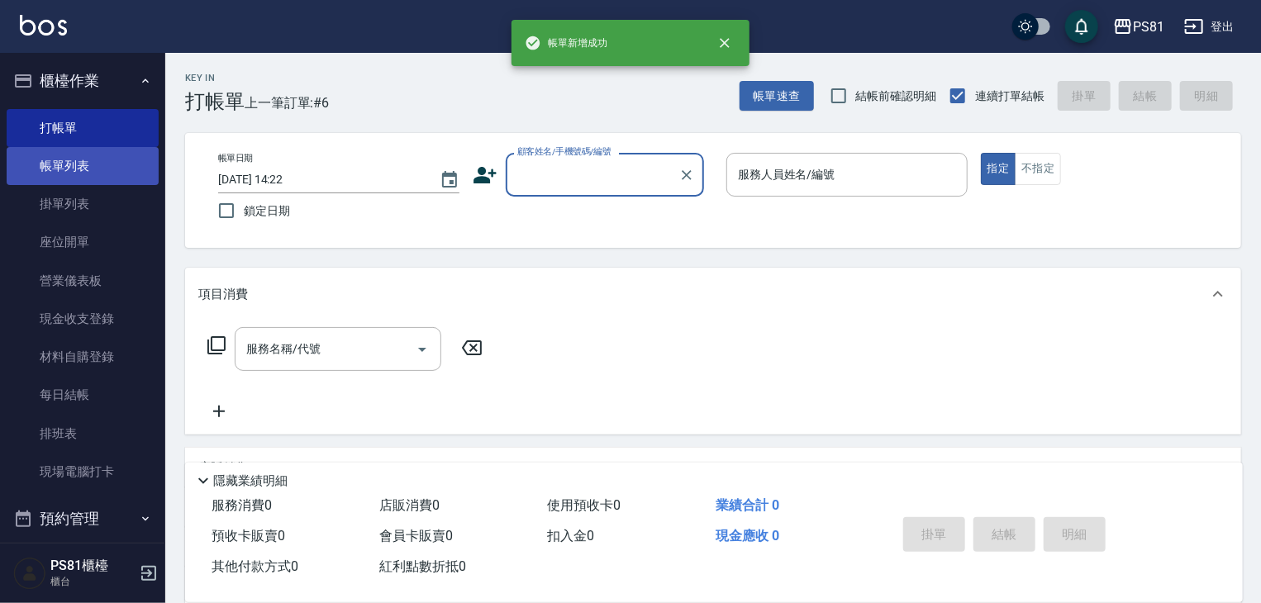
click at [58, 168] on link "帳單列表" at bounding box center [83, 166] width 152 height 38
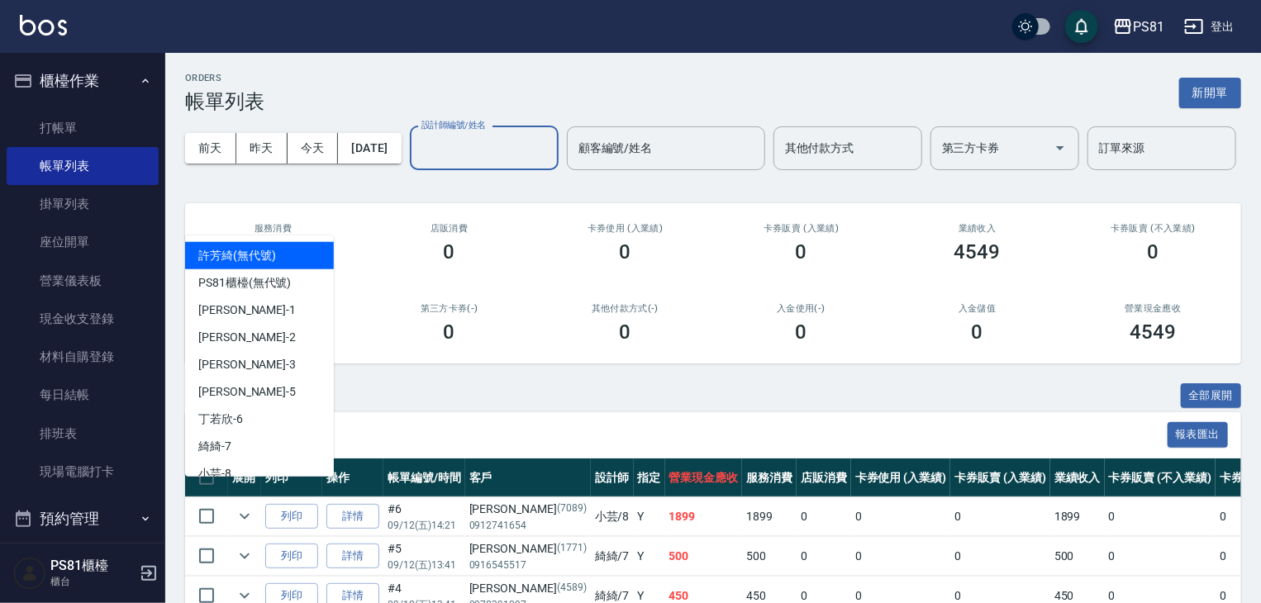
click at [417, 163] on input "設計師編號/姓名" at bounding box center [484, 148] width 134 height 29
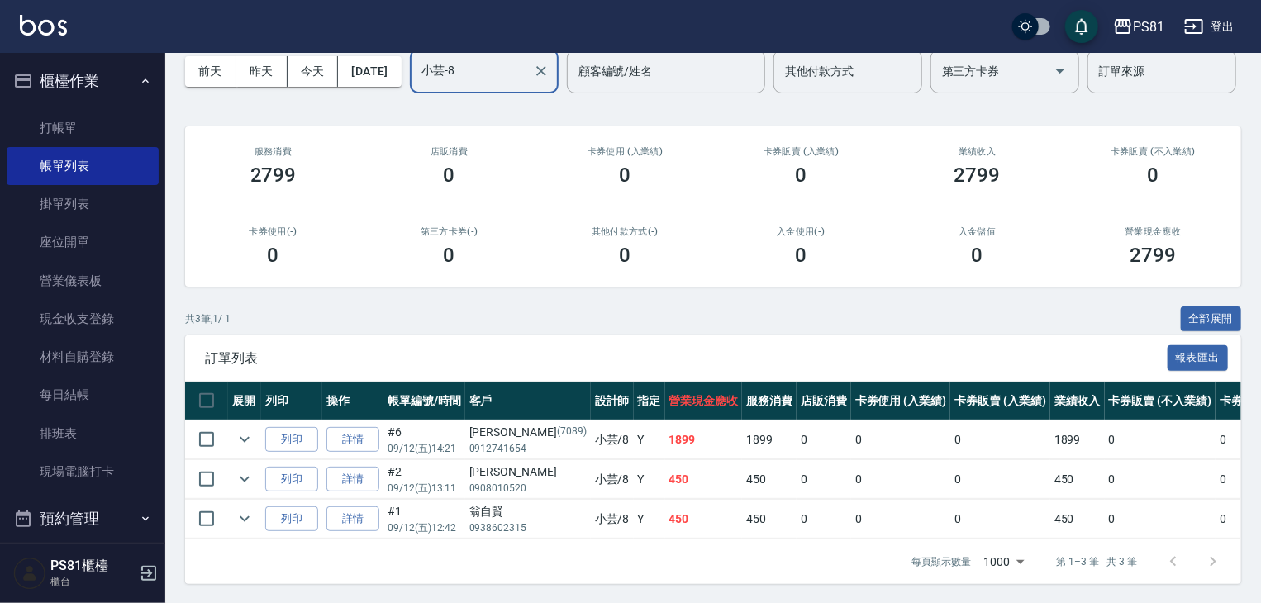
scroll to position [141, 0]
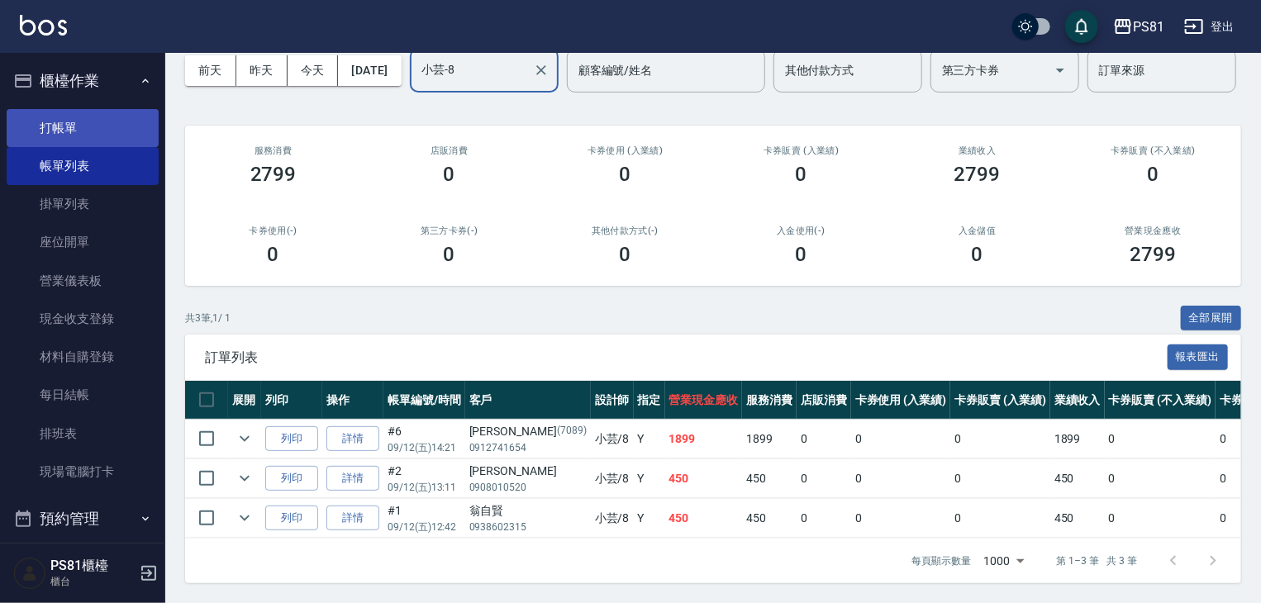
type input "小芸-8"
click at [59, 136] on link "打帳單" at bounding box center [83, 128] width 152 height 38
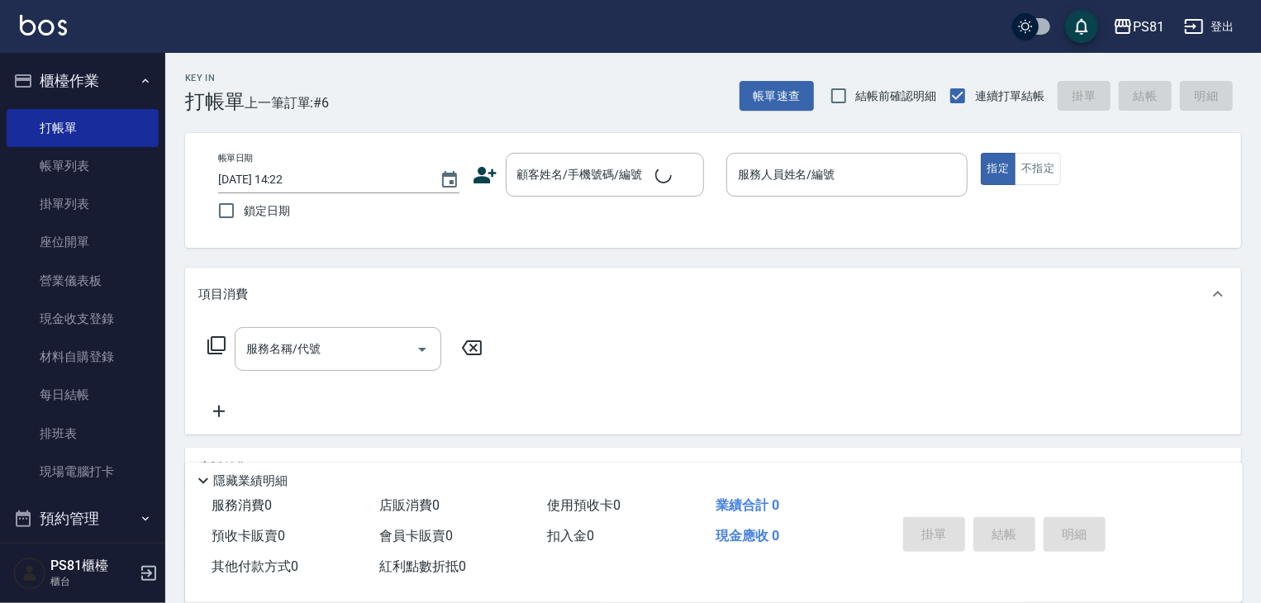
click at [443, 118] on div "Key In 打帳單 上一筆訂單:#6 帳單速查 結帳前確認明細 連續打單結帳 掛單 結帳 明細 帳單日期 2025/09/12 14:22 鎖定日期 顧客姓…" at bounding box center [713, 428] width 1096 height 750
click at [1223, 37] on button "登出" at bounding box center [1209, 27] width 64 height 31
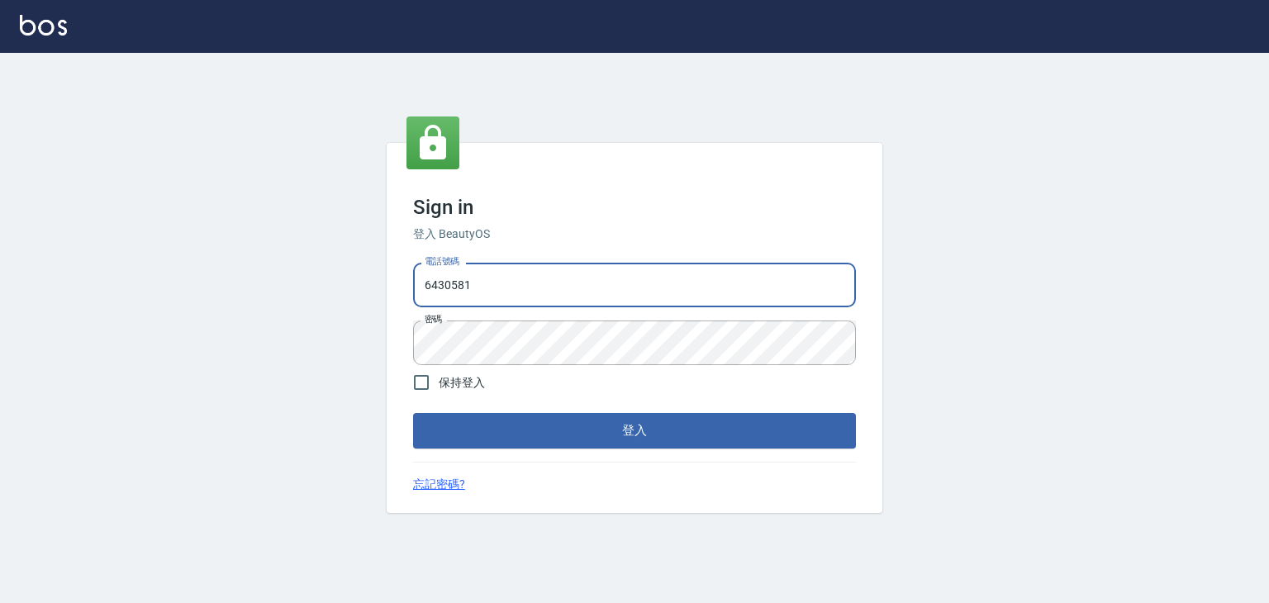
click at [360, 262] on div "Sign in 登入 BeautyOS 電話號碼 6430581 電話號碼 密碼 密碼 保持登入 登入 忘記密碼?" at bounding box center [634, 328] width 1269 height 550
type input "0976025353"
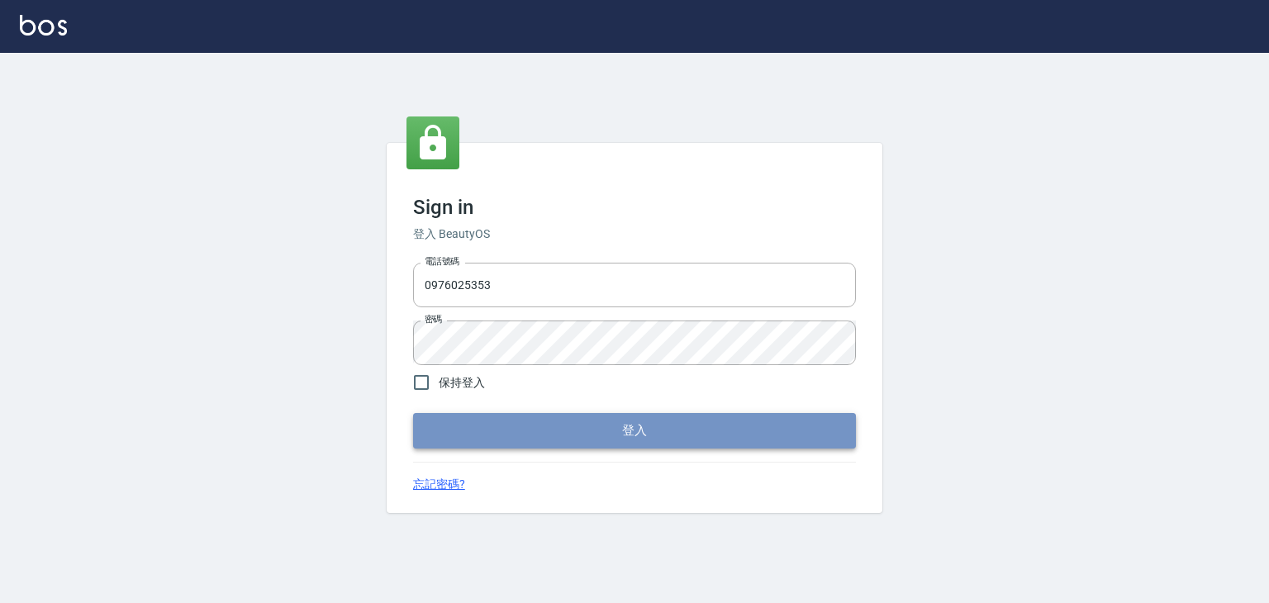
click at [544, 419] on button "登入" at bounding box center [634, 430] width 443 height 35
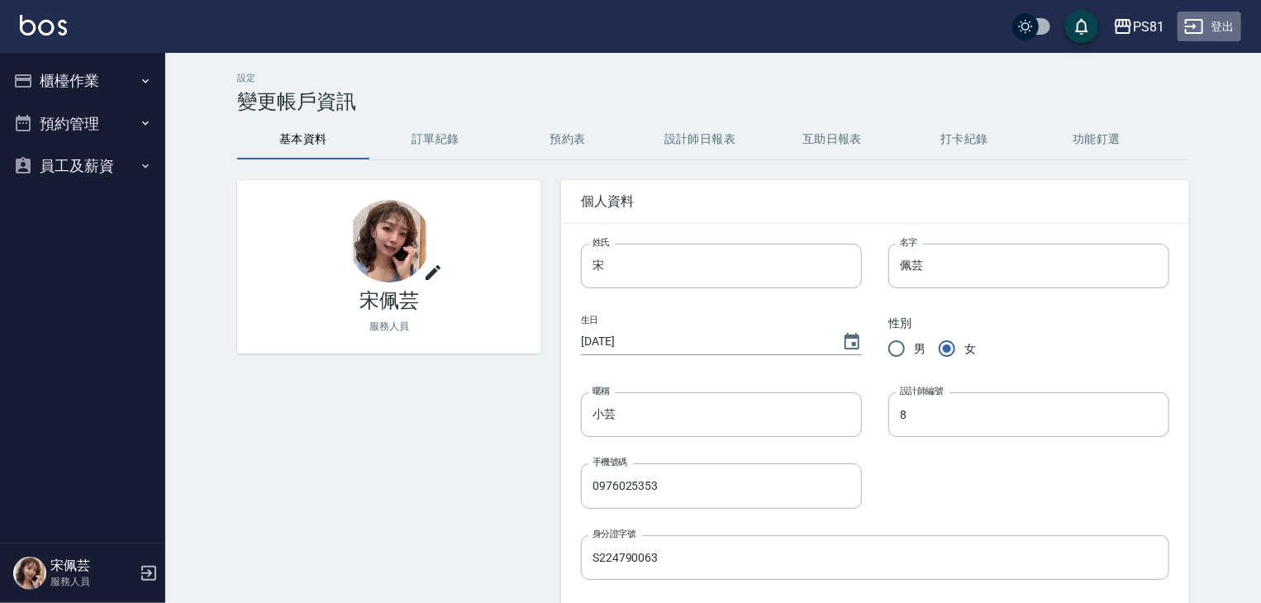
click at [1219, 27] on button "登出" at bounding box center [1209, 27] width 64 height 31
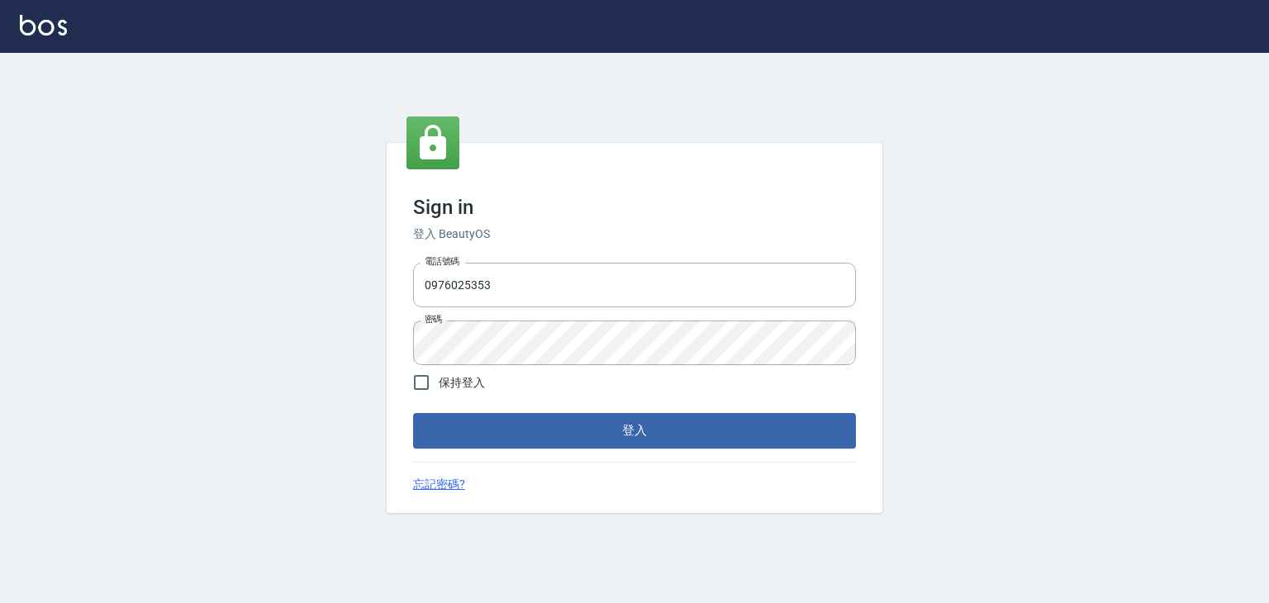
drag, startPoint x: 390, startPoint y: 288, endPoint x: 345, endPoint y: 285, distance: 44.7
click at [301, 272] on div "Sign in 登入 BeautyOS 電話號碼 [PHONE_NUMBER] 電話號碼 密碼 密碼 保持登入 登入 忘記密碼?" at bounding box center [634, 328] width 1269 height 550
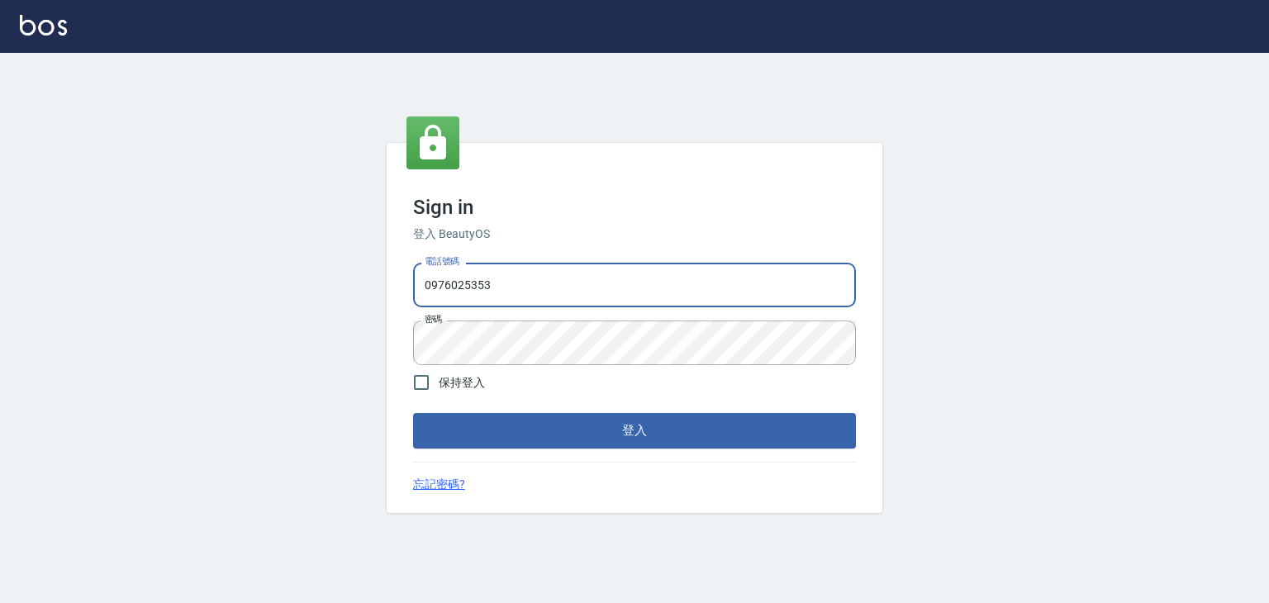
drag, startPoint x: 540, startPoint y: 282, endPoint x: 370, endPoint y: 278, distance: 170.2
click at [370, 278] on div "Sign in 登入 BeautyOS 電話號碼 [PHONE_NUMBER] 電話號碼 密碼 密碼 保持登入 登入 忘記密碼?" at bounding box center [634, 328] width 1269 height 550
type input "097"
drag, startPoint x: 514, startPoint y: 305, endPoint x: 398, endPoint y: 302, distance: 115.7
click at [400, 302] on div "Sign in 登入 BeautyOS 電話號碼 097 電話號碼 密碼 密碼 保持登入 登入 忘記密碼?" at bounding box center [635, 327] width 496 height 369
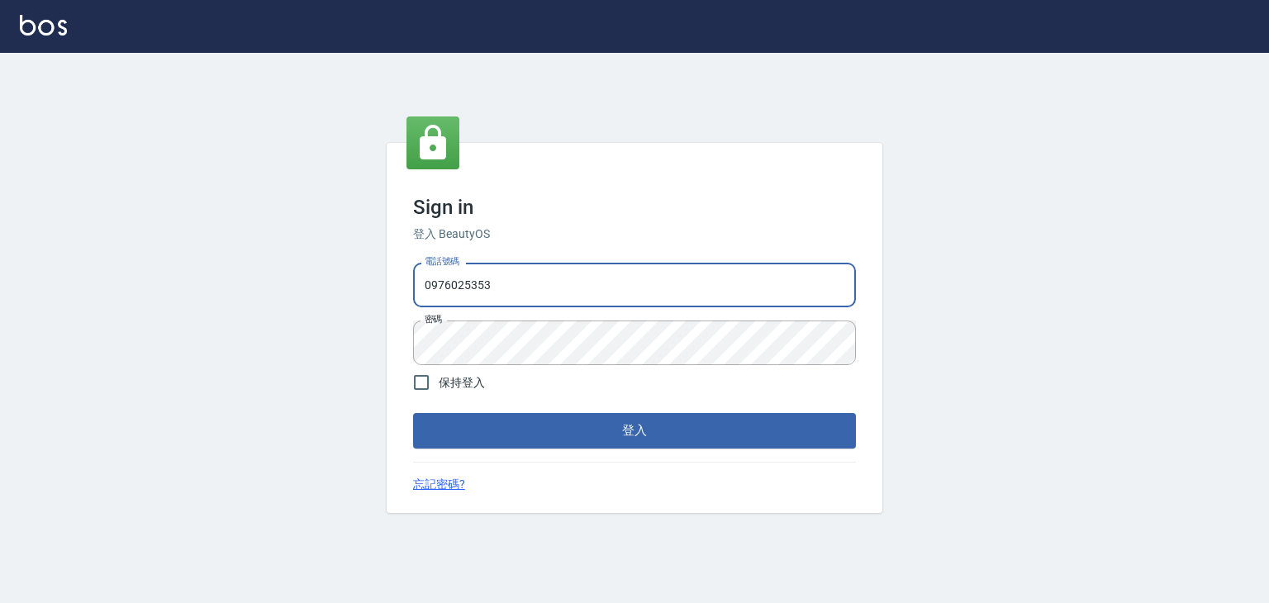
drag, startPoint x: 496, startPoint y: 288, endPoint x: 338, endPoint y: 259, distance: 160.4
click at [338, 259] on div "Sign in 登入 BeautyOS 電話號碼 [PHONE_NUMBER] 電話號碼 密碼 密碼 保持登入 登入 忘記密碼?" at bounding box center [634, 328] width 1269 height 550
type input "6430581"
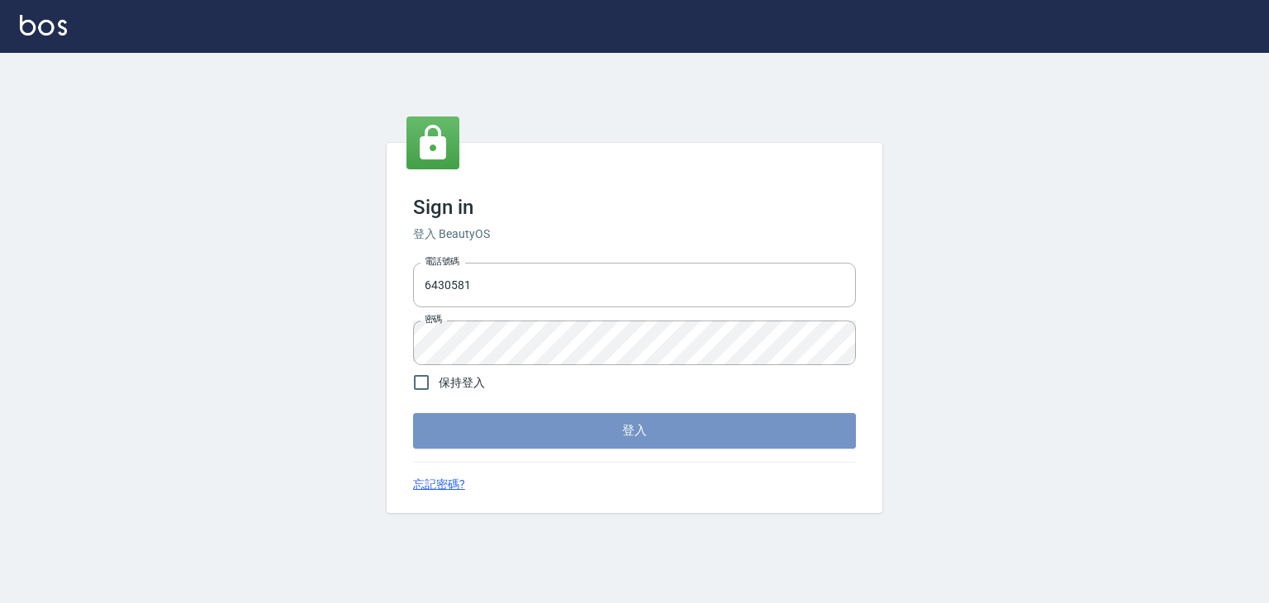
click at [527, 421] on button "登入" at bounding box center [634, 430] width 443 height 35
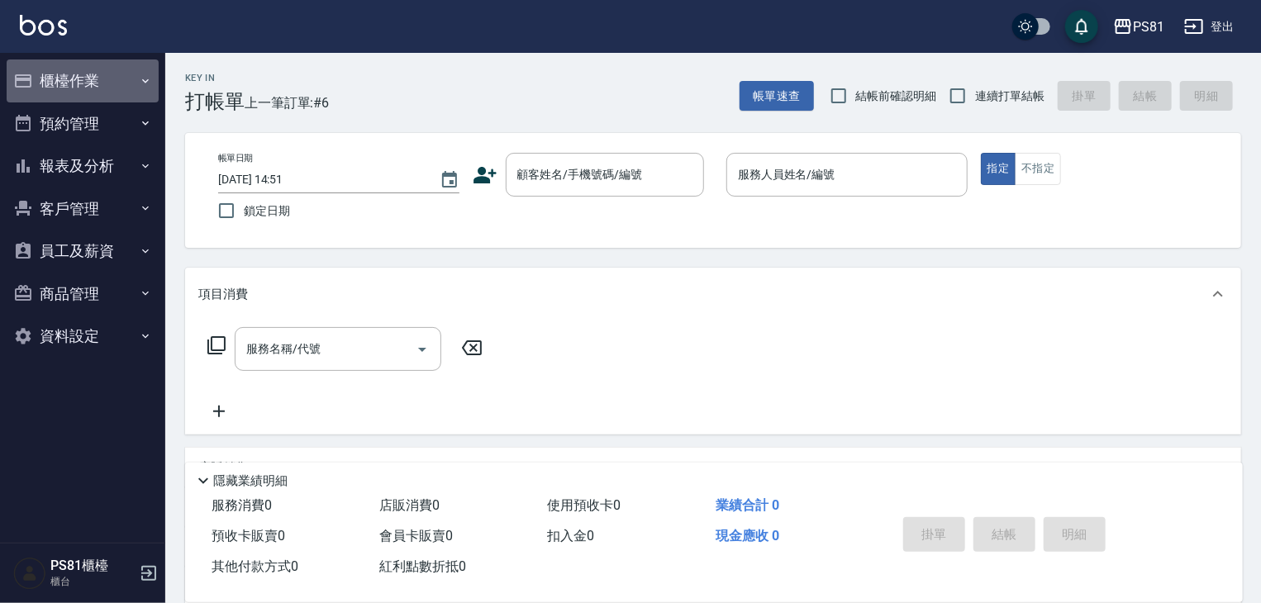
click at [96, 89] on button "櫃檯作業" at bounding box center [83, 80] width 152 height 43
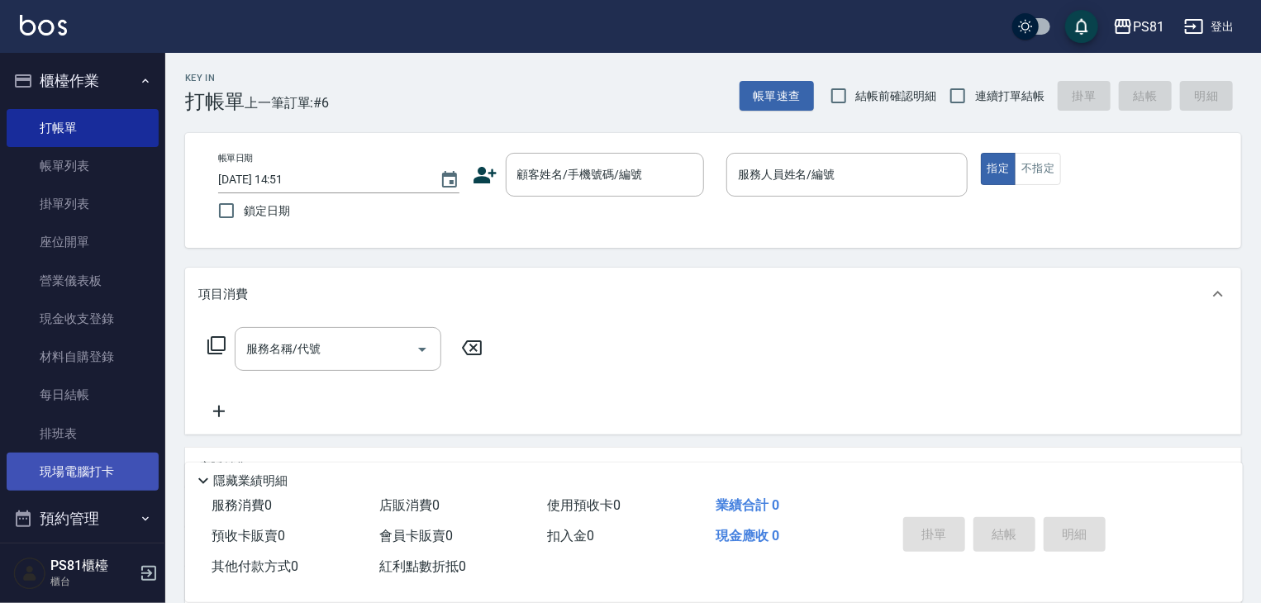
click at [79, 480] on link "現場電腦打卡" at bounding box center [83, 472] width 152 height 38
